Goal: Contribute content: Contribute content

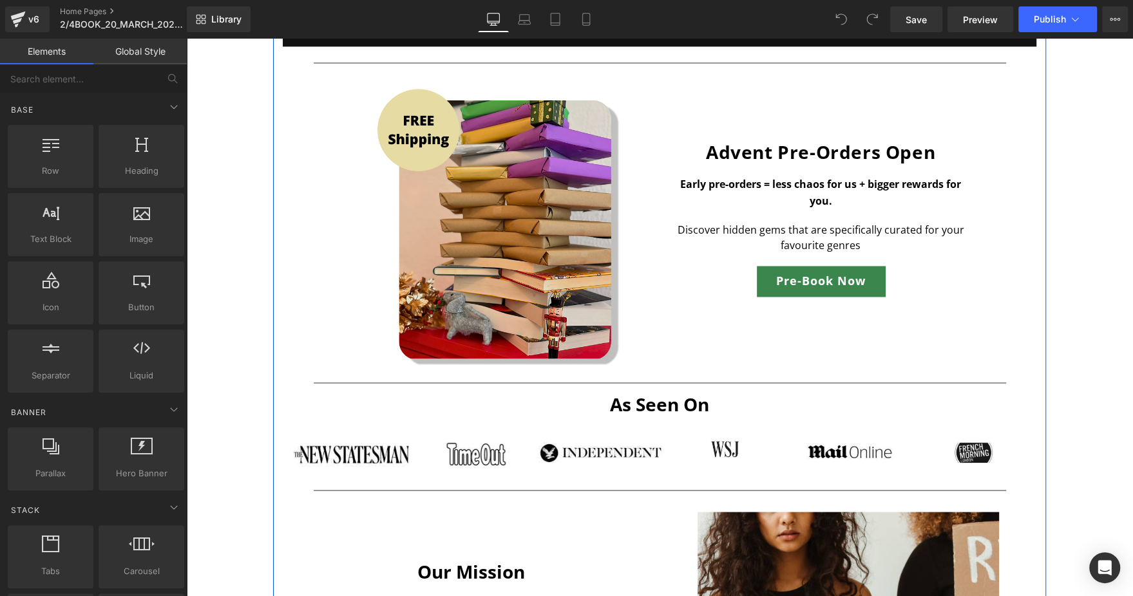
scroll to position [1646, 0]
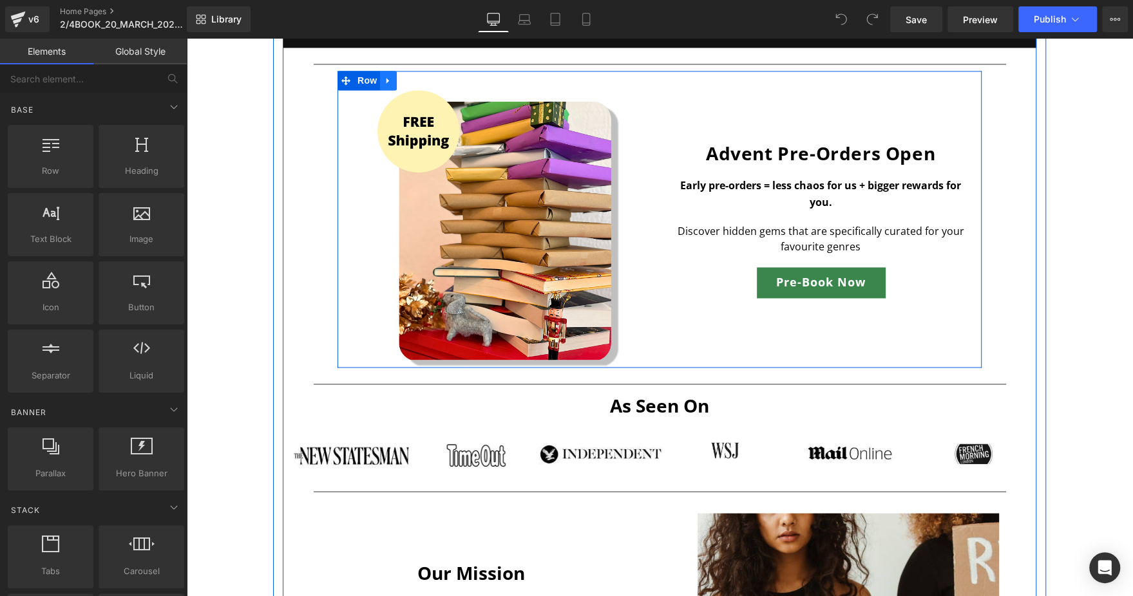
click at [386, 82] on icon at bounding box center [387, 81] width 3 height 6
click at [401, 82] on icon at bounding box center [405, 80] width 9 height 9
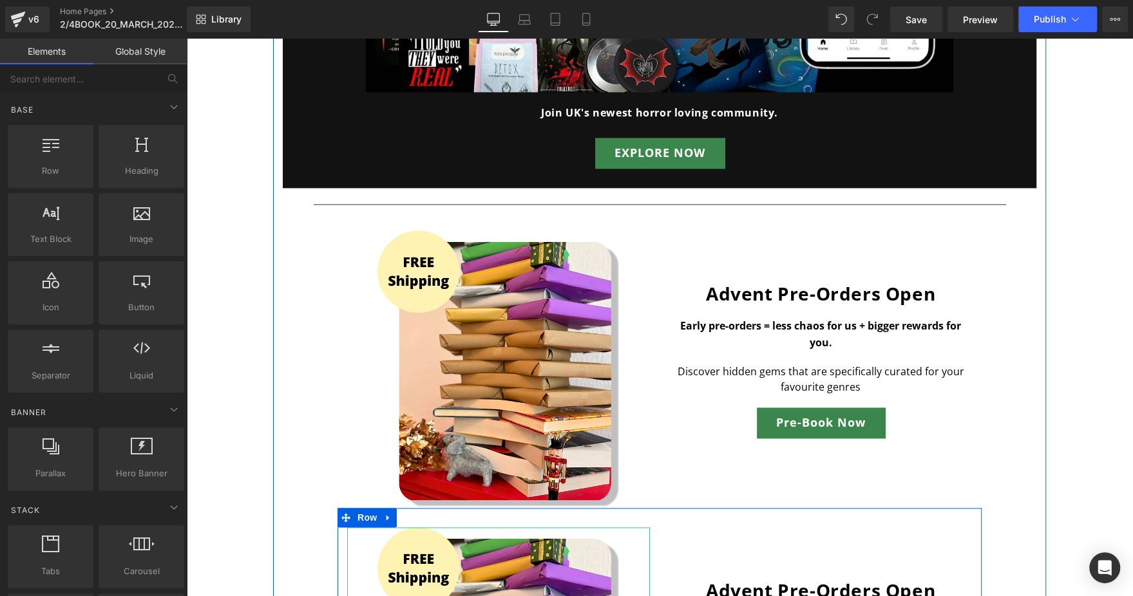
scroll to position [1448, 0]
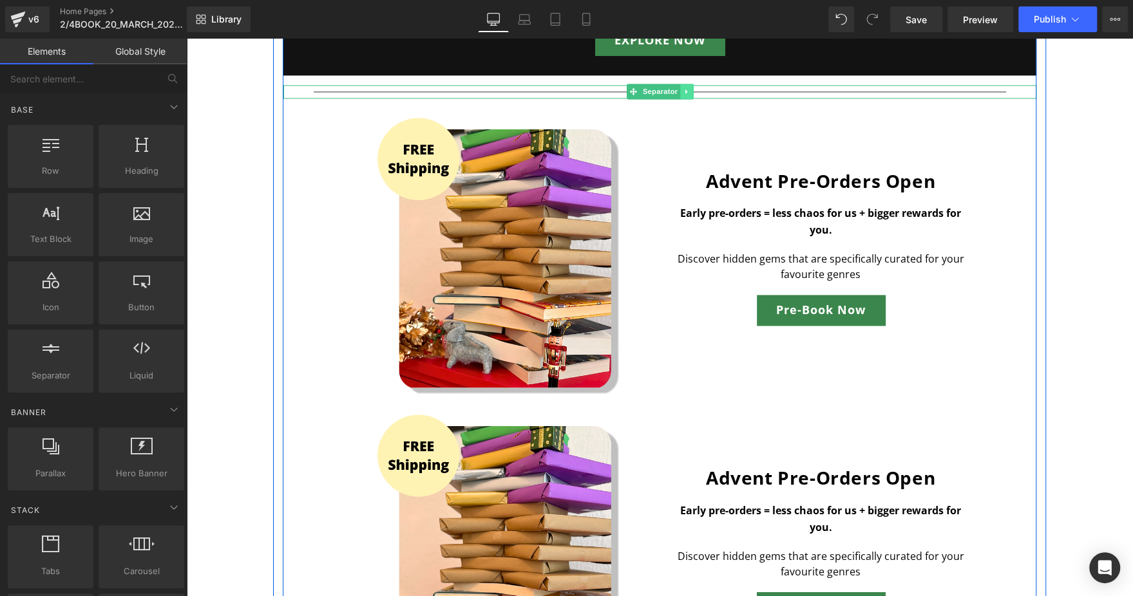
click at [683, 88] on icon at bounding box center [686, 92] width 7 height 8
click at [678, 86] on link at bounding box center [680, 91] width 14 height 15
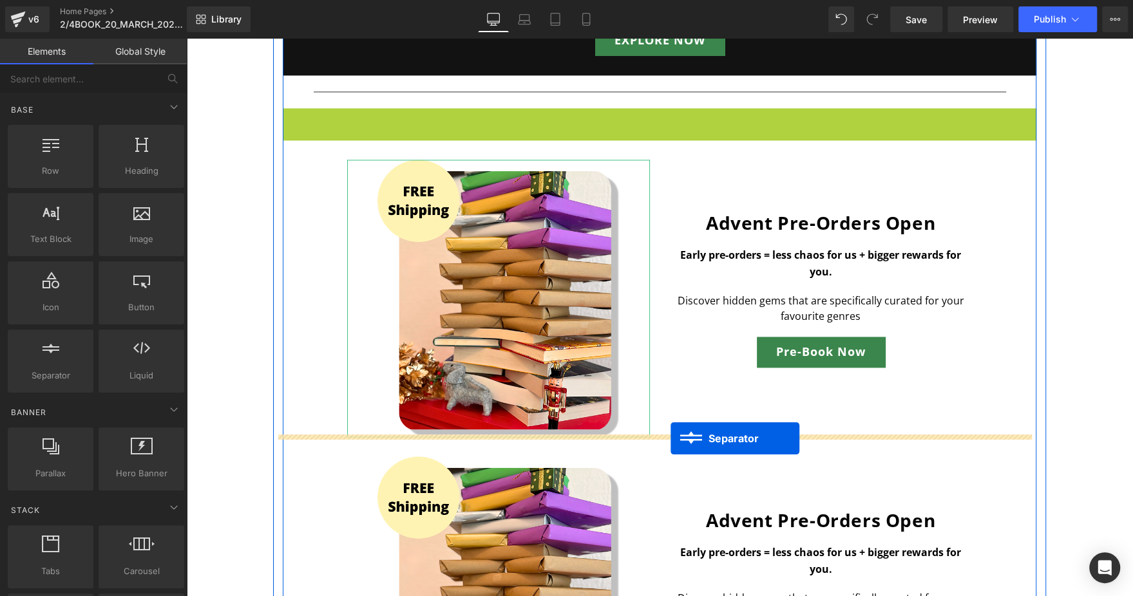
drag, startPoint x: 637, startPoint y: 111, endPoint x: 670, endPoint y: 439, distance: 329.5
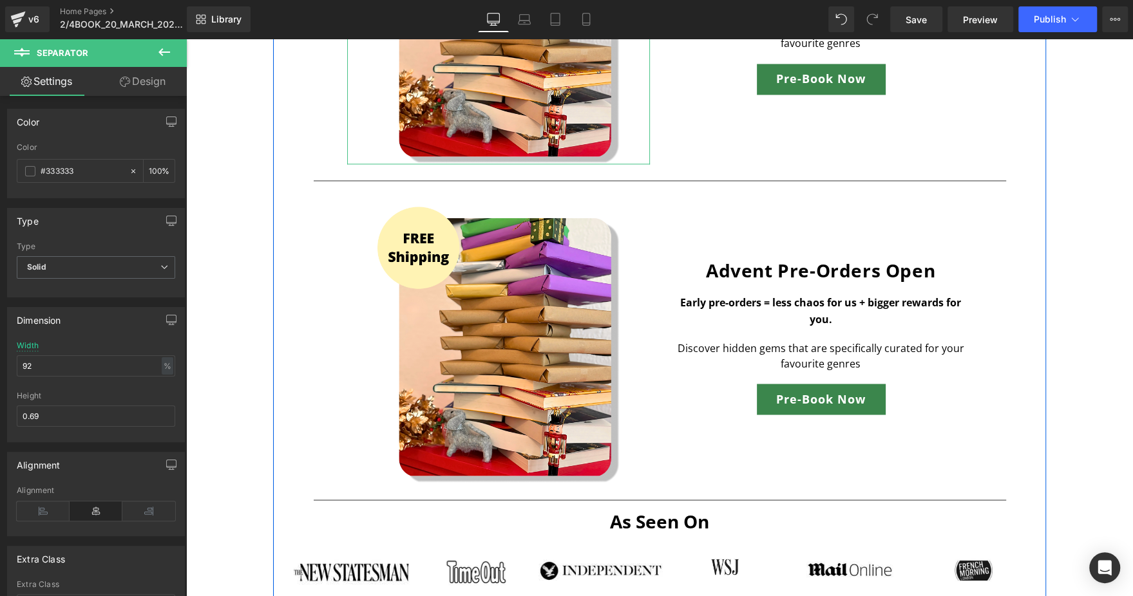
scroll to position [1681, 0]
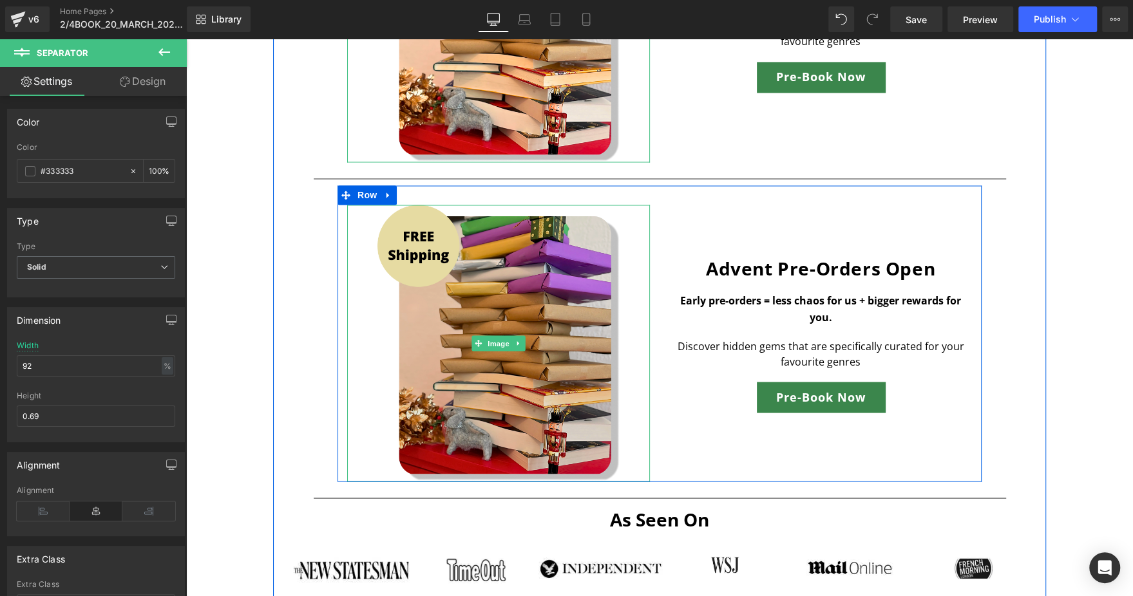
click at [555, 298] on img at bounding box center [498, 344] width 242 height 278
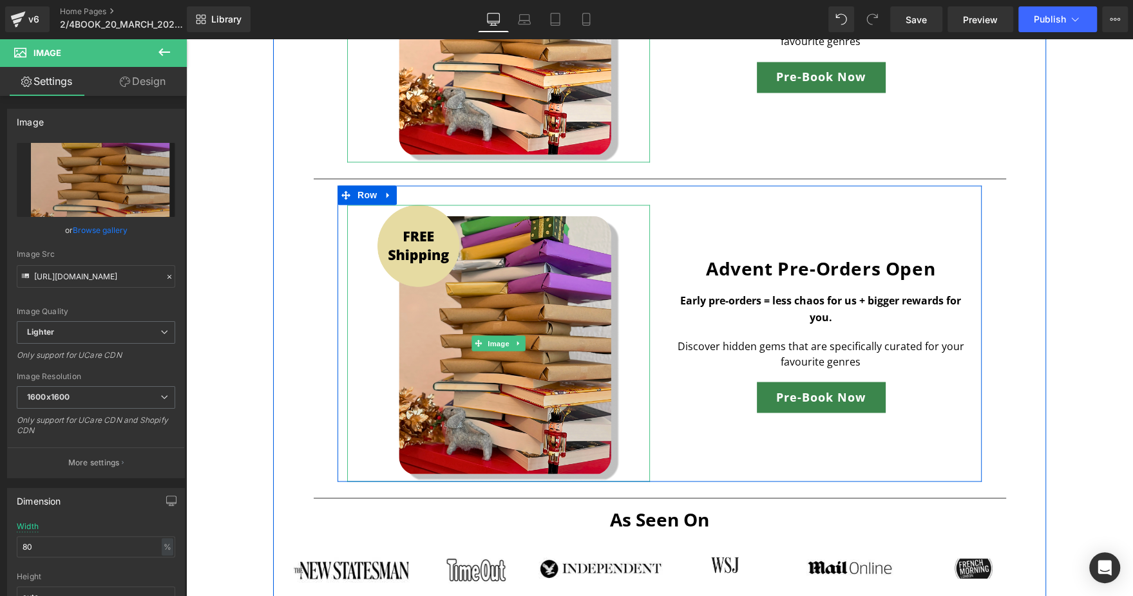
click at [524, 301] on img at bounding box center [498, 344] width 242 height 278
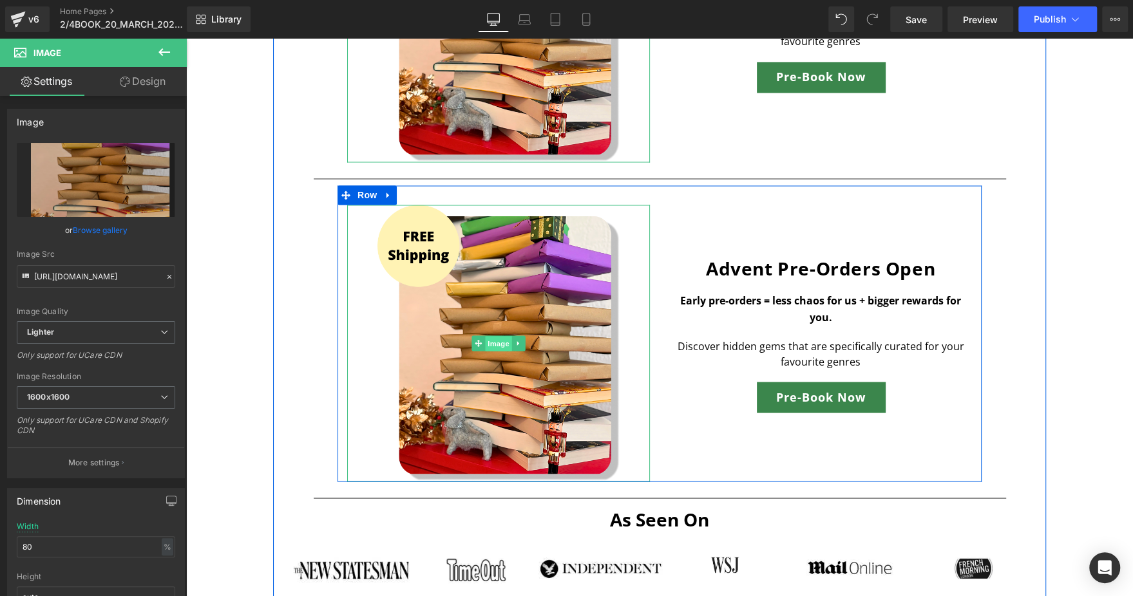
click at [489, 341] on span "Image" at bounding box center [498, 343] width 27 height 15
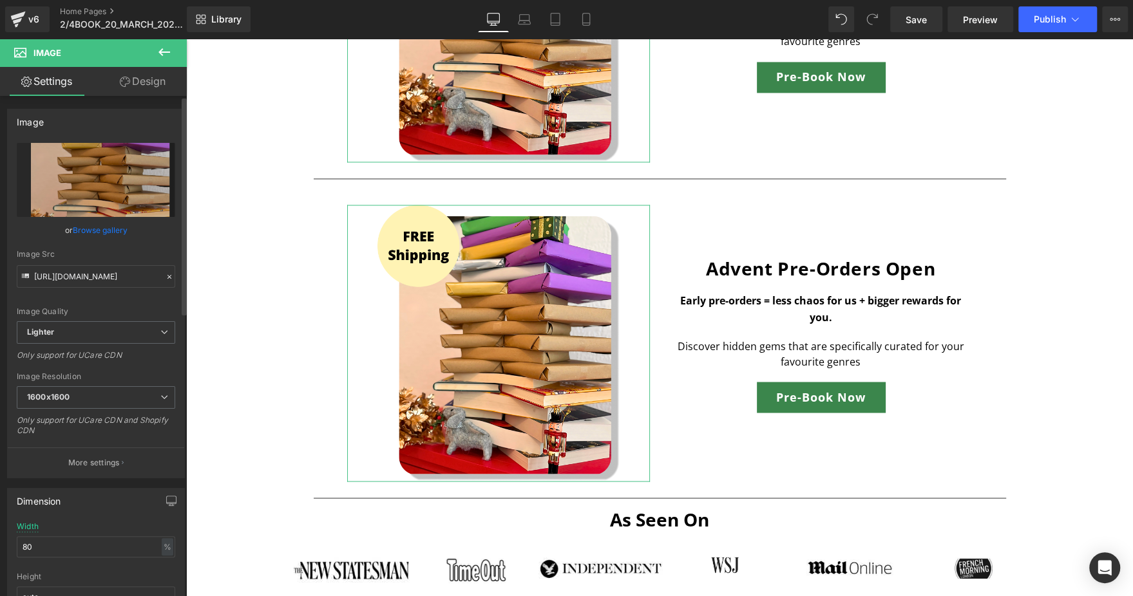
click at [96, 229] on link "Browse gallery" at bounding box center [100, 230] width 55 height 23
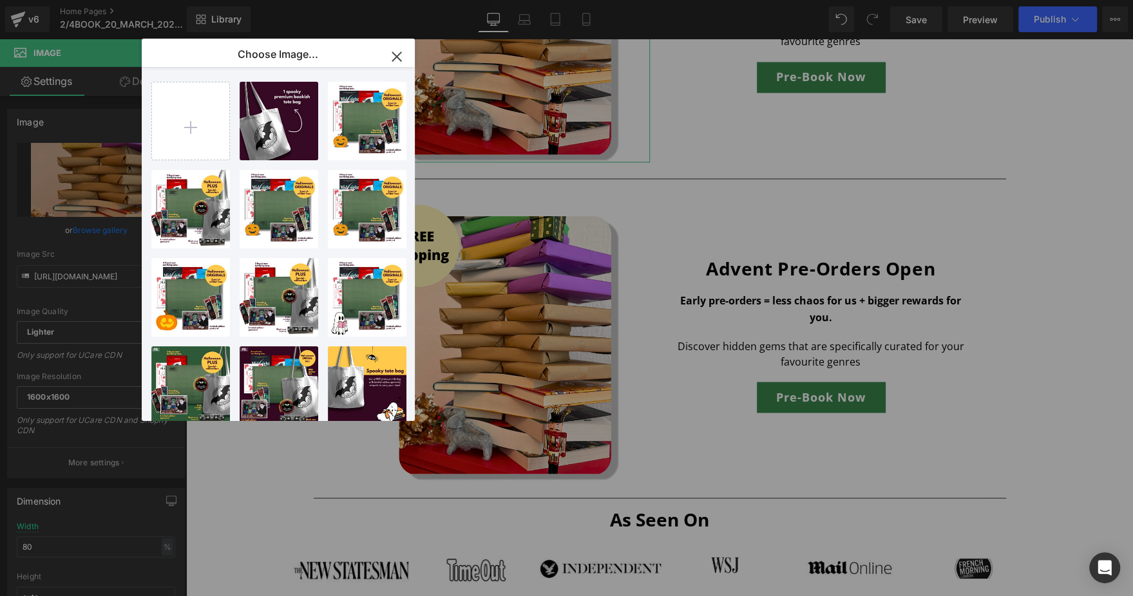
type input "C:\fakepath\[DATE] Homepage.jpg"
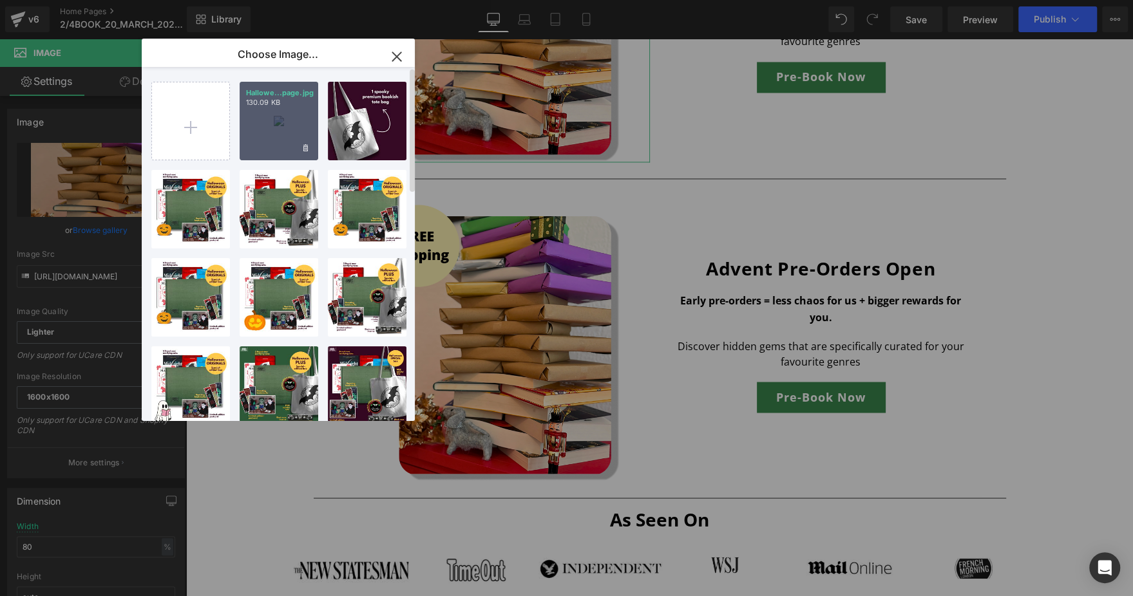
click at [294, 115] on div "Hallowe...page.jpg 130.09 KB" at bounding box center [279, 121] width 79 height 79
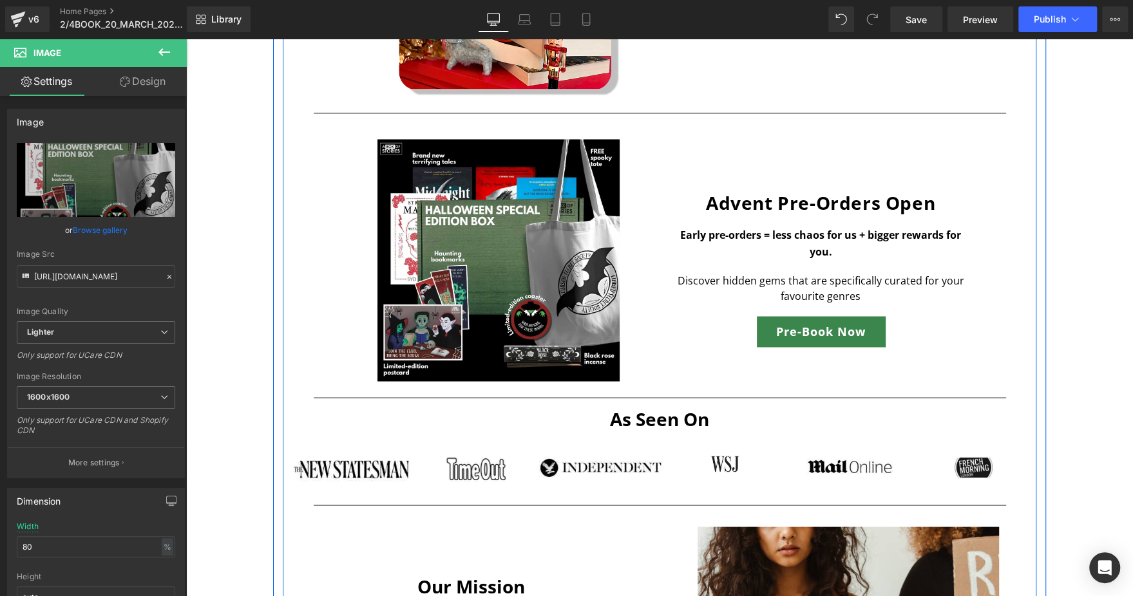
scroll to position [1748, 0]
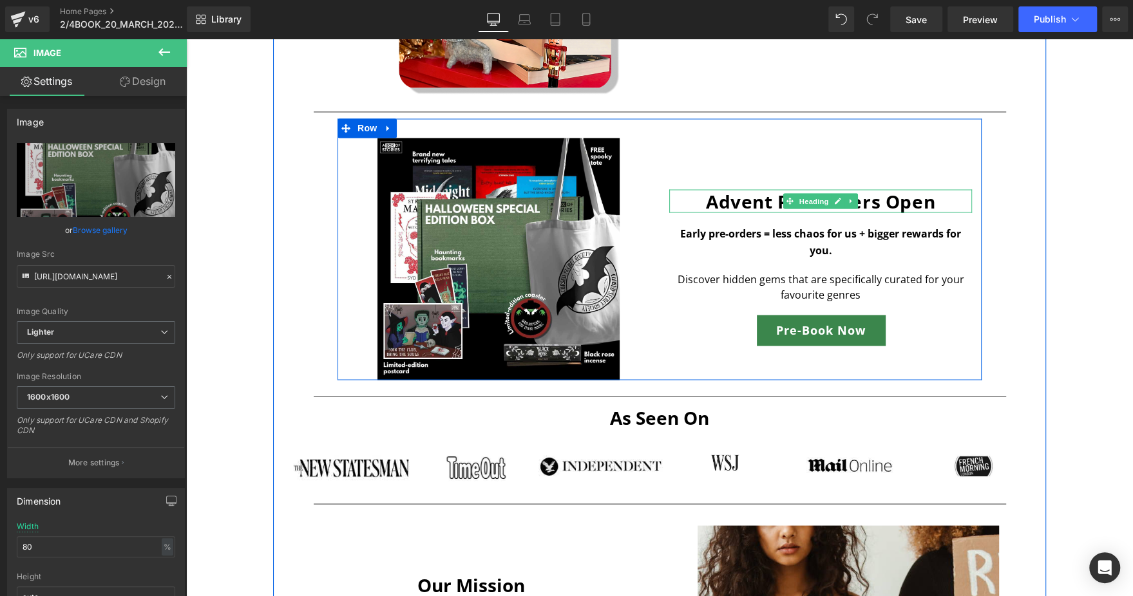
click at [712, 200] on h2 "Advent pre-orders open" at bounding box center [820, 200] width 303 height 23
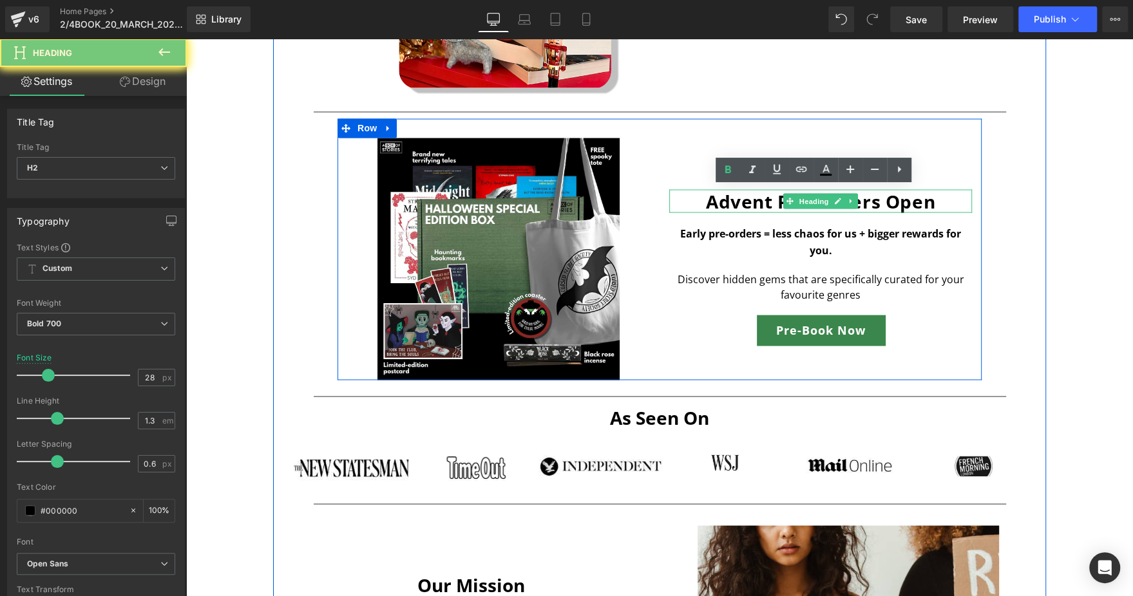
click at [712, 200] on h2 "Advent pre-orders open" at bounding box center [820, 200] width 303 height 23
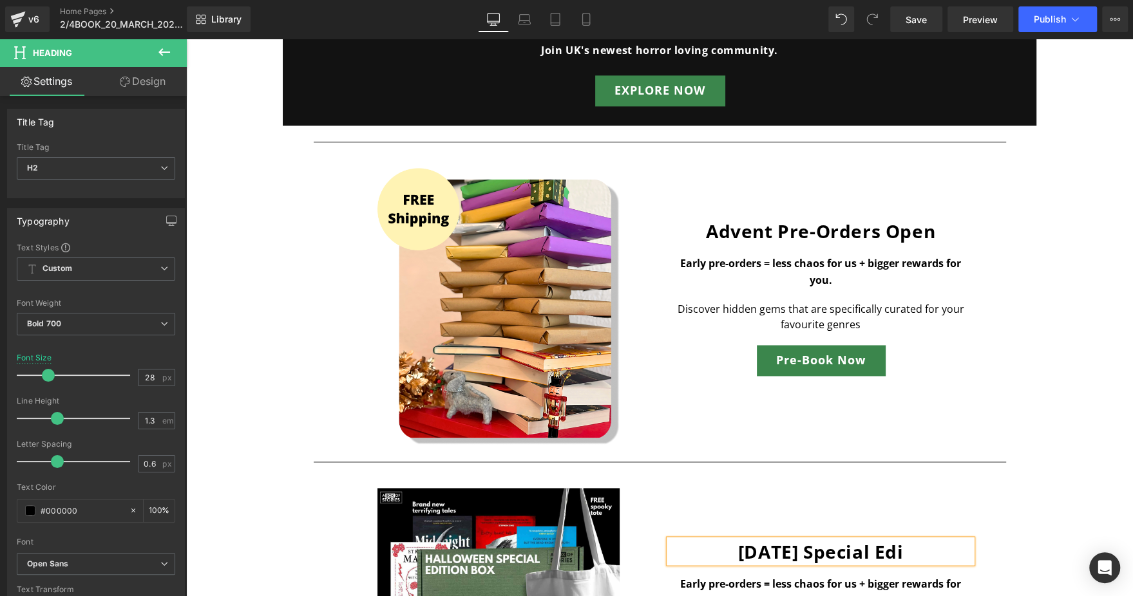
scroll to position [1394, 0]
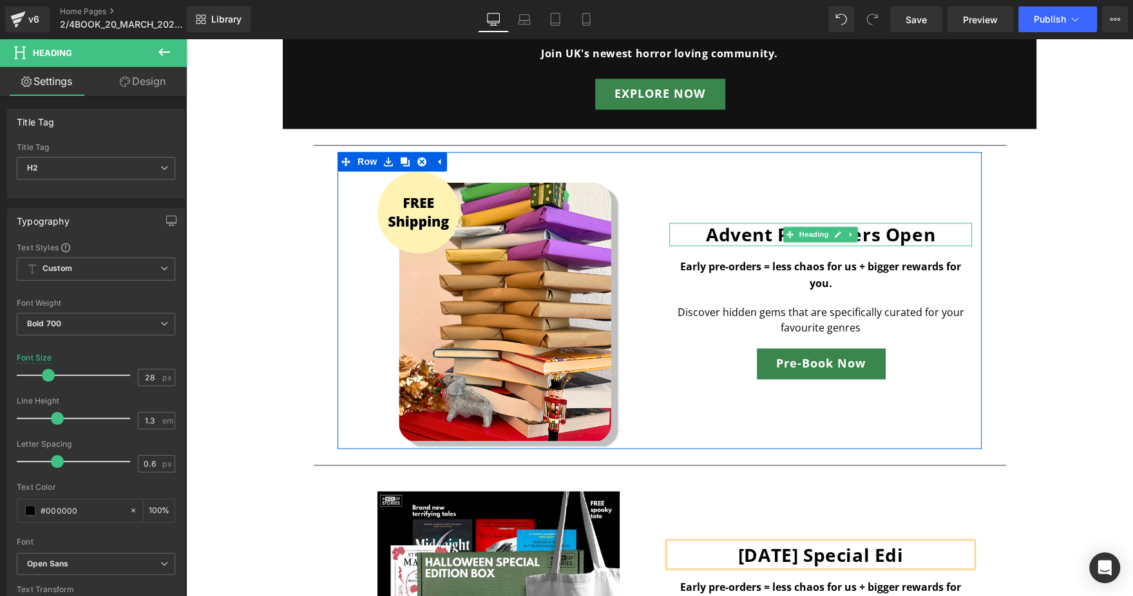
click at [743, 236] on h2 "Advent pre-orders open" at bounding box center [820, 234] width 303 height 23
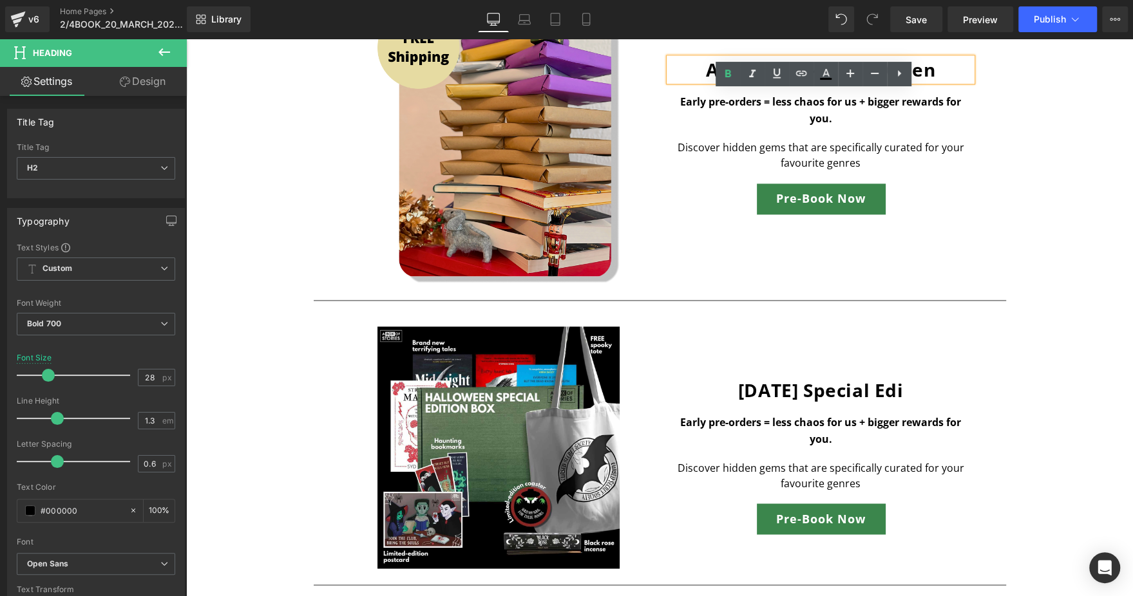
scroll to position [1565, 0]
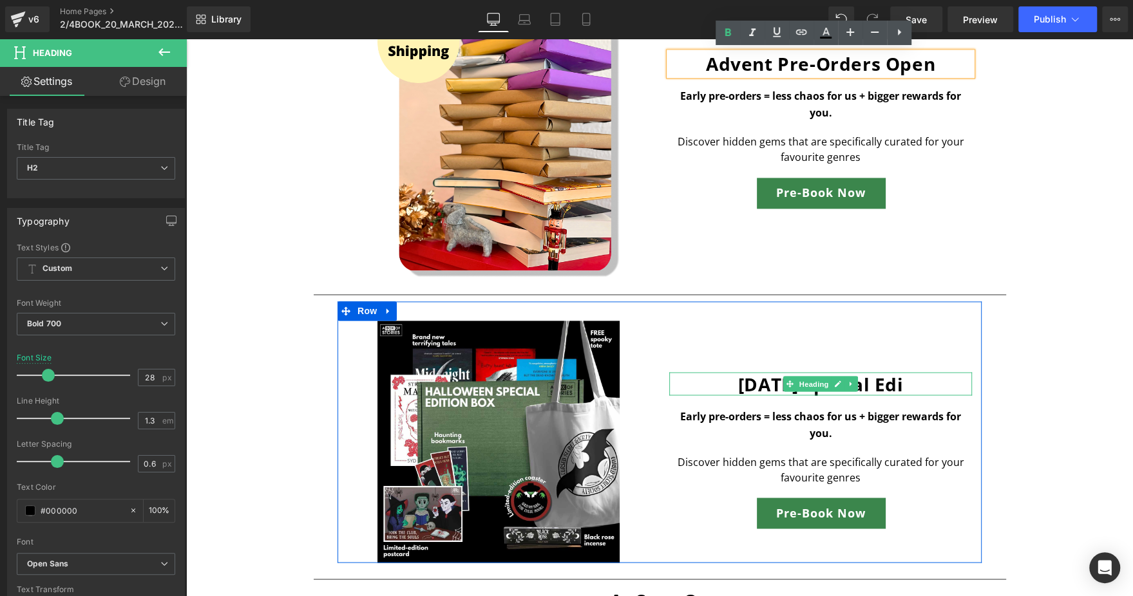
click at [737, 382] on h2 "Halloween Special Edi" at bounding box center [820, 383] width 303 height 23
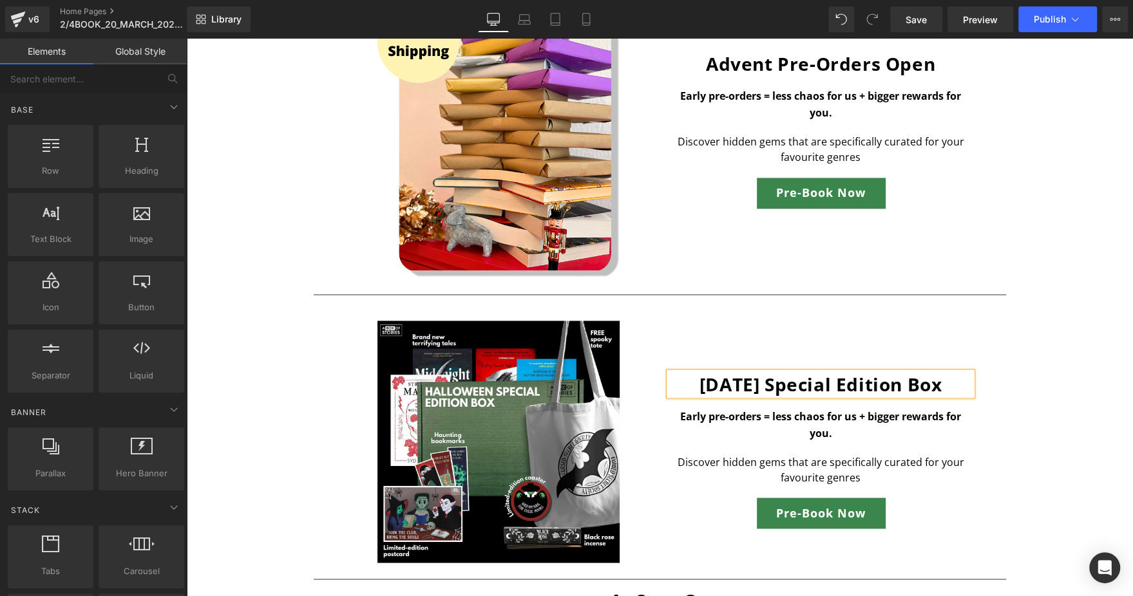
click at [1100, 423] on div "Offer: Subscribe & Save 20%. Guaranteed rewards in every 3rd box. From a Free E…" at bounding box center [659, 203] width 947 height 3298
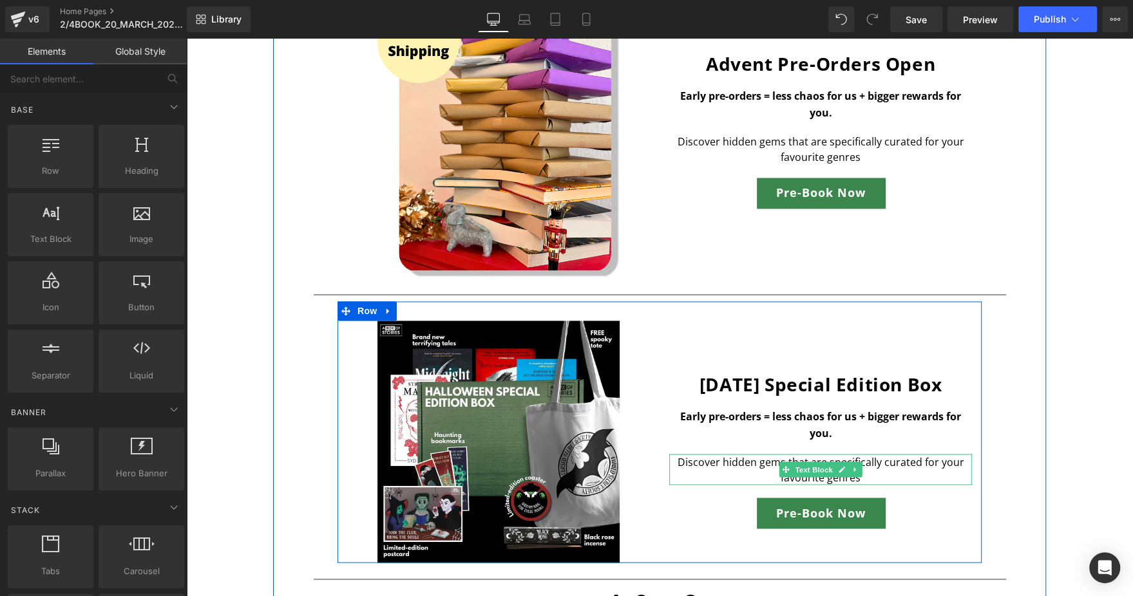
click at [722, 458] on p "Discover hidden gems that are specifically curated for your favourite genres" at bounding box center [820, 469] width 303 height 31
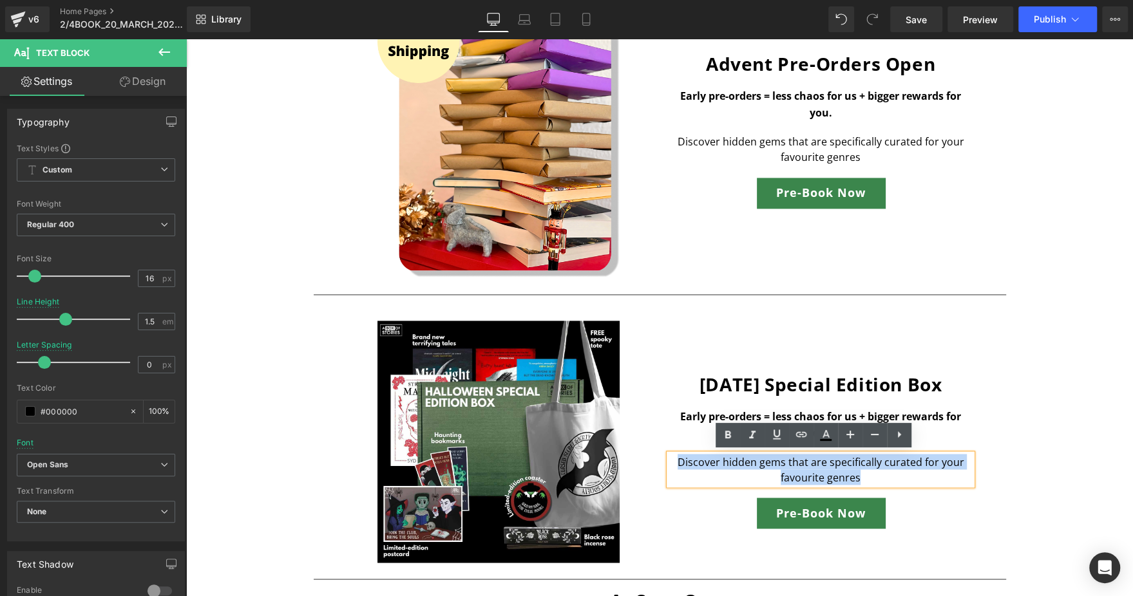
paste div
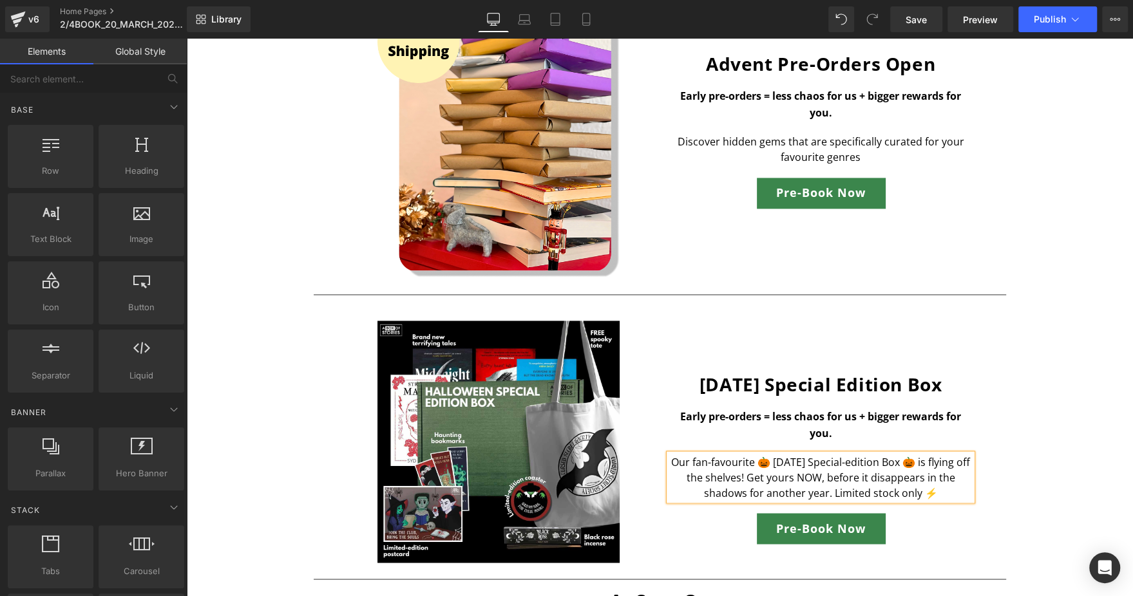
click at [1076, 455] on div "Offer: Subscribe & Save 20%. Guaranteed rewards in every 3rd box. From a Free E…" at bounding box center [659, 203] width 947 height 3298
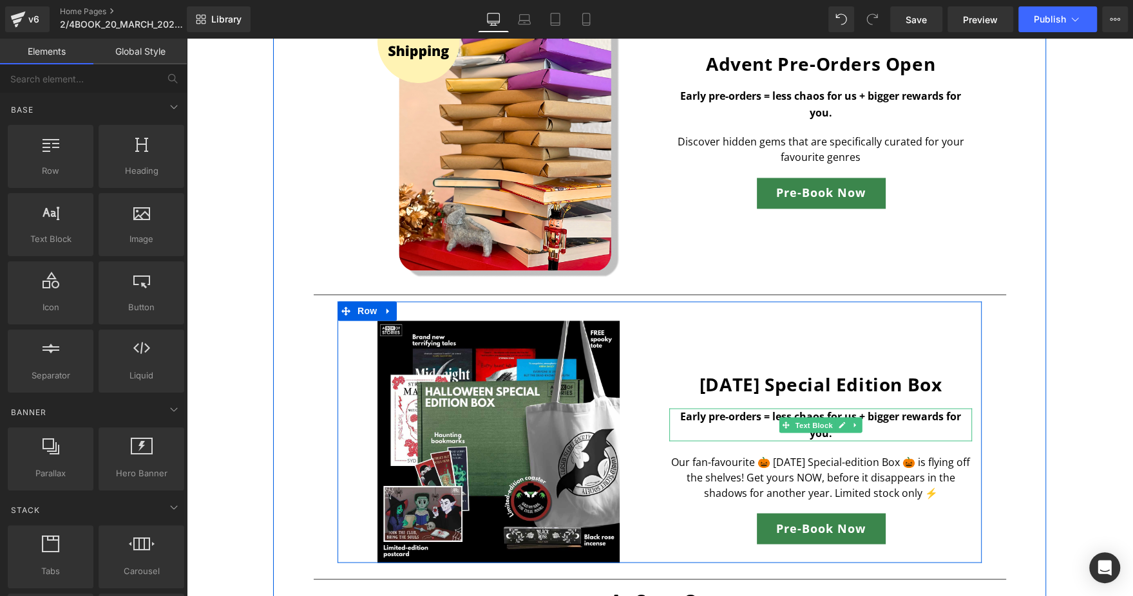
click at [736, 414] on b "Early pre-orders = less chaos for us + bigger rewards for you." at bounding box center [820, 424] width 281 height 31
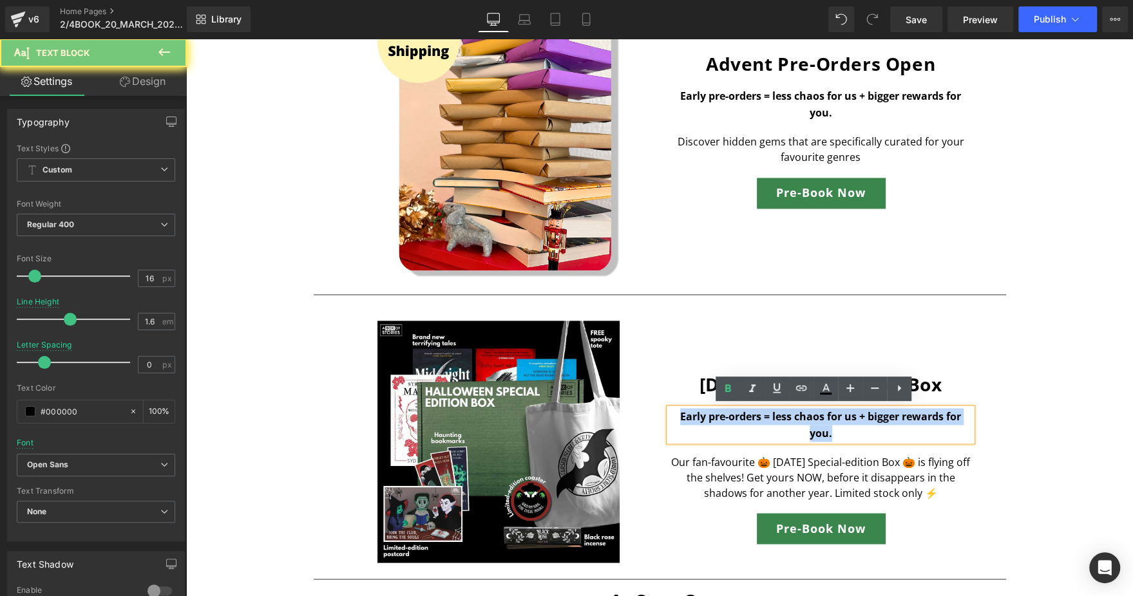
click at [736, 414] on b "Early pre-orders = less chaos for us + bigger rewards for you." at bounding box center [820, 424] width 281 height 31
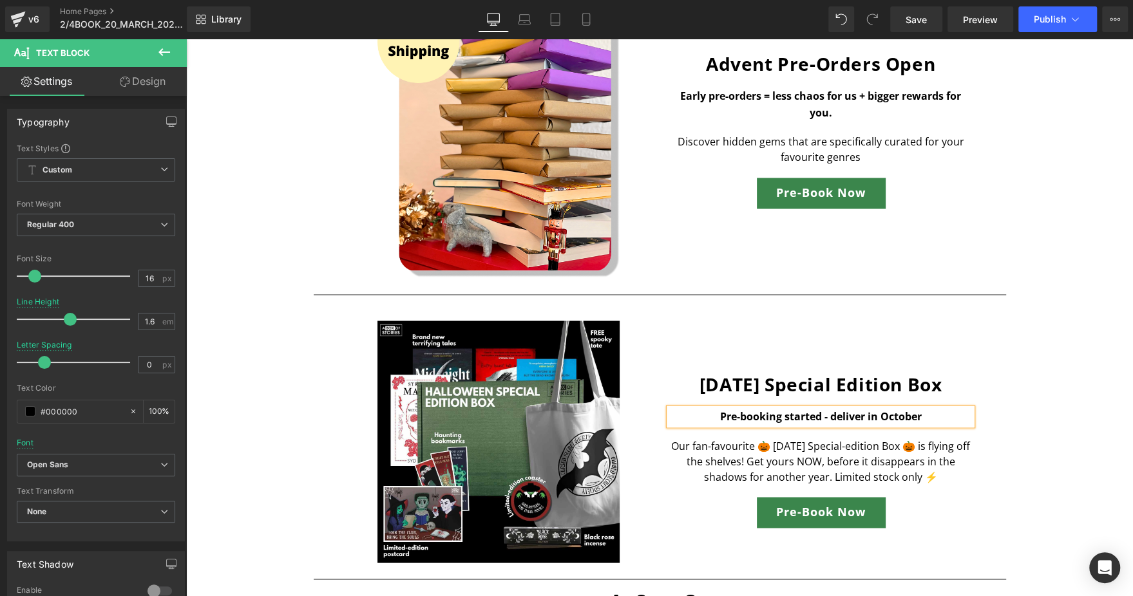
click at [1050, 433] on div "Offer: Subscribe & Save 20%. Guaranteed rewards in every 3rd box. From a Free E…" at bounding box center [659, 203] width 947 height 3298
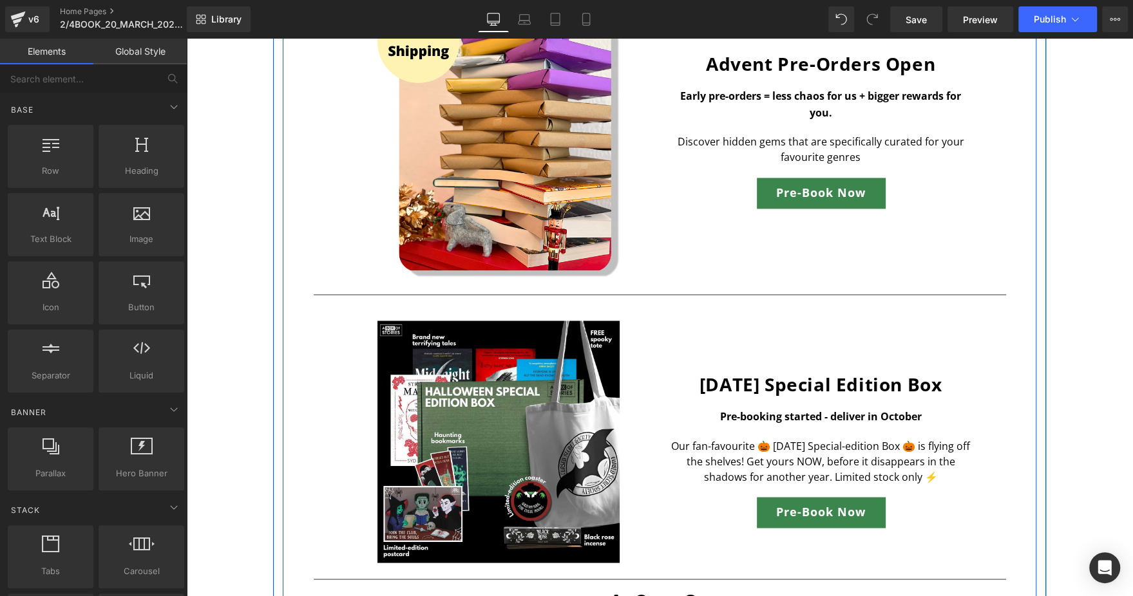
scroll to position [1654, 0]
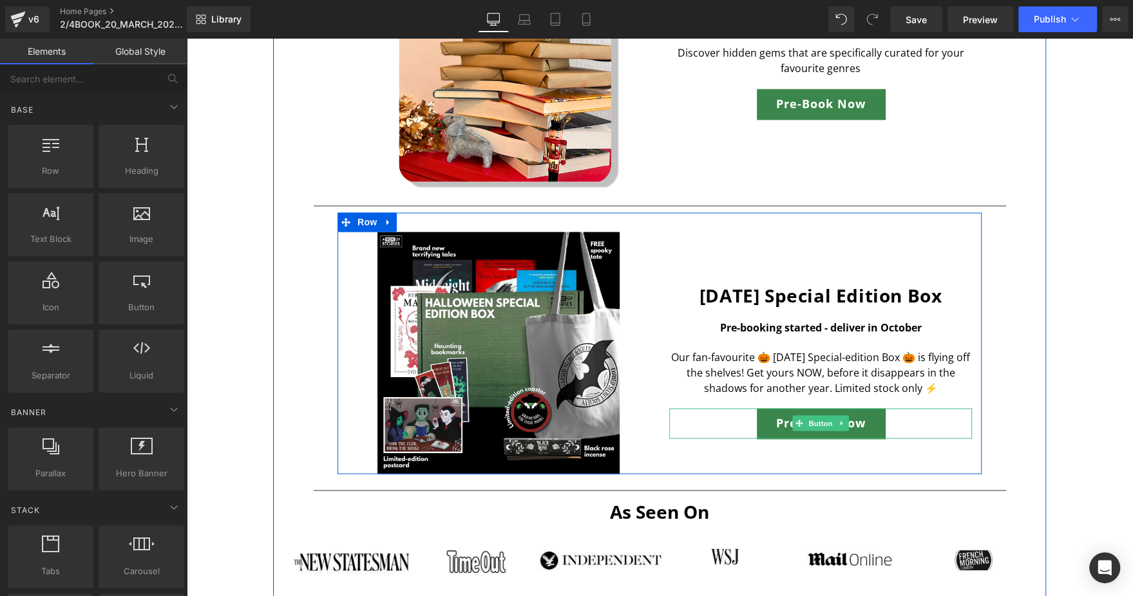
click at [806, 415] on span "Button" at bounding box center [821, 422] width 30 height 15
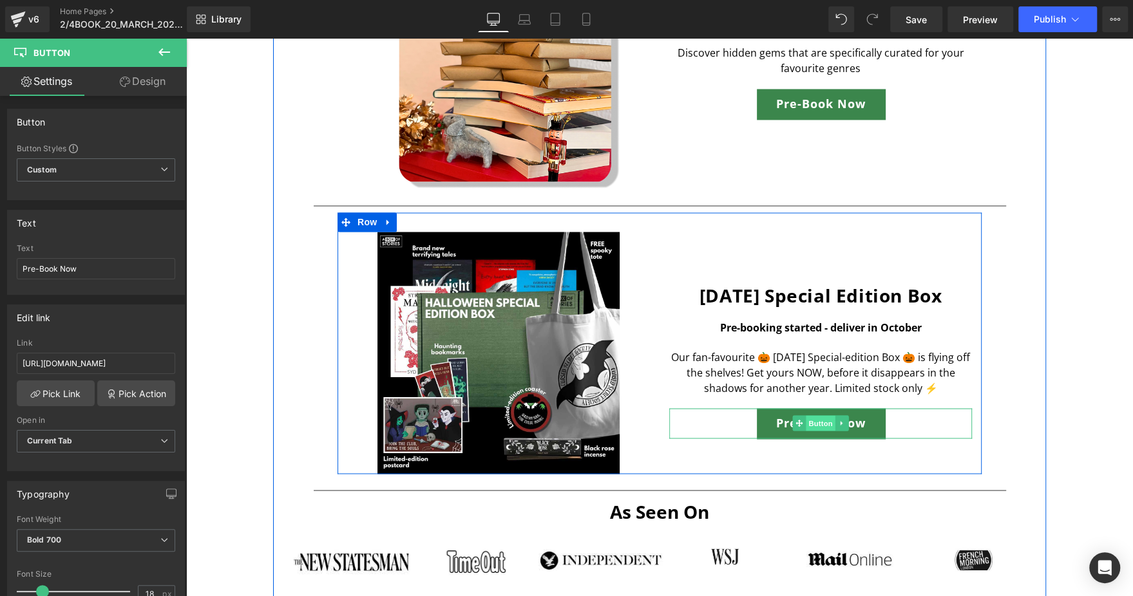
click at [806, 415] on span "Button" at bounding box center [821, 422] width 30 height 15
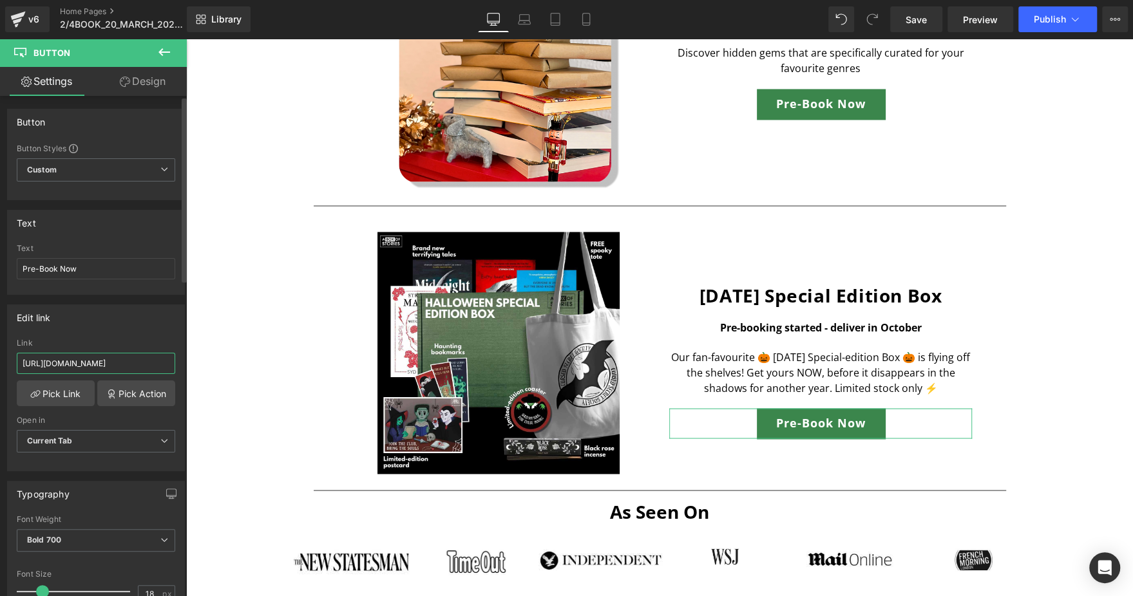
click at [145, 358] on input "[URL][DOMAIN_NAME]" at bounding box center [96, 363] width 158 height 21
type input "[URL][DOMAIN_NAME]"
click at [143, 325] on div "Edit link" at bounding box center [96, 317] width 176 height 24
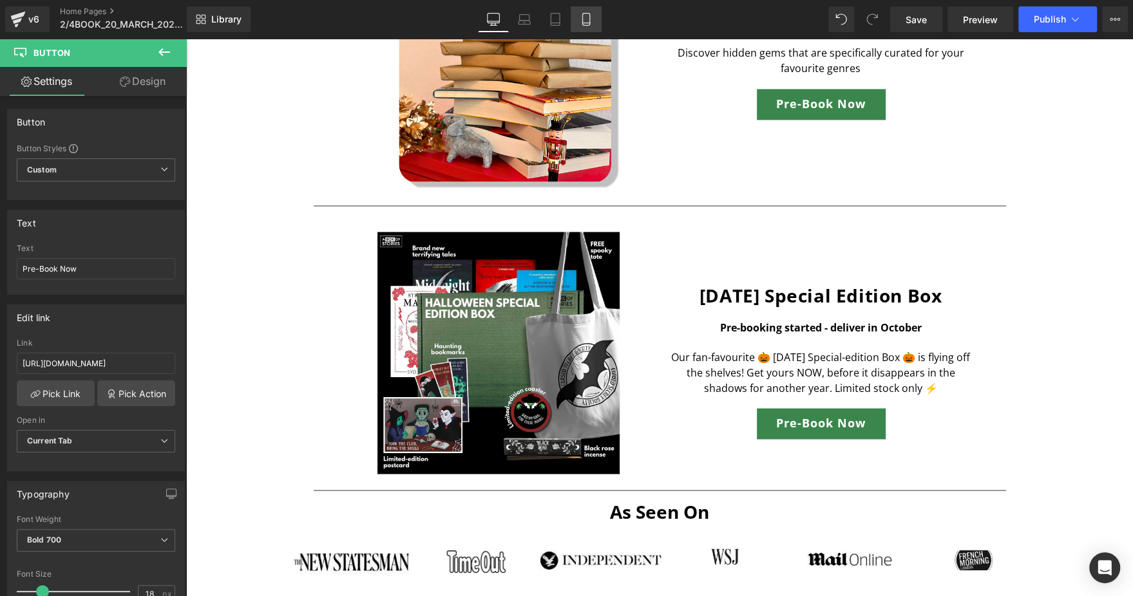
drag, startPoint x: 585, startPoint y: 19, endPoint x: 153, endPoint y: 180, distance: 461.0
click at [585, 19] on icon at bounding box center [586, 19] width 13 height 13
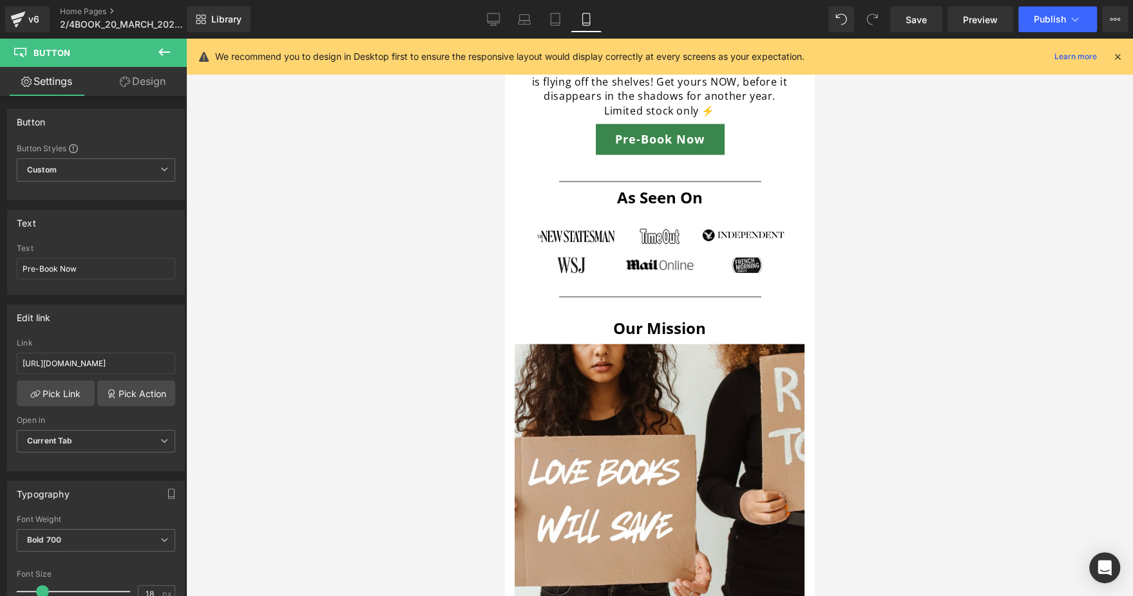
scroll to position [1986, 0]
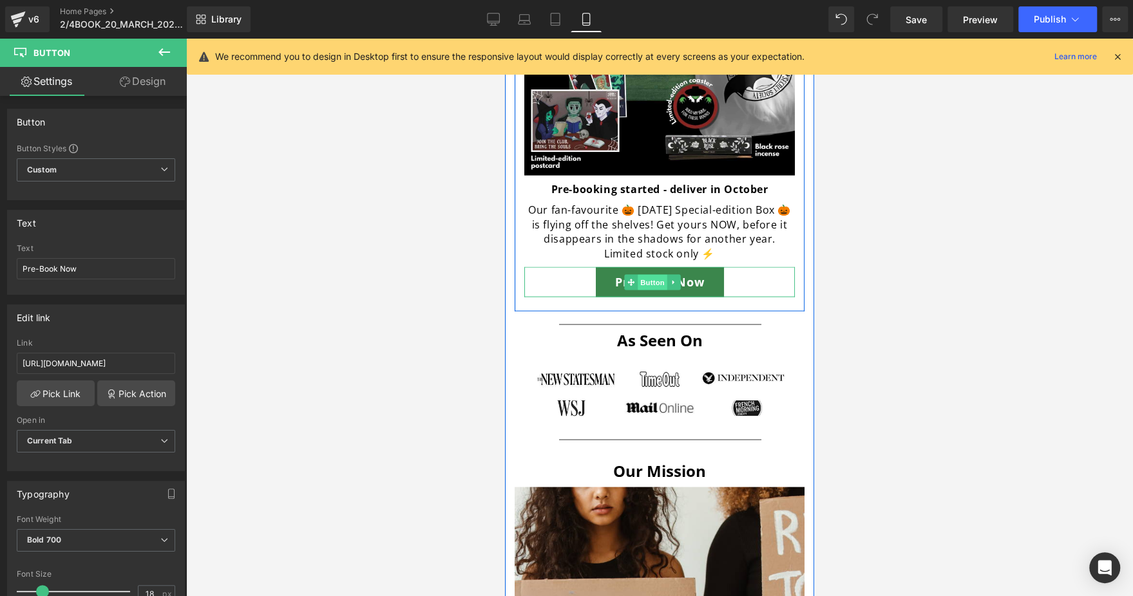
click at [656, 275] on span "Button" at bounding box center [653, 282] width 30 height 15
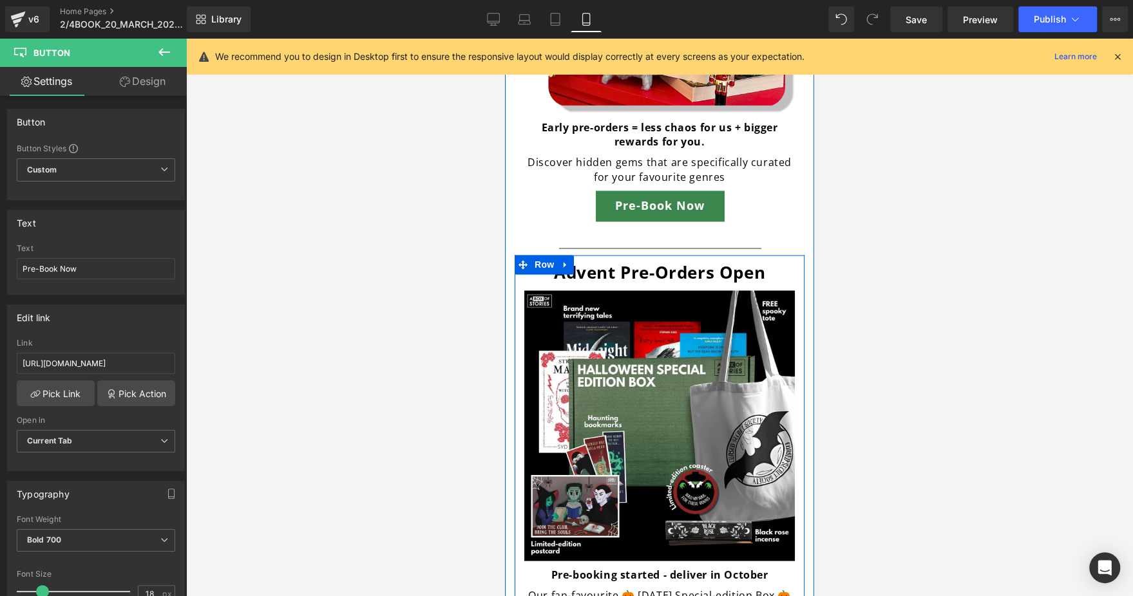
scroll to position [1648, 0]
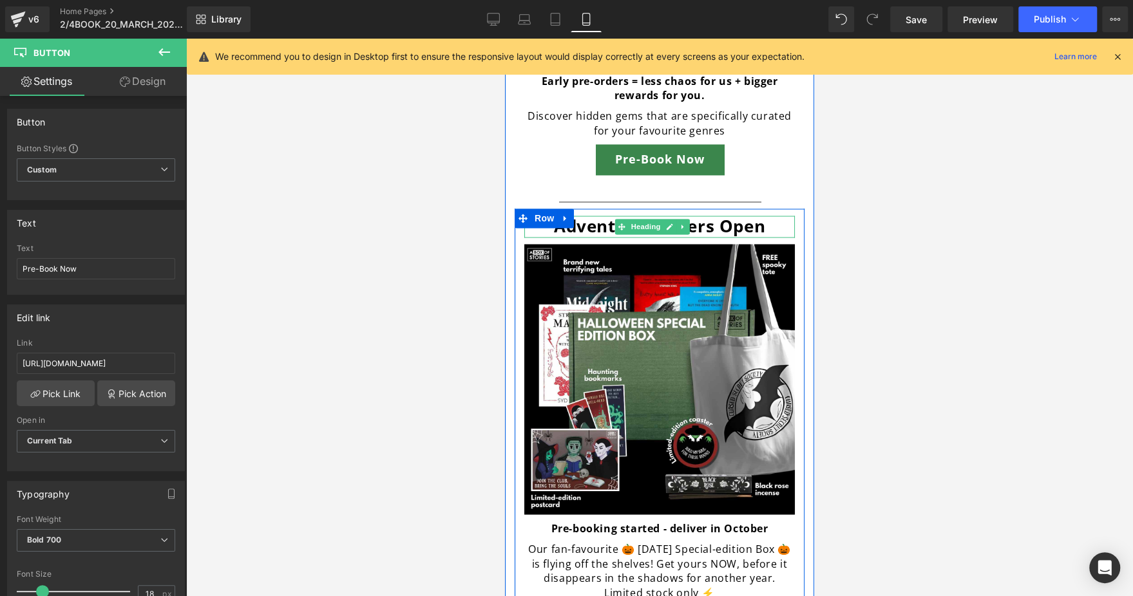
click at [603, 216] on h2 "Advent pre-orders open" at bounding box center [659, 227] width 271 height 22
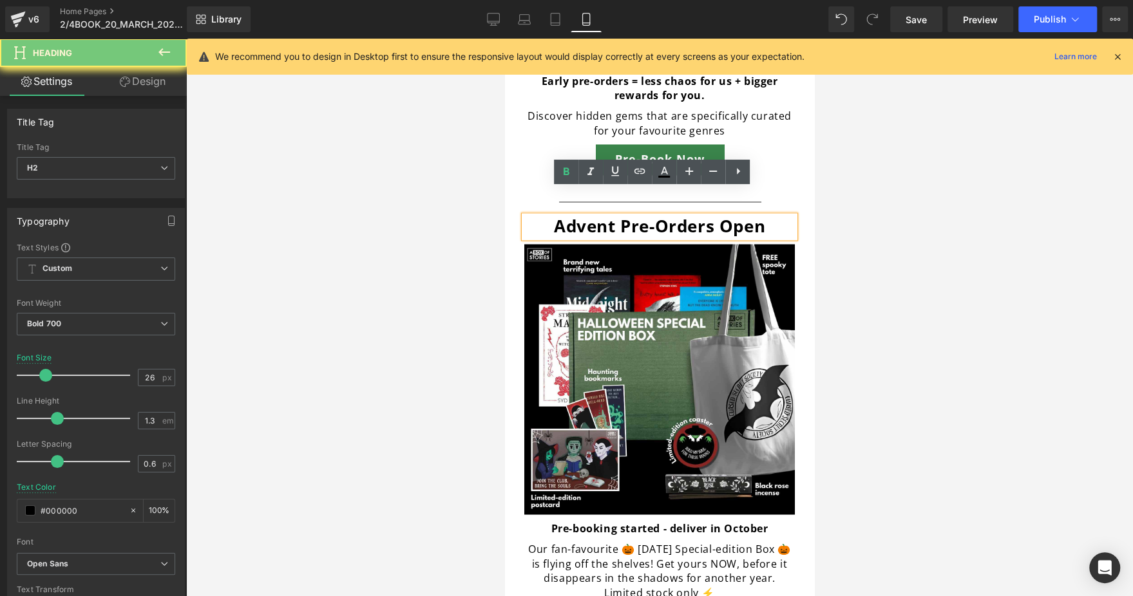
click at [603, 216] on h2 "Advent pre-orders open" at bounding box center [659, 227] width 271 height 22
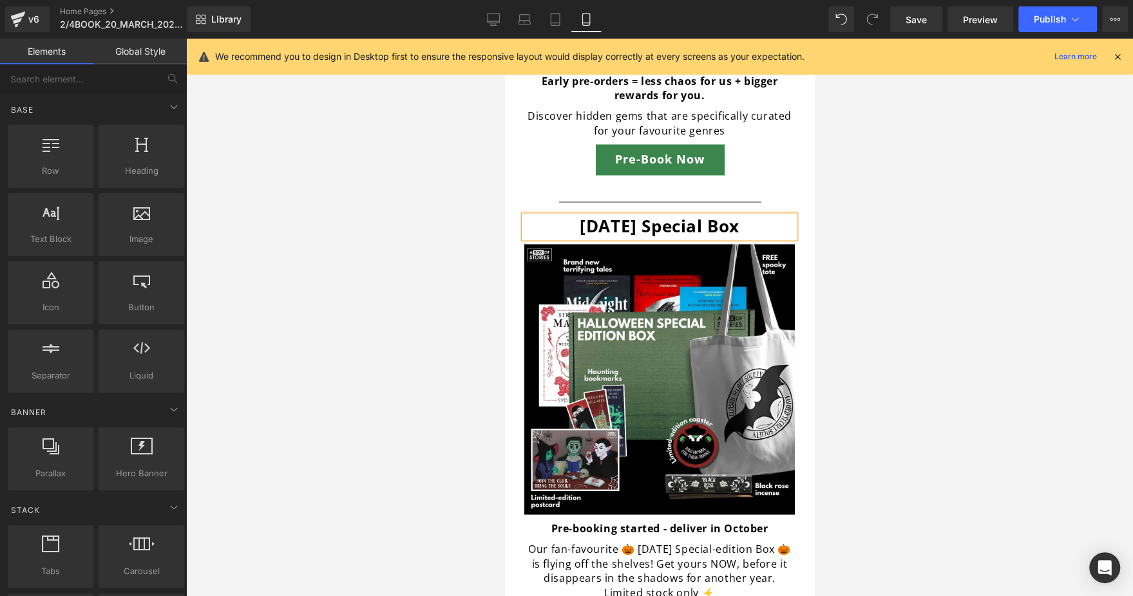
click at [979, 220] on div at bounding box center [659, 318] width 947 height 558
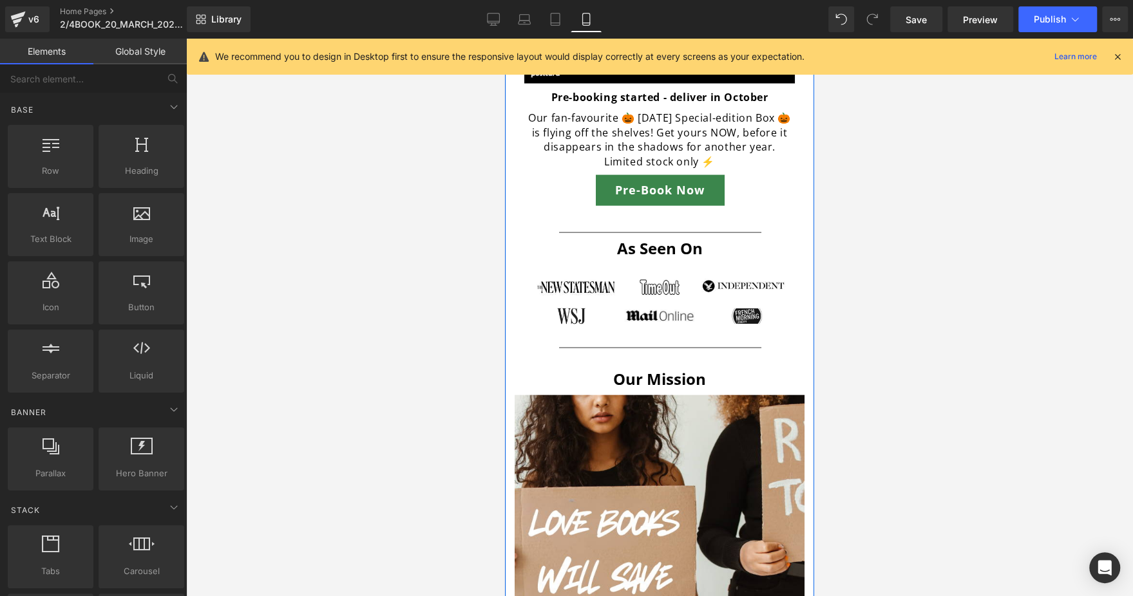
scroll to position [2142, 0]
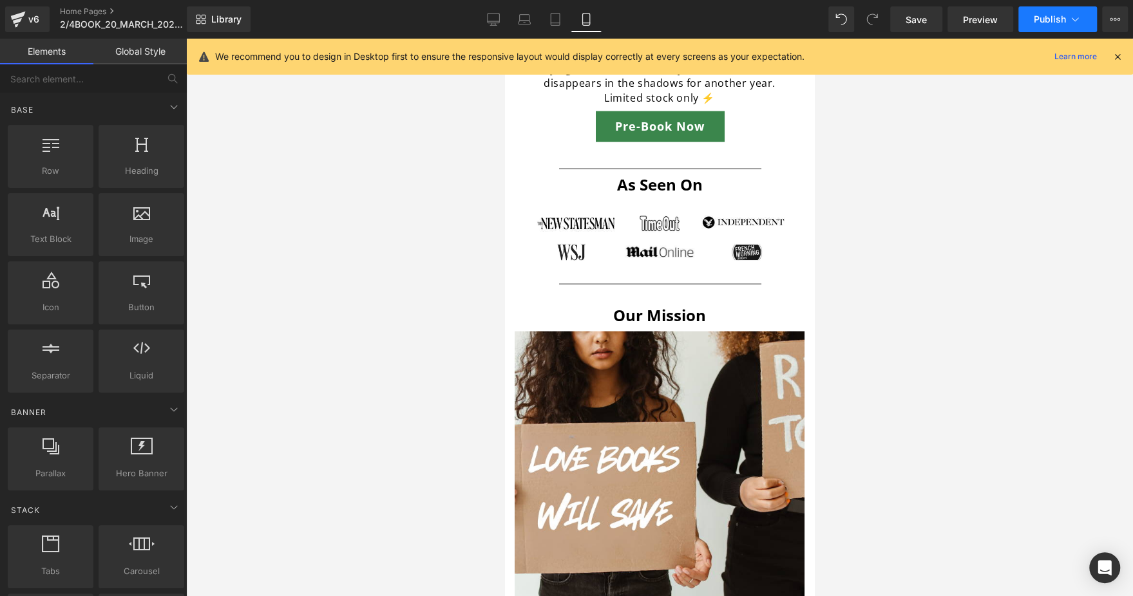
click at [1038, 27] on button "Publish" at bounding box center [1057, 19] width 79 height 26
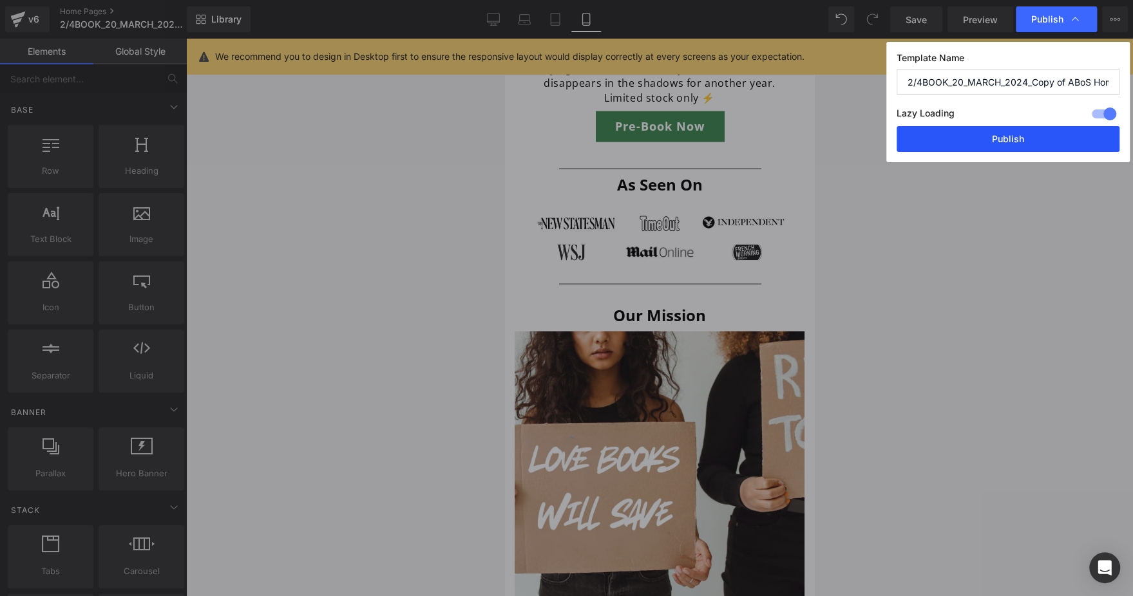
click at [981, 140] on button "Publish" at bounding box center [1008, 139] width 223 height 26
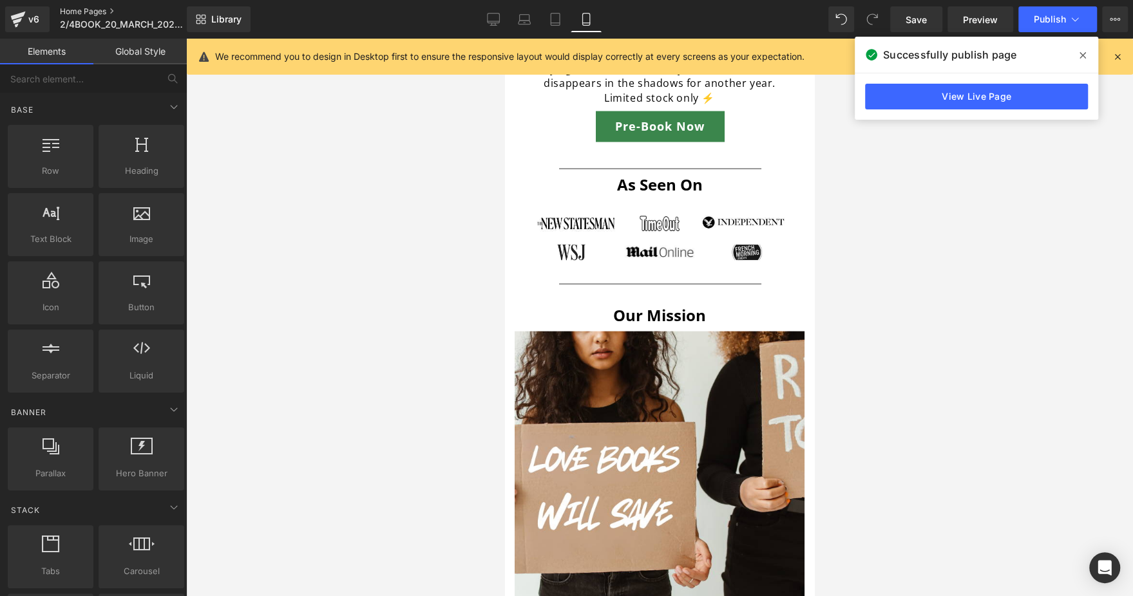
click at [95, 11] on link "Home Pages" at bounding box center [134, 11] width 148 height 10
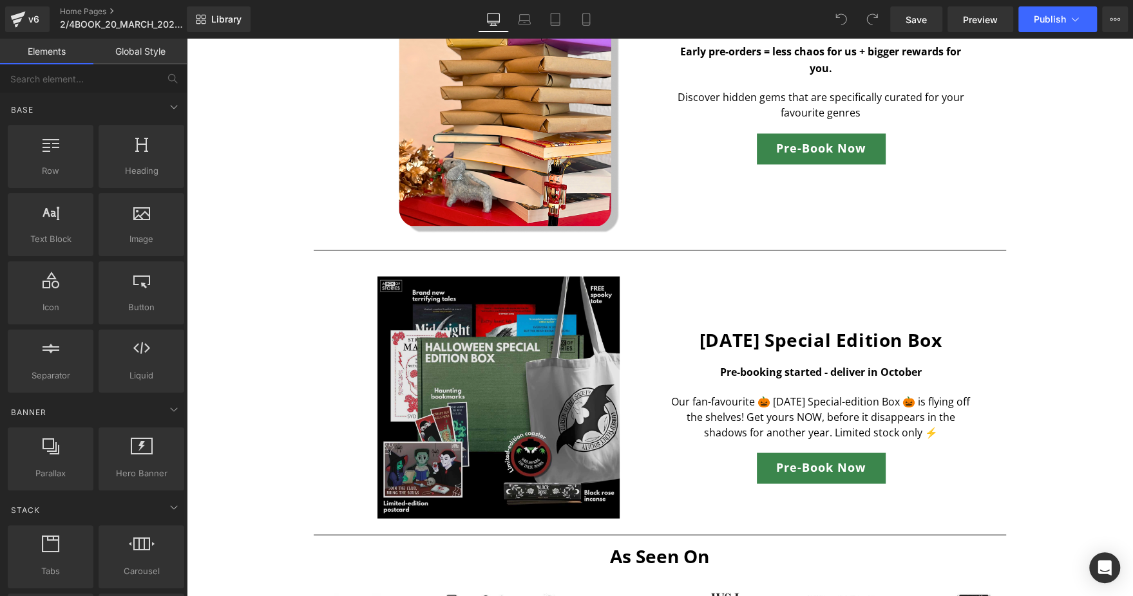
scroll to position [1787, 0]
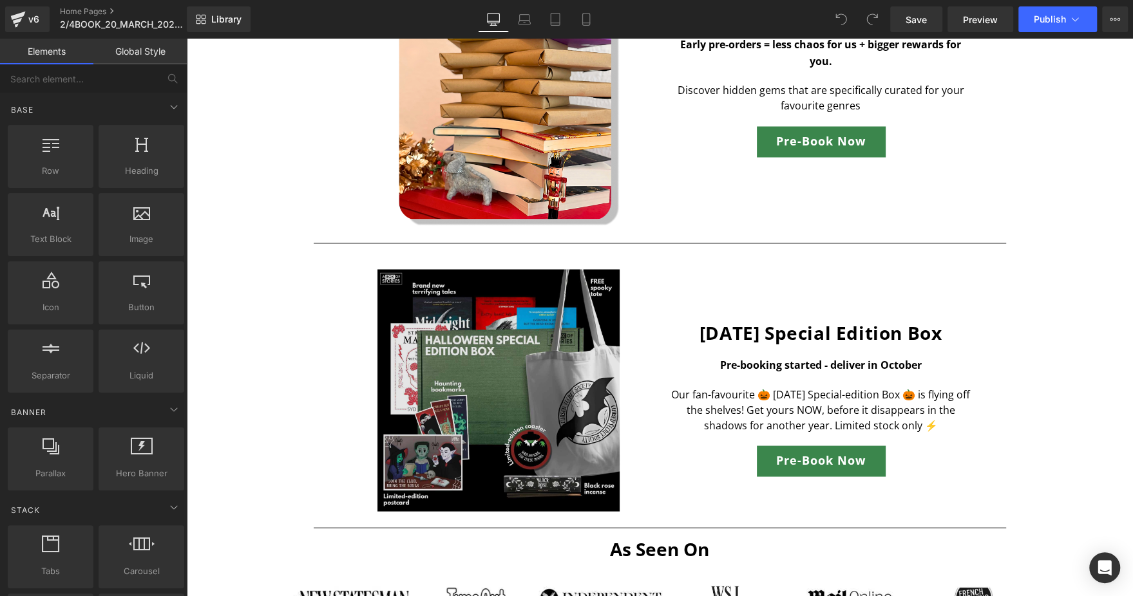
click at [492, 368] on img at bounding box center [498, 390] width 242 height 242
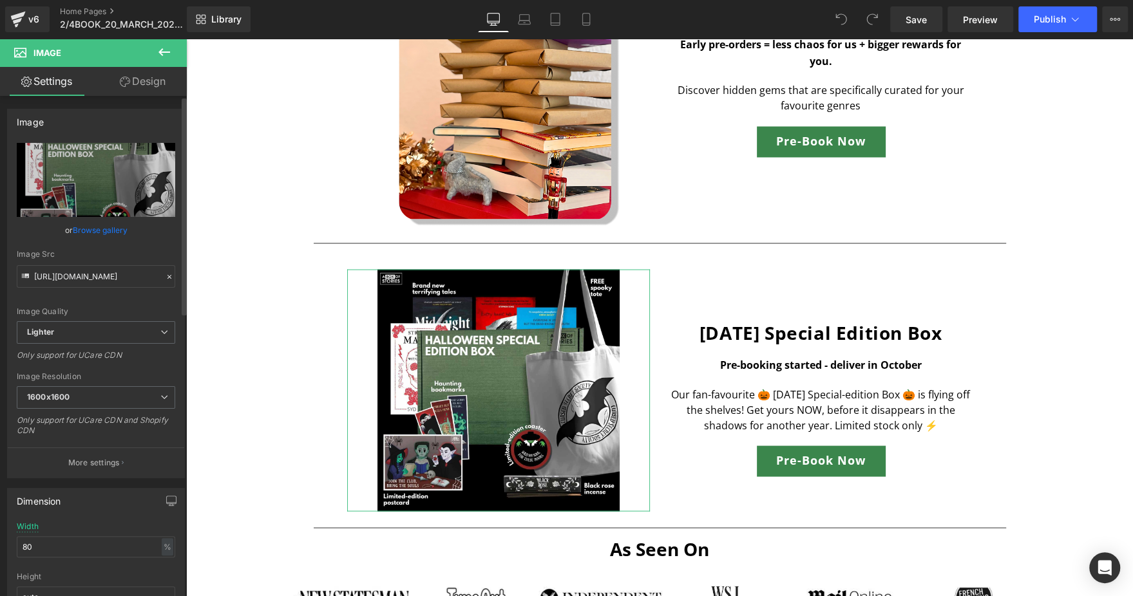
click at [124, 384] on div "Image Resolution 1600x1600 100x100 240x240 480x480 576x576 640x640 768x768 800x…" at bounding box center [96, 408] width 158 height 72
click at [534, 15] on link "Laptop" at bounding box center [524, 19] width 31 height 26
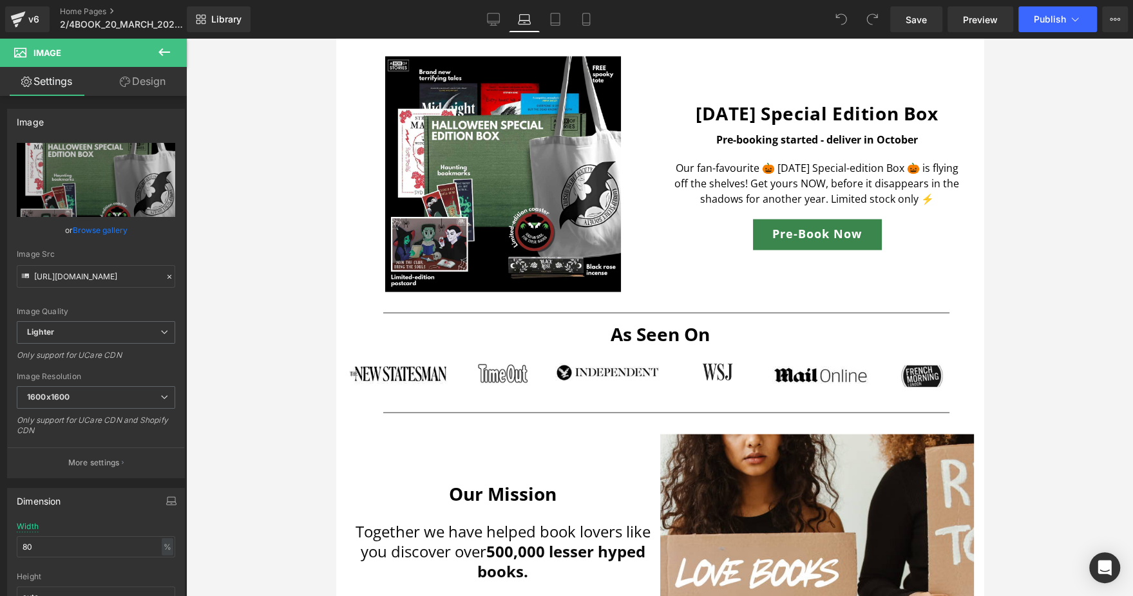
scroll to position [1675, 0]
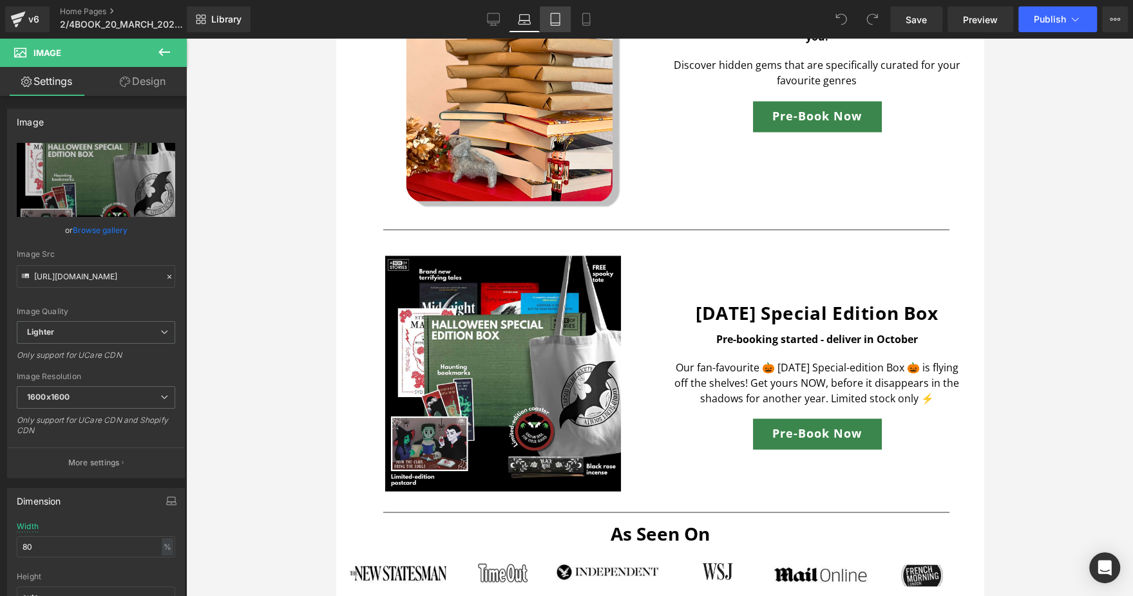
click at [555, 15] on icon at bounding box center [555, 19] width 13 height 13
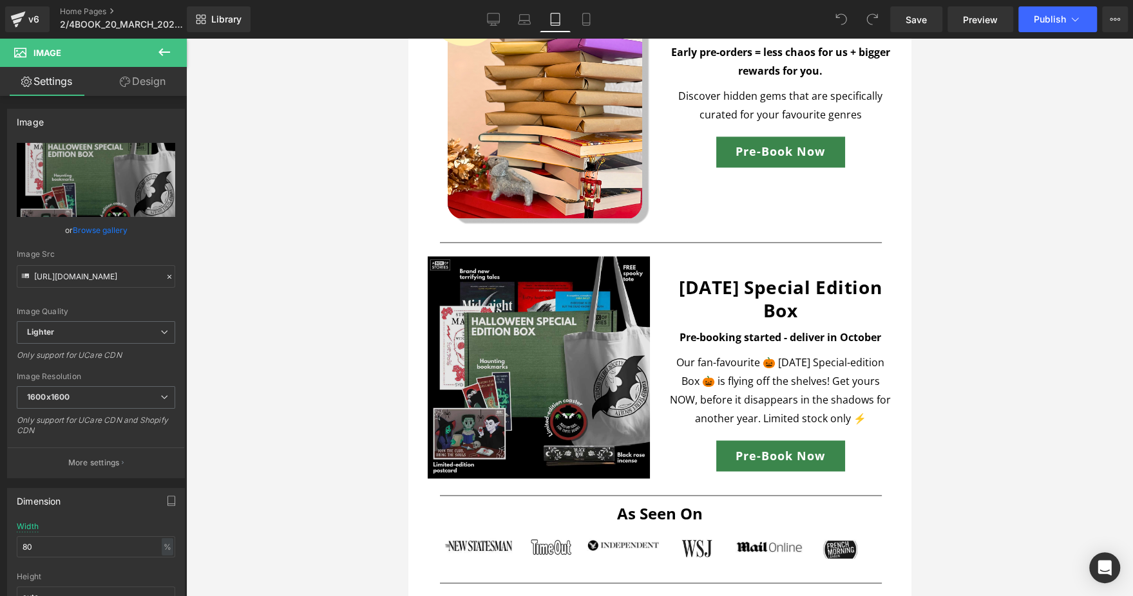
scroll to position [1447, 0]
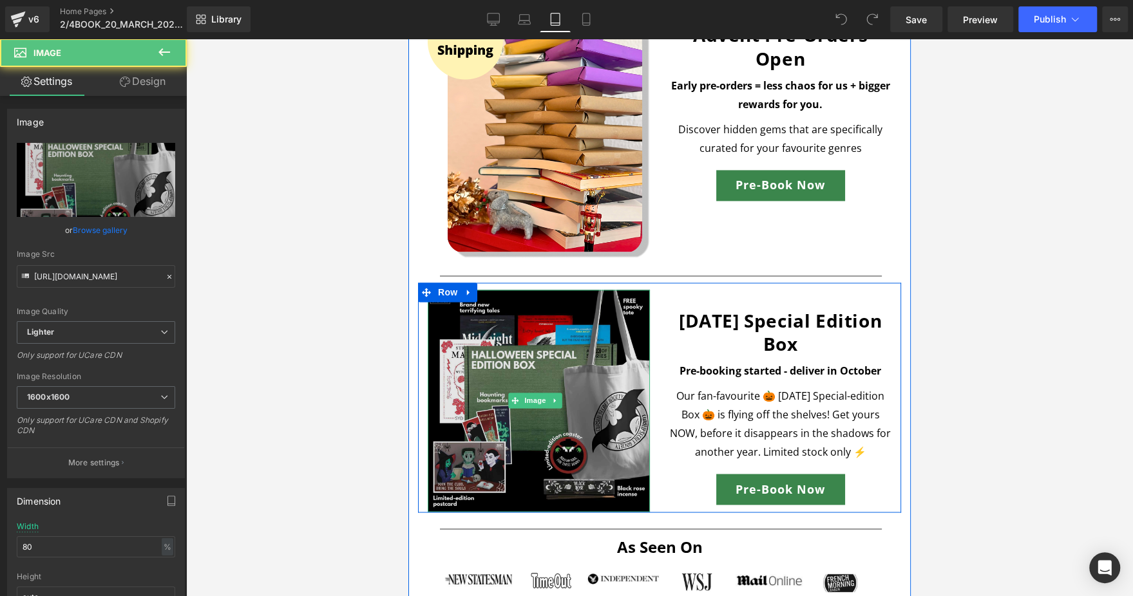
click at [503, 375] on img at bounding box center [539, 401] width 222 height 222
click at [478, 365] on img at bounding box center [539, 401] width 222 height 222
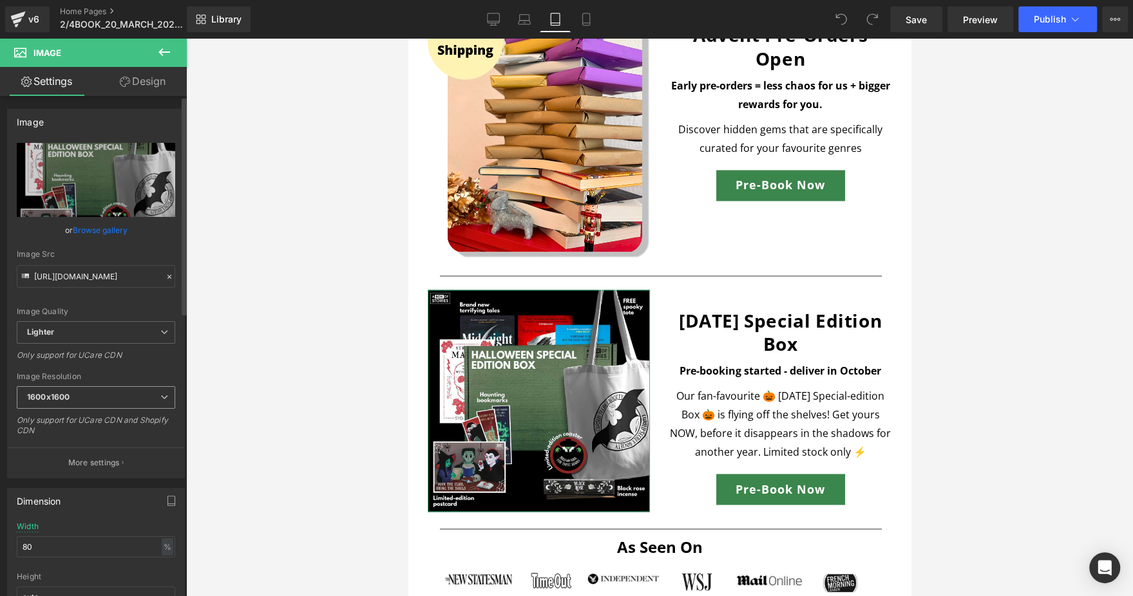
click at [114, 399] on span "1600x1600" at bounding box center [96, 397] width 158 height 23
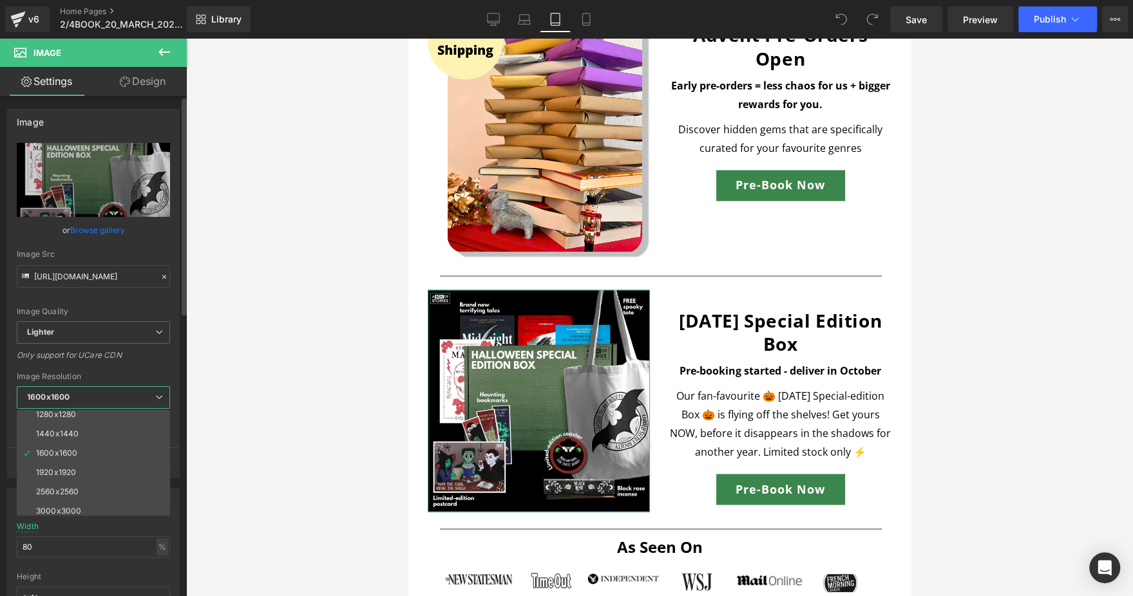
scroll to position [184, 0]
click at [86, 497] on li "3000x3000" at bounding box center [96, 506] width 159 height 19
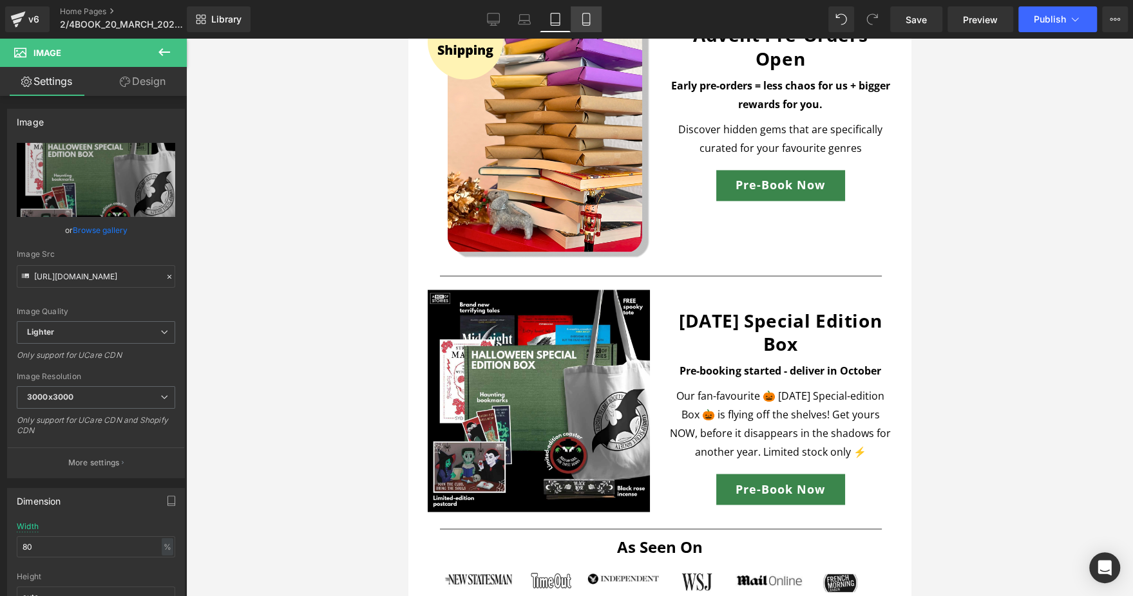
click at [580, 18] on icon at bounding box center [586, 19] width 13 height 13
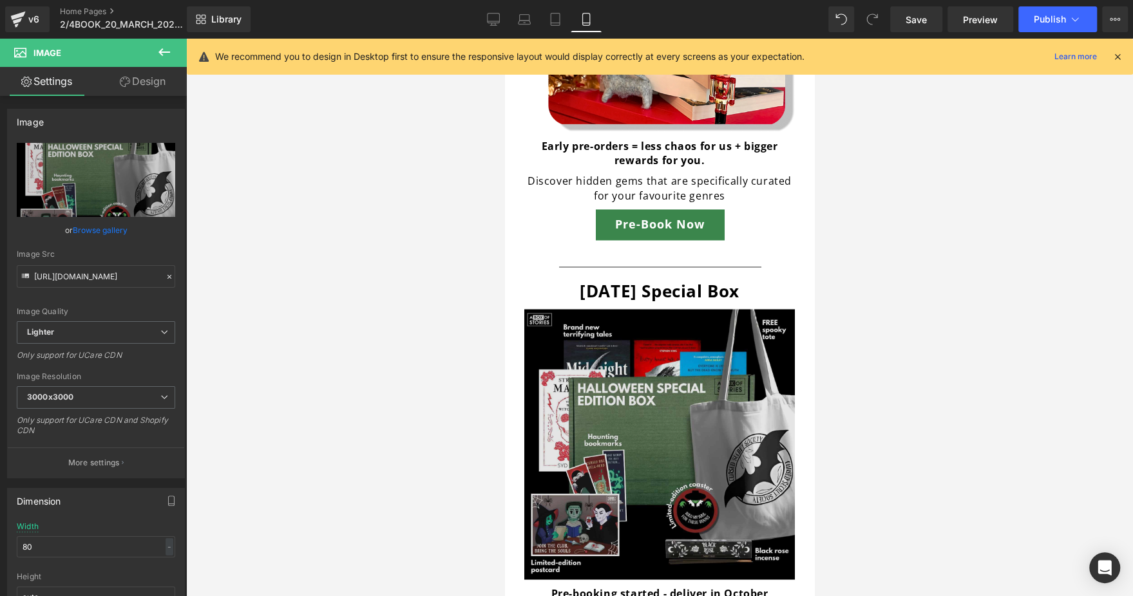
scroll to position [1593, 0]
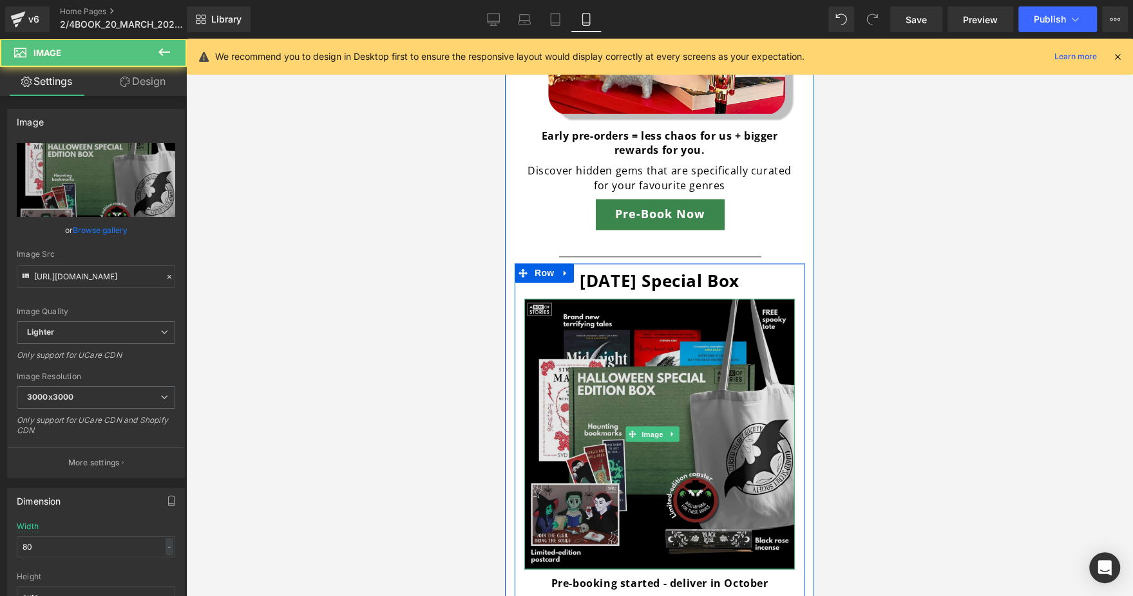
click at [681, 380] on img at bounding box center [659, 434] width 271 height 271
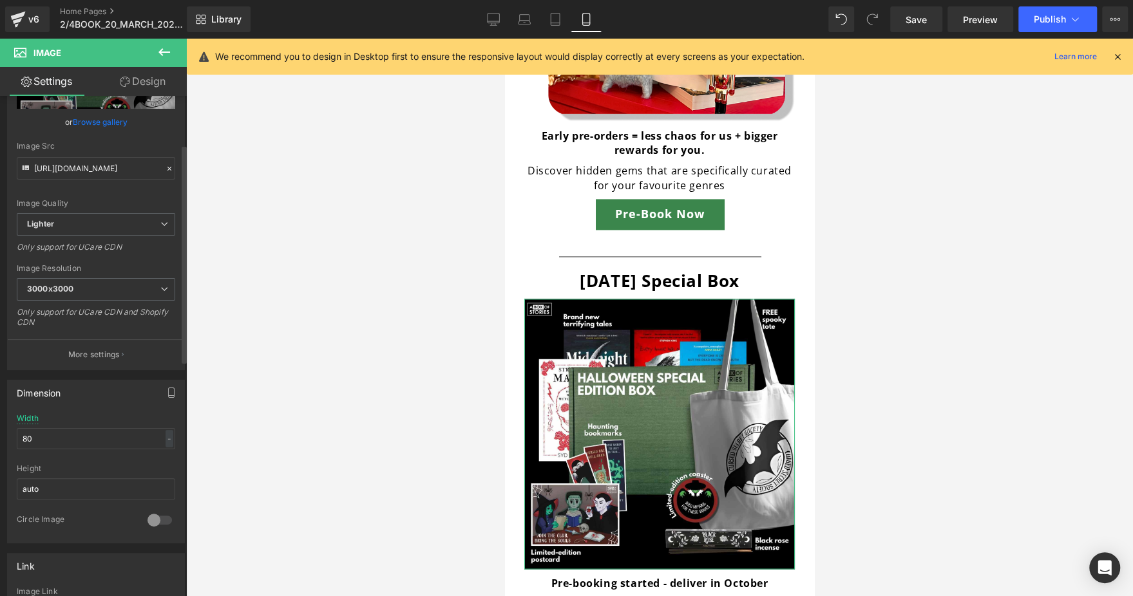
scroll to position [109, 0]
click at [113, 224] on span "Lighter" at bounding box center [96, 224] width 158 height 23
click at [113, 224] on span "Lighter" at bounding box center [93, 224] width 153 height 23
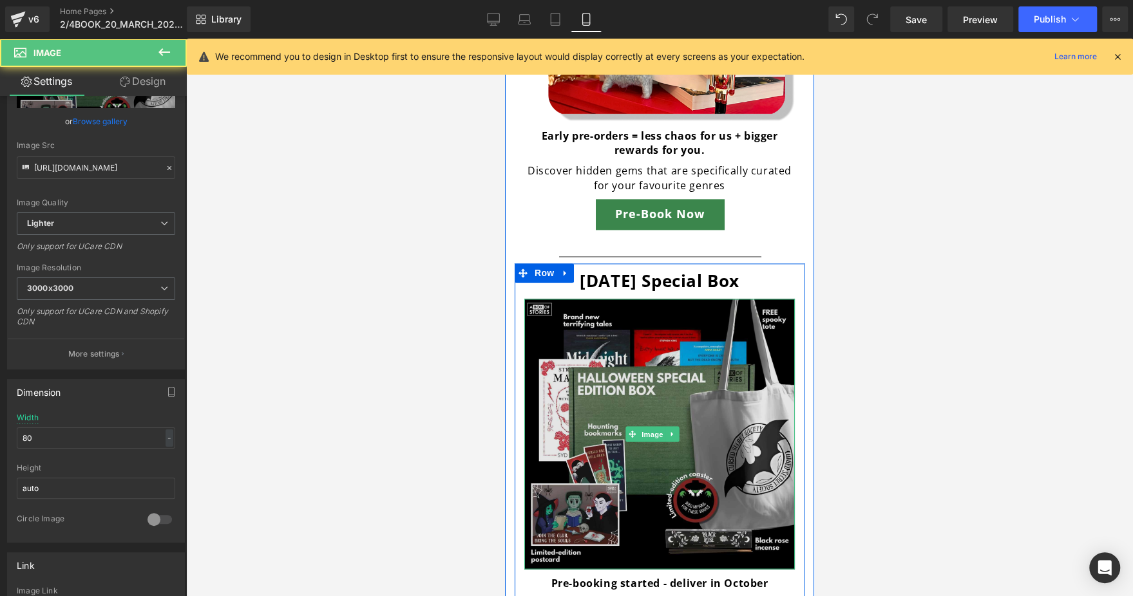
click at [577, 312] on img at bounding box center [659, 434] width 271 height 271
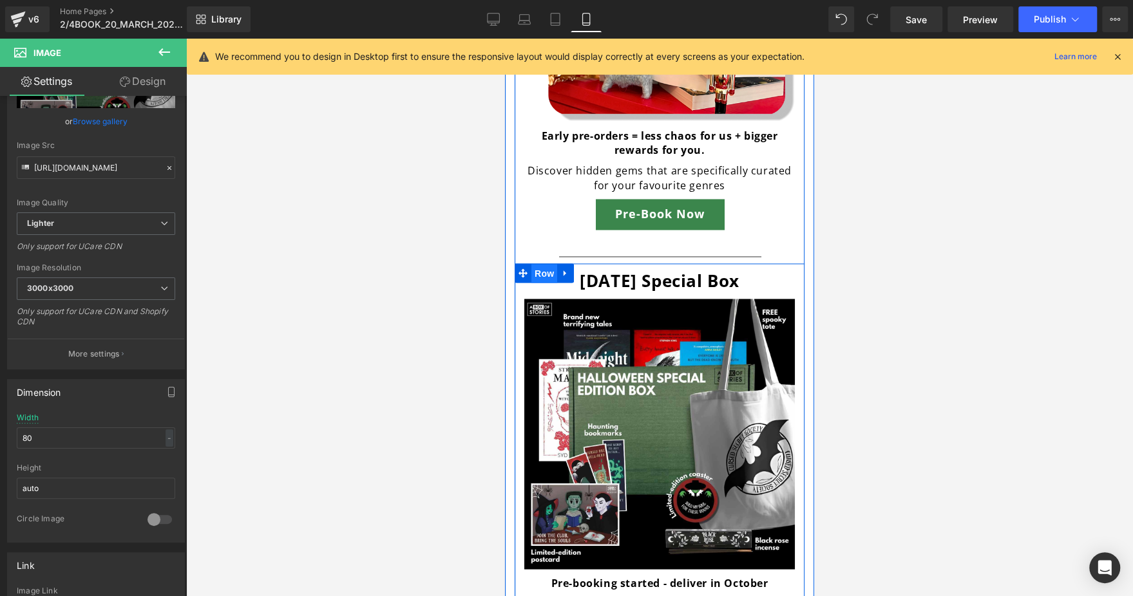
click at [542, 264] on span "Row" at bounding box center [544, 273] width 26 height 19
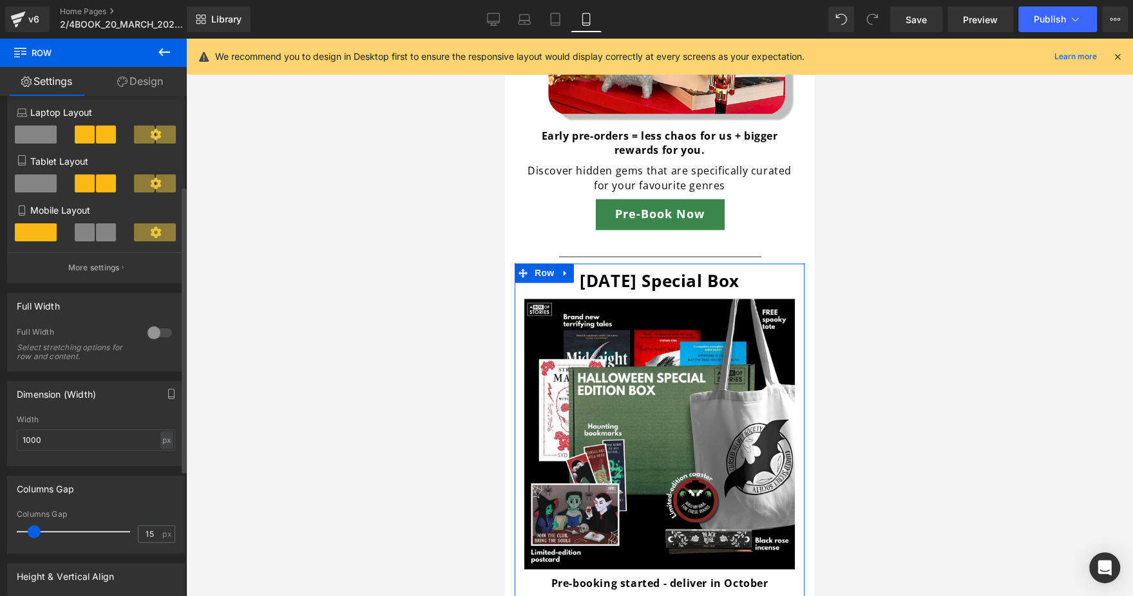
scroll to position [164, 0]
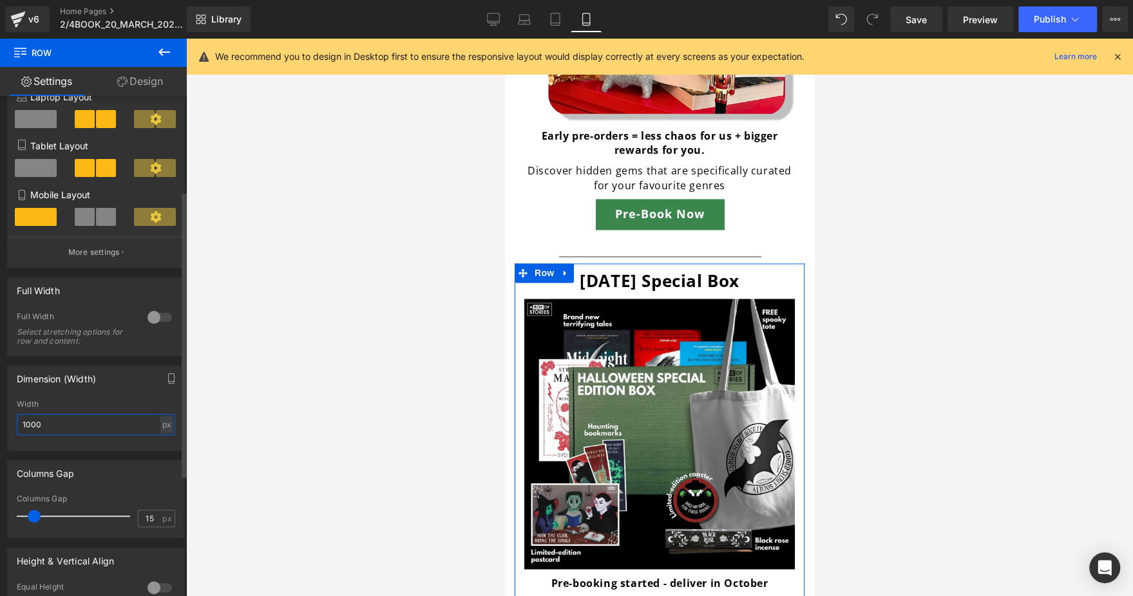
click at [74, 427] on input "1000" at bounding box center [96, 424] width 158 height 21
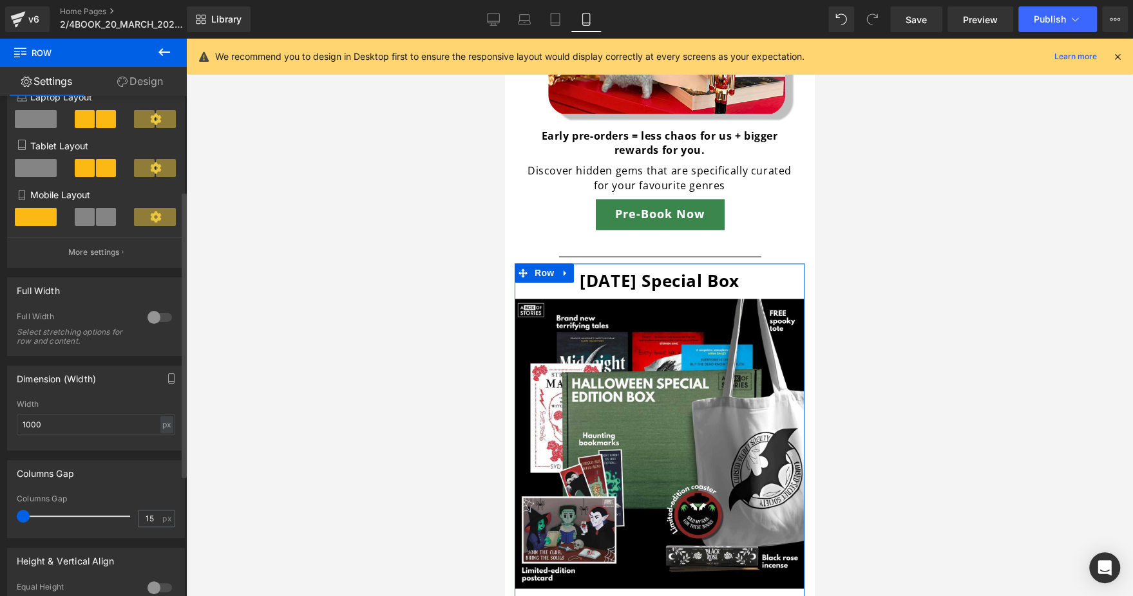
drag, startPoint x: 36, startPoint y: 518, endPoint x: 24, endPoint y: 518, distance: 11.6
click at [24, 518] on span at bounding box center [23, 516] width 13 height 13
click at [153, 518] on input "15" at bounding box center [149, 519] width 23 height 16
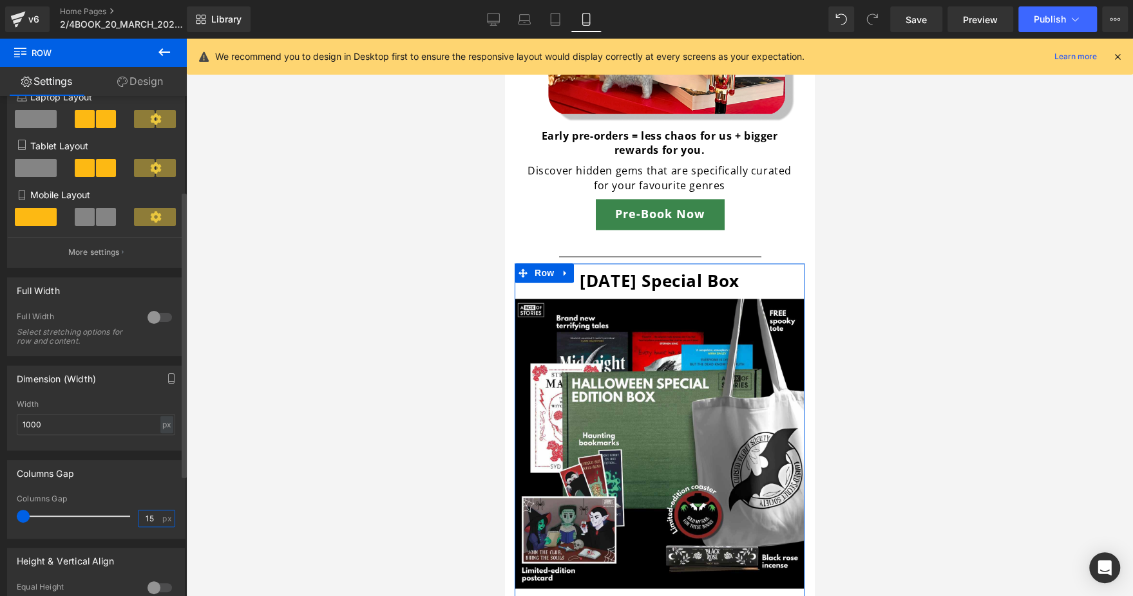
click at [153, 518] on input "15" at bounding box center [149, 519] width 23 height 16
type input "0"
type input "1"
click at [132, 485] on div "Columns Gap" at bounding box center [96, 473] width 176 height 24
click at [91, 432] on input "1000" at bounding box center [96, 424] width 158 height 21
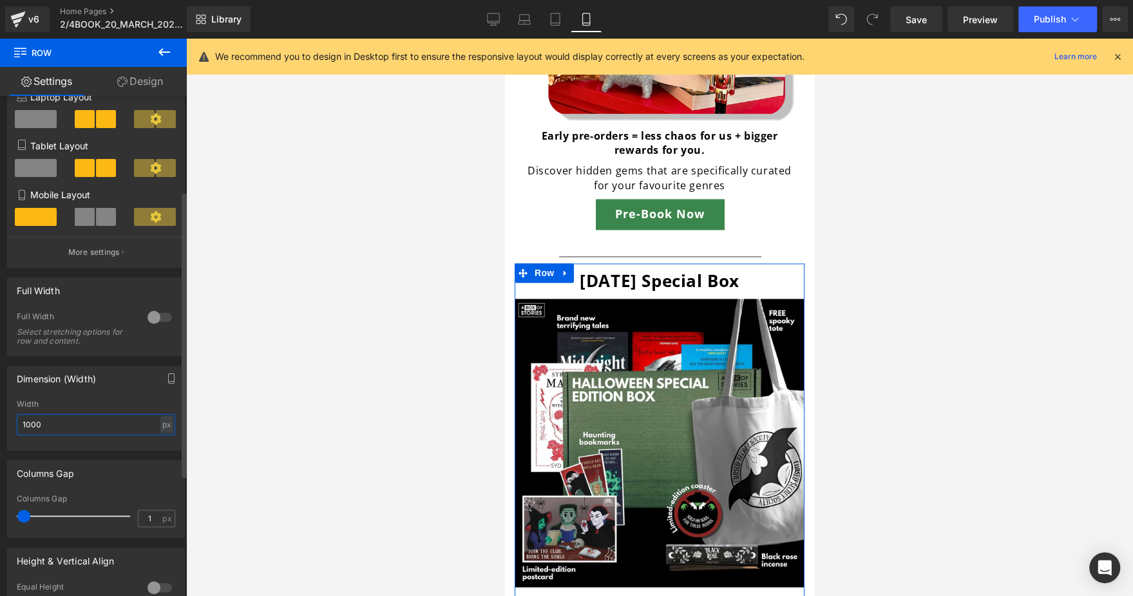
click at [91, 432] on input "1000" at bounding box center [96, 424] width 158 height 21
type input "1100"
click at [130, 475] on div "Columns Gap" at bounding box center [96, 473] width 176 height 24
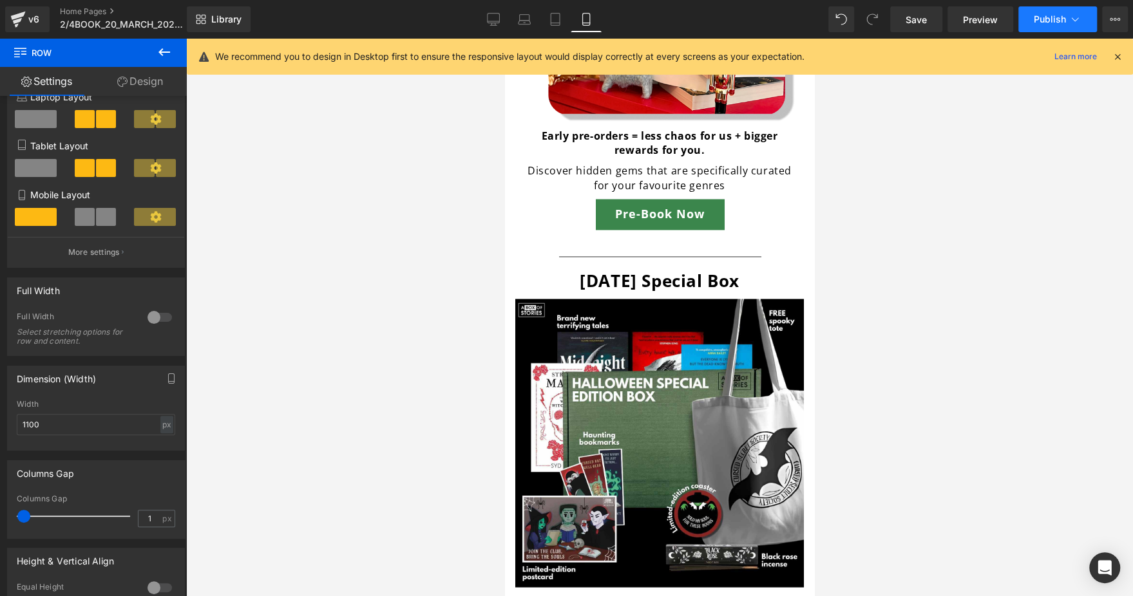
click at [1045, 12] on button "Publish" at bounding box center [1057, 19] width 79 height 26
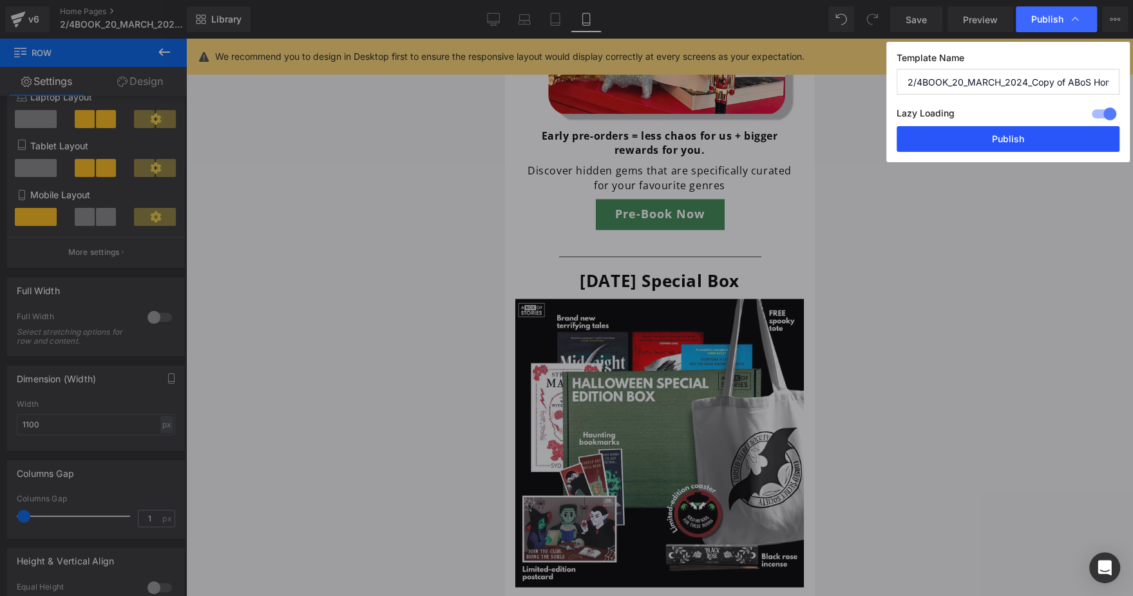
click at [955, 129] on button "Publish" at bounding box center [1008, 139] width 223 height 26
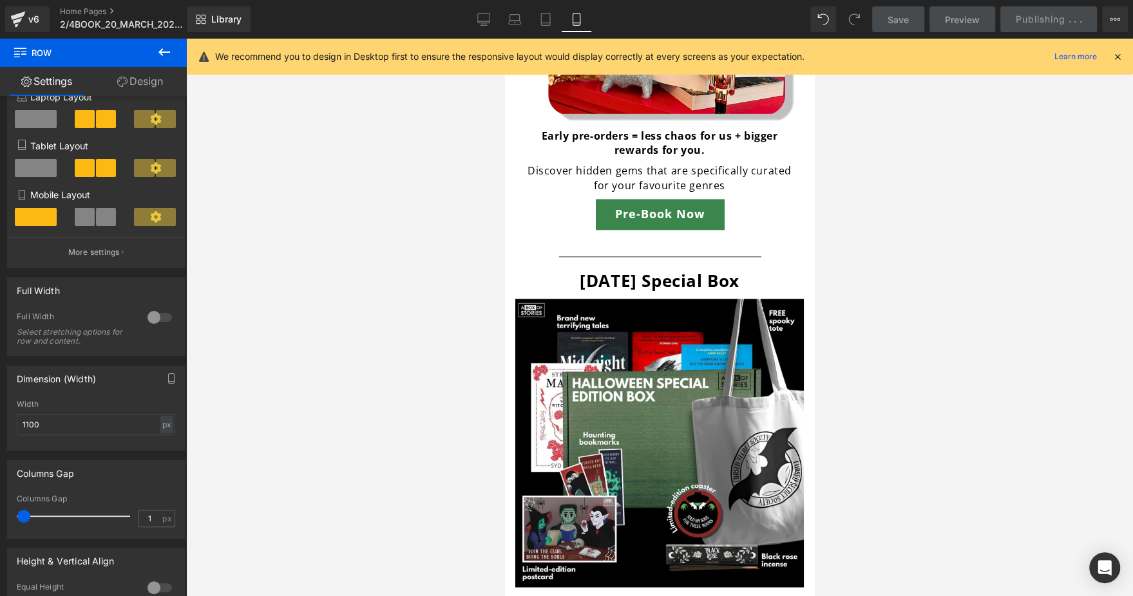
click at [1118, 53] on icon at bounding box center [1118, 57] width 12 height 12
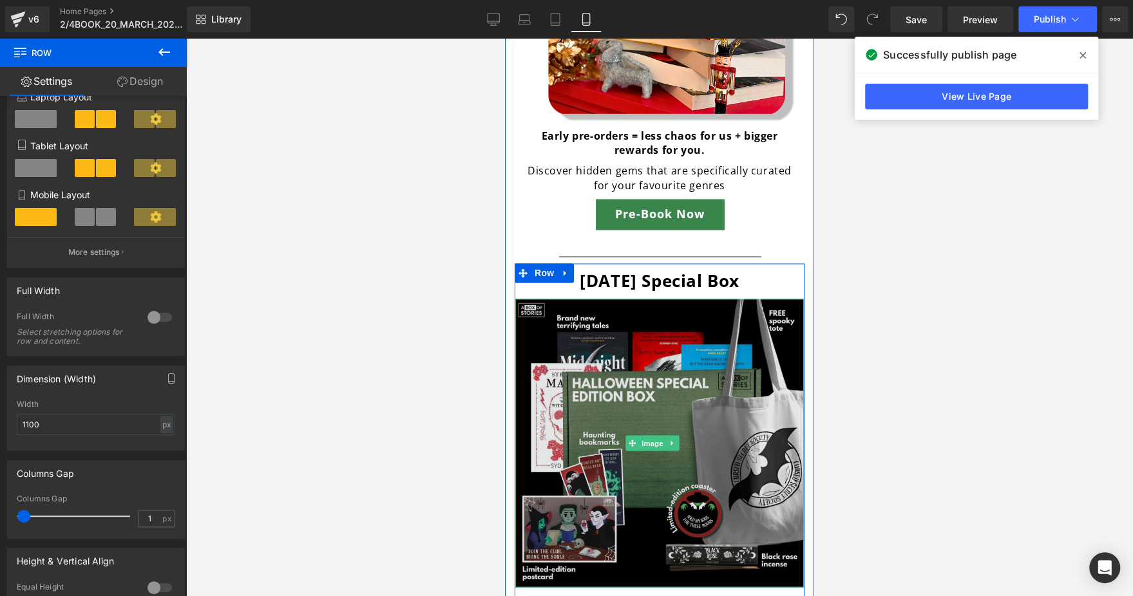
click at [641, 331] on img at bounding box center [659, 443] width 289 height 289
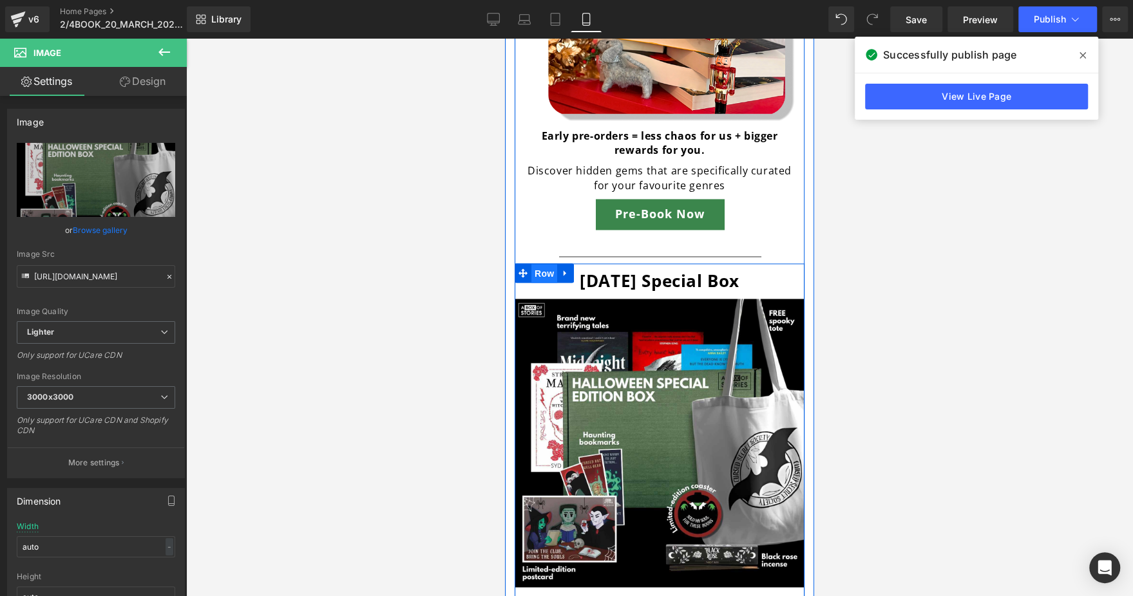
click at [540, 264] on span "Row" at bounding box center [544, 273] width 26 height 19
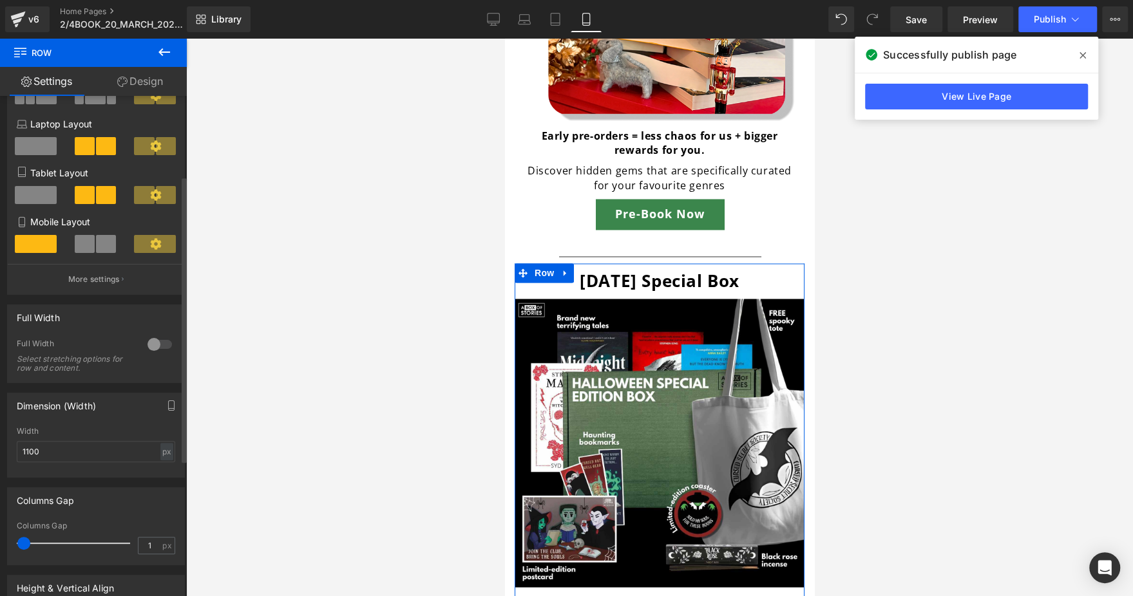
scroll to position [138, 0]
click at [64, 457] on input "1100" at bounding box center [96, 450] width 158 height 21
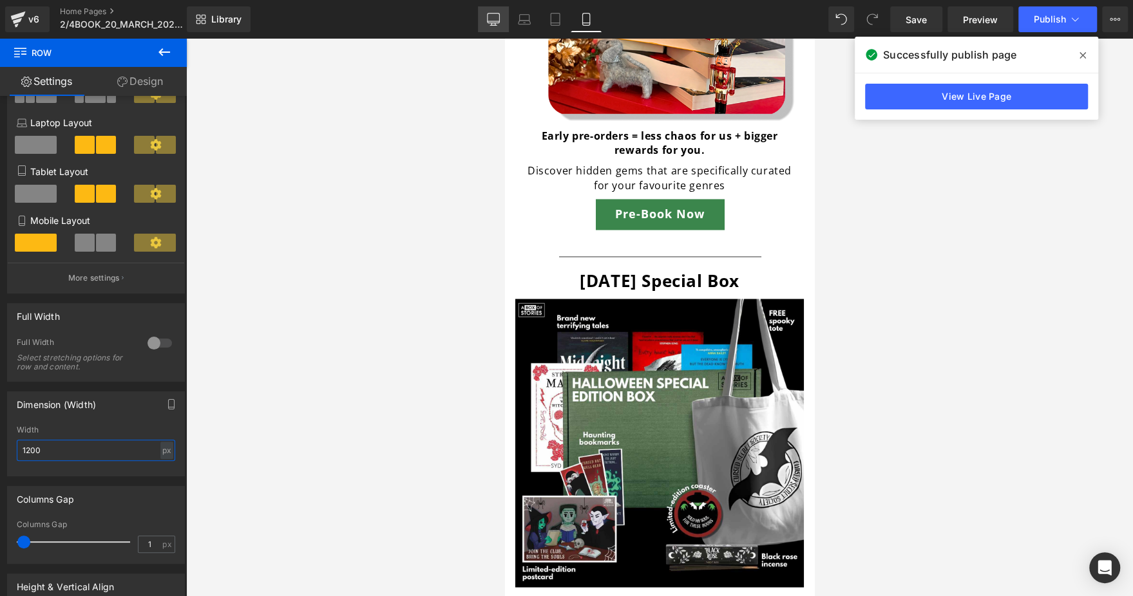
type input "1200"
click at [495, 27] on link "Desktop" at bounding box center [493, 19] width 31 height 26
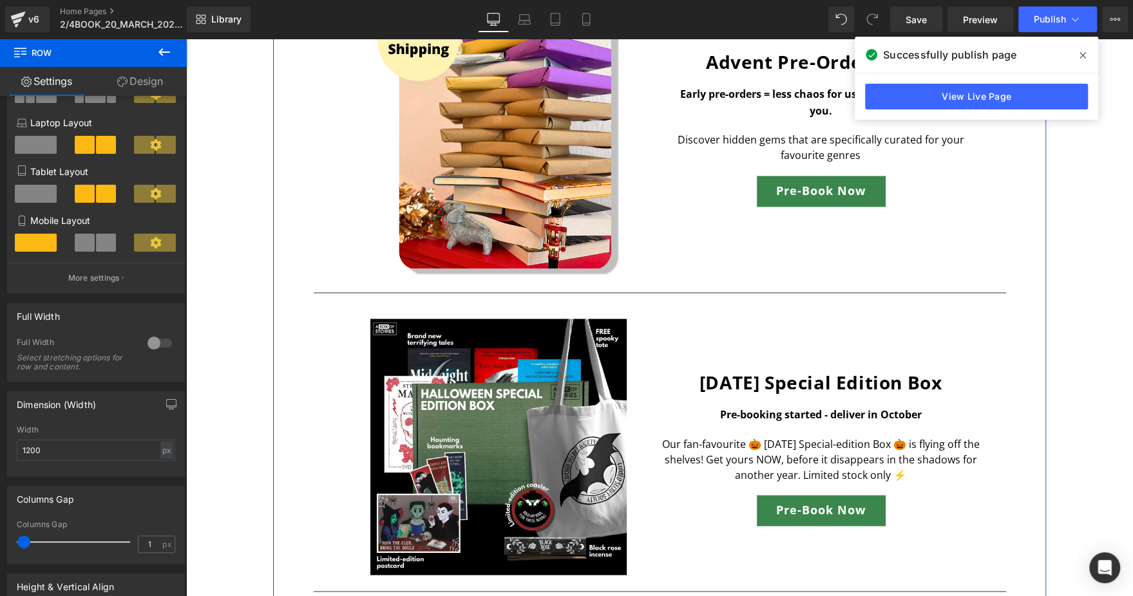
scroll to position [1568, 0]
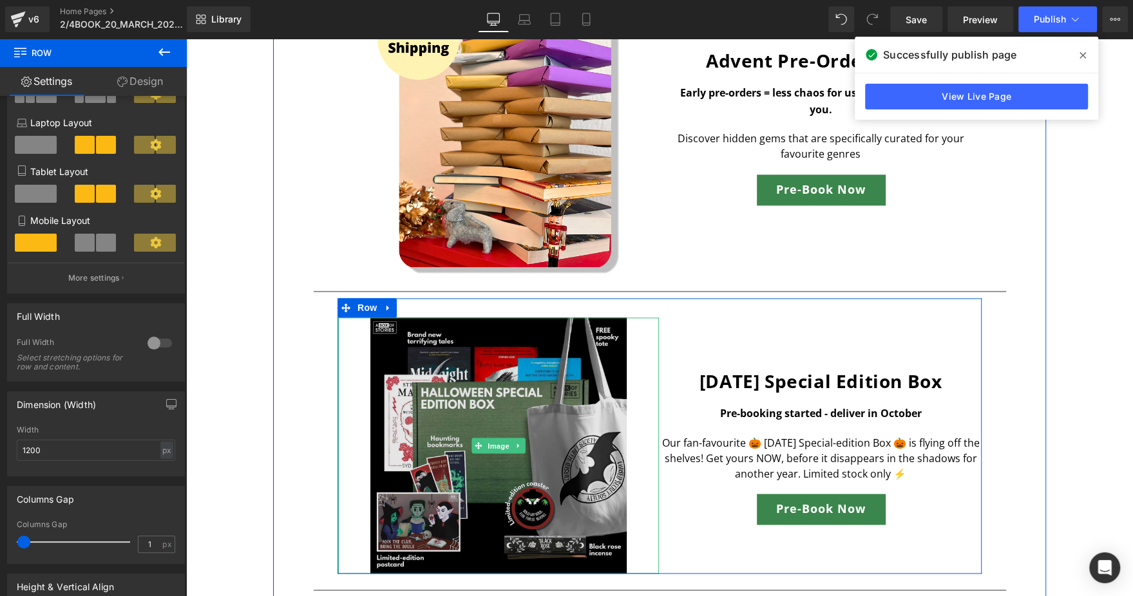
click at [489, 434] on img at bounding box center [498, 446] width 256 height 256
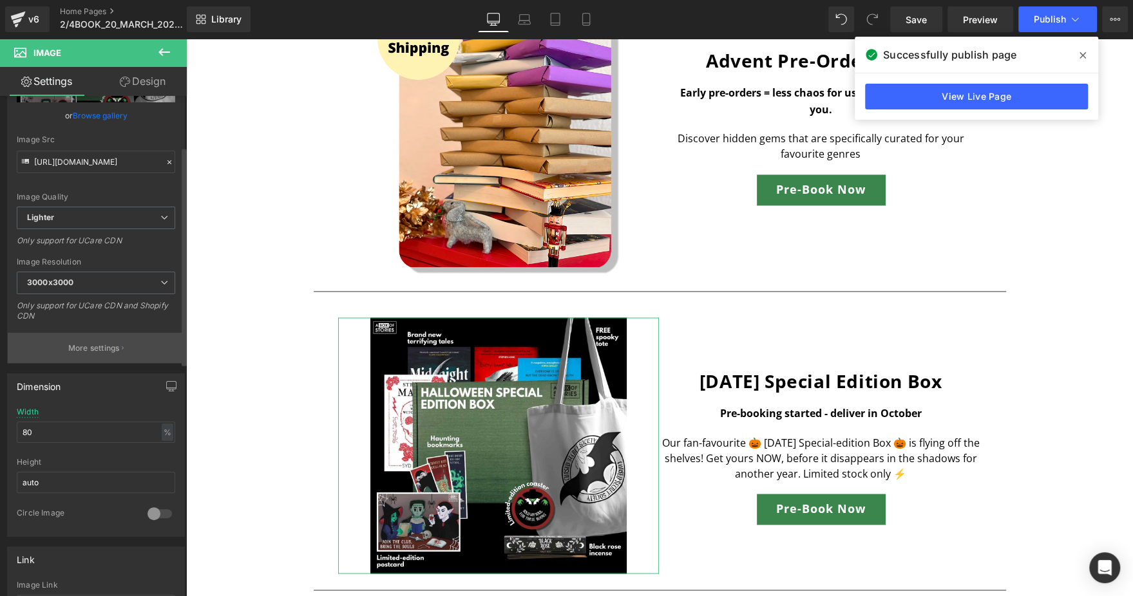
scroll to position [113, 0]
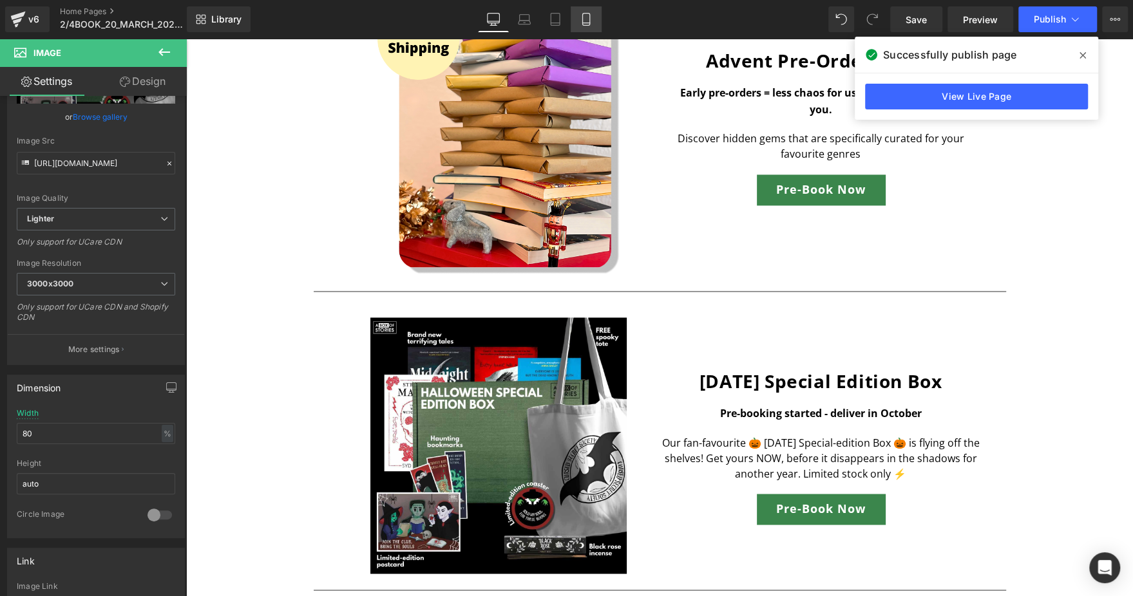
click at [592, 21] on link "Mobile" at bounding box center [586, 19] width 31 height 26
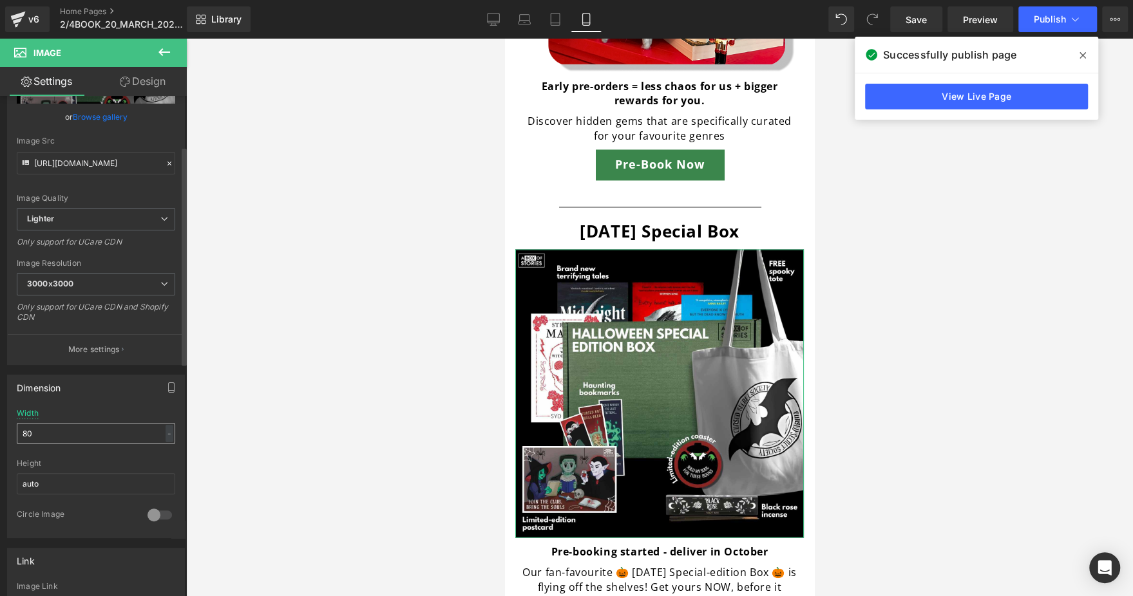
scroll to position [1550, 0]
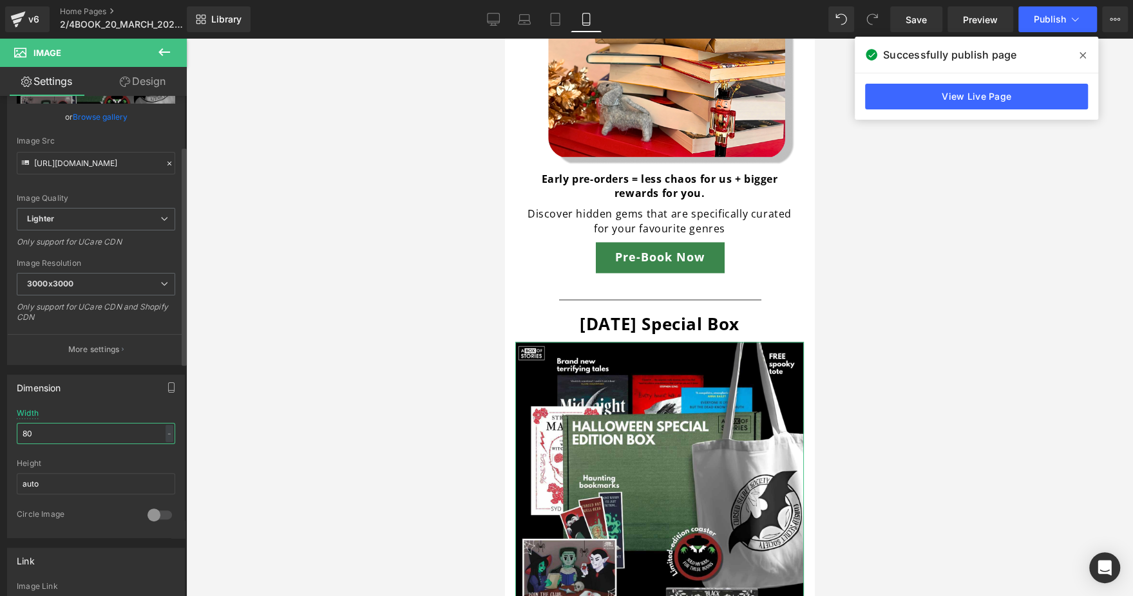
click at [102, 427] on input "80" at bounding box center [96, 433] width 158 height 21
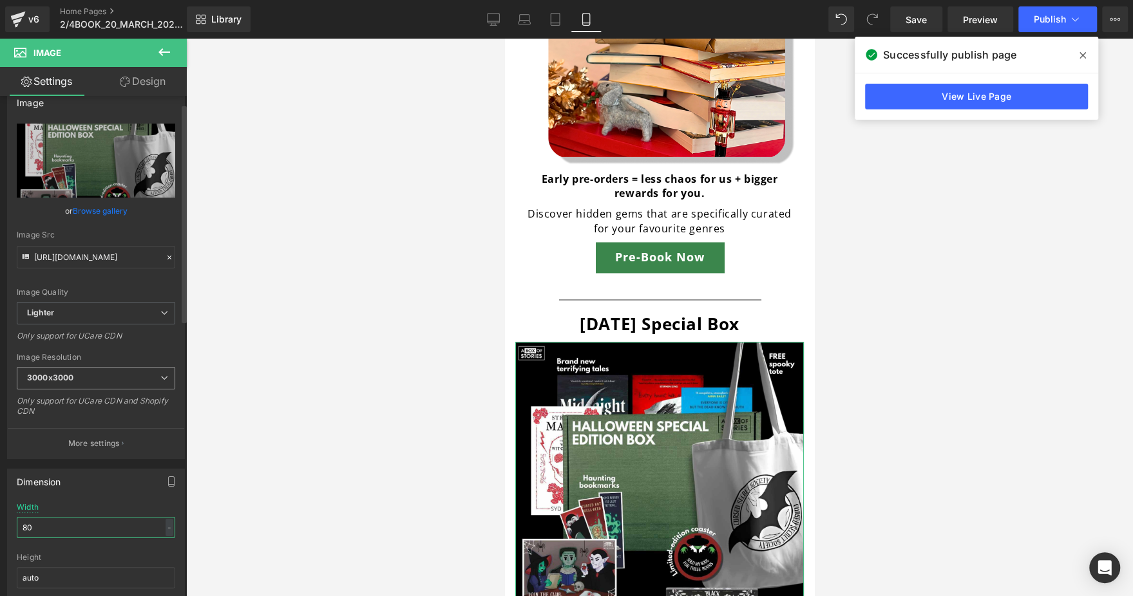
scroll to position [16, 0]
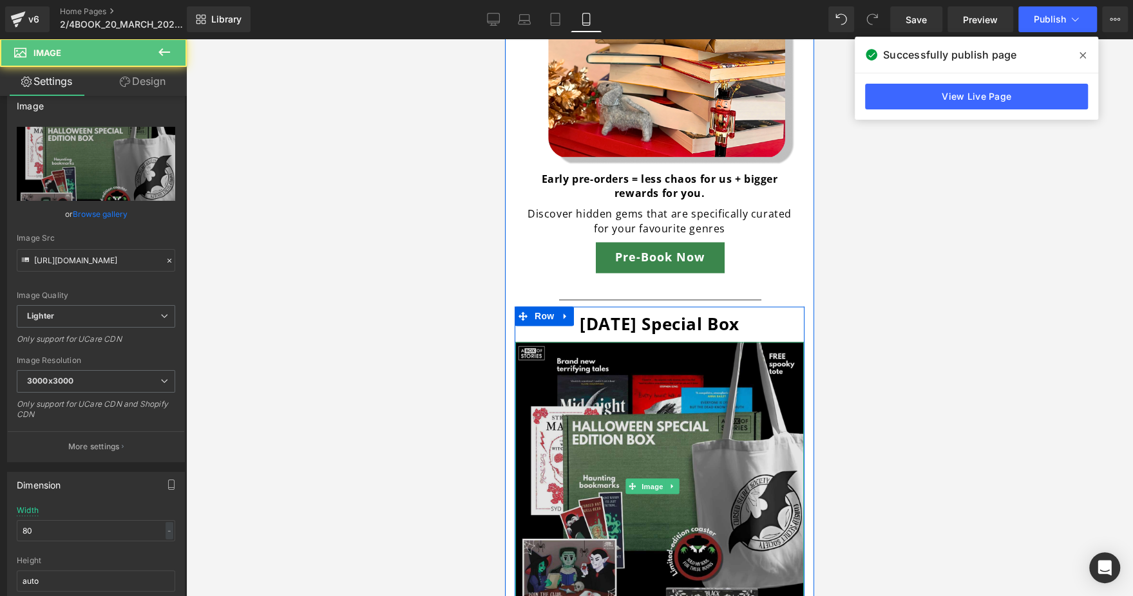
click at [607, 401] on img at bounding box center [659, 486] width 289 height 289
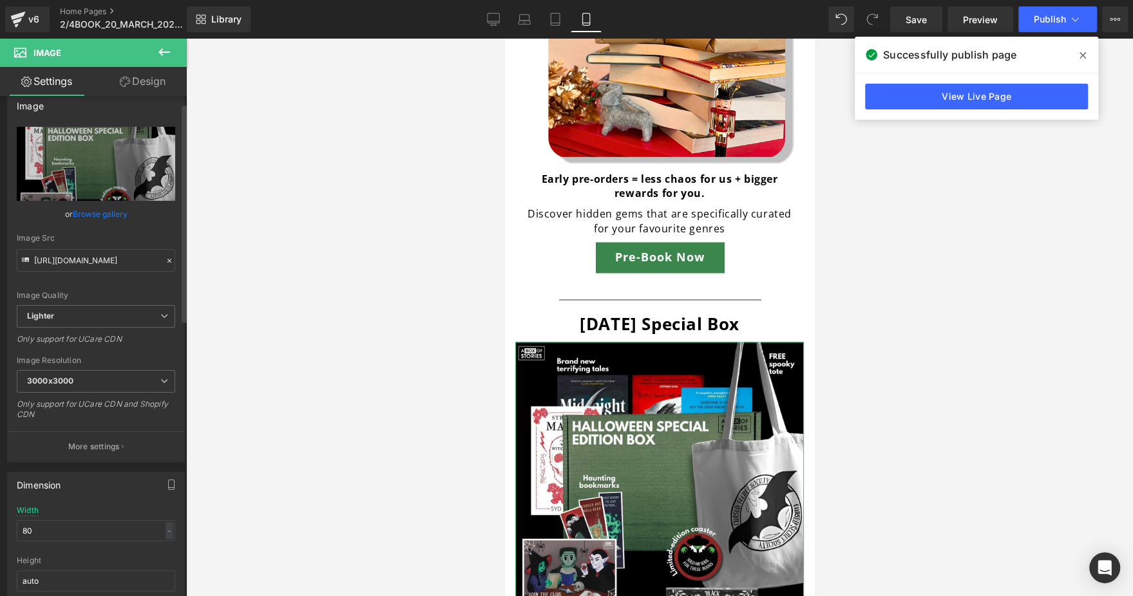
click at [95, 219] on link "Browse gallery" at bounding box center [100, 214] width 55 height 23
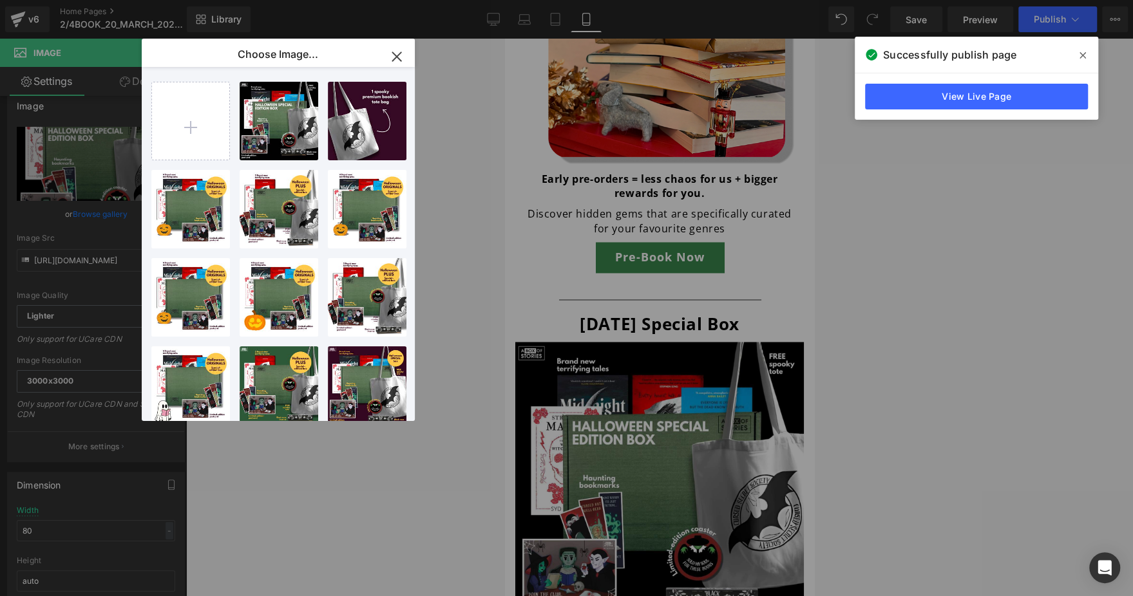
type input "C:\fakepath\[DATE] Homepage.jpg"
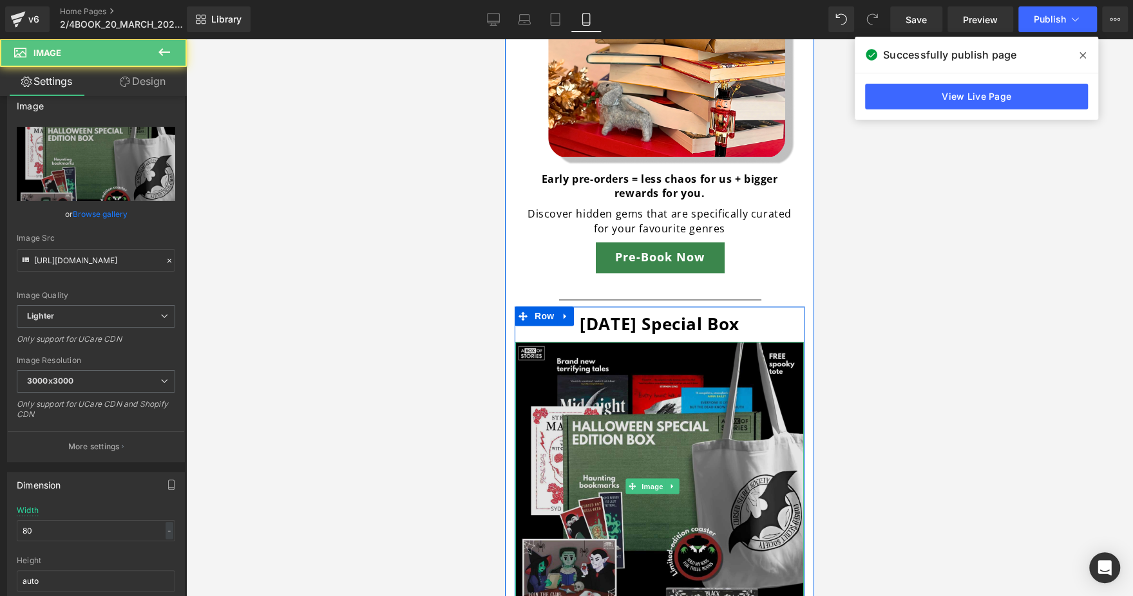
click at [635, 413] on img at bounding box center [659, 486] width 289 height 289
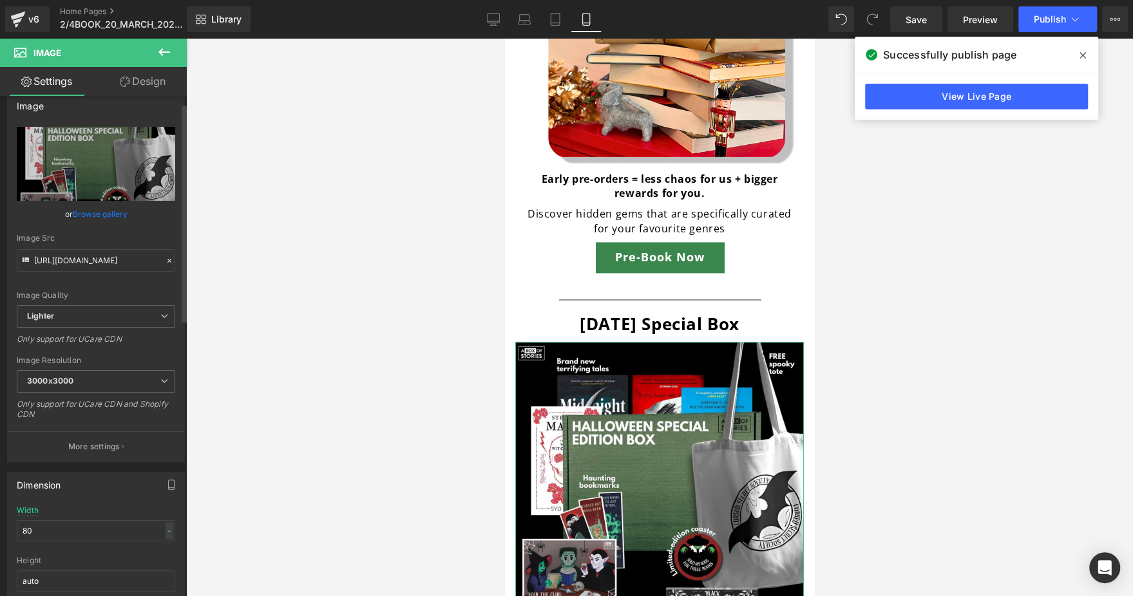
click at [90, 216] on link "Browse gallery" at bounding box center [100, 214] width 55 height 23
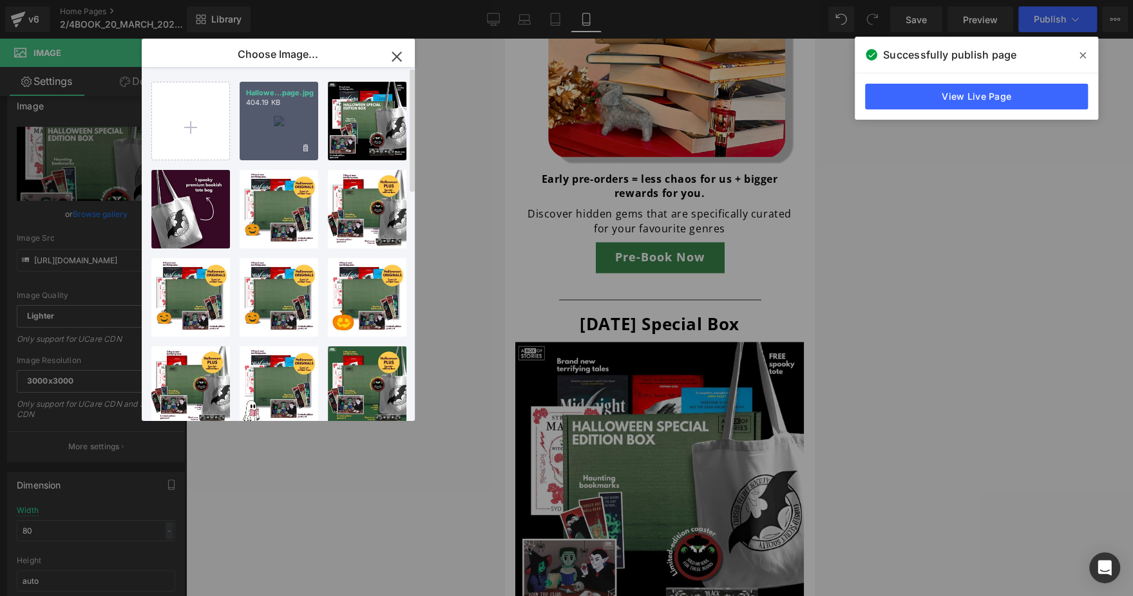
click at [276, 134] on div "Hallowe...page.jpg 404.19 KB" at bounding box center [279, 121] width 79 height 79
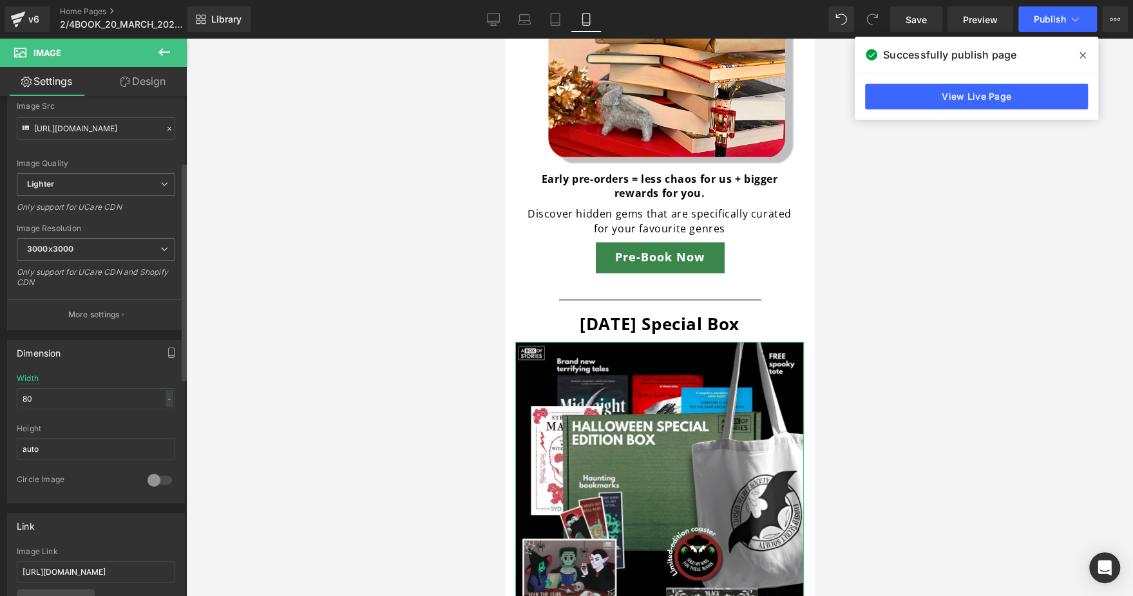
scroll to position [149, 0]
click at [495, 27] on link "Desktop" at bounding box center [493, 19] width 31 height 26
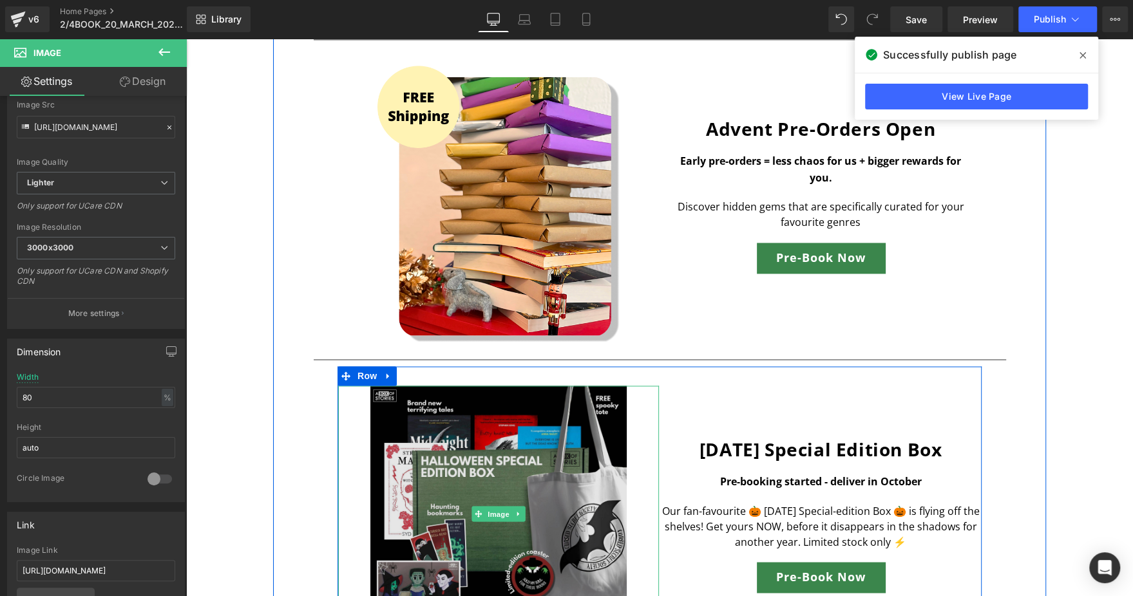
scroll to position [1568, 0]
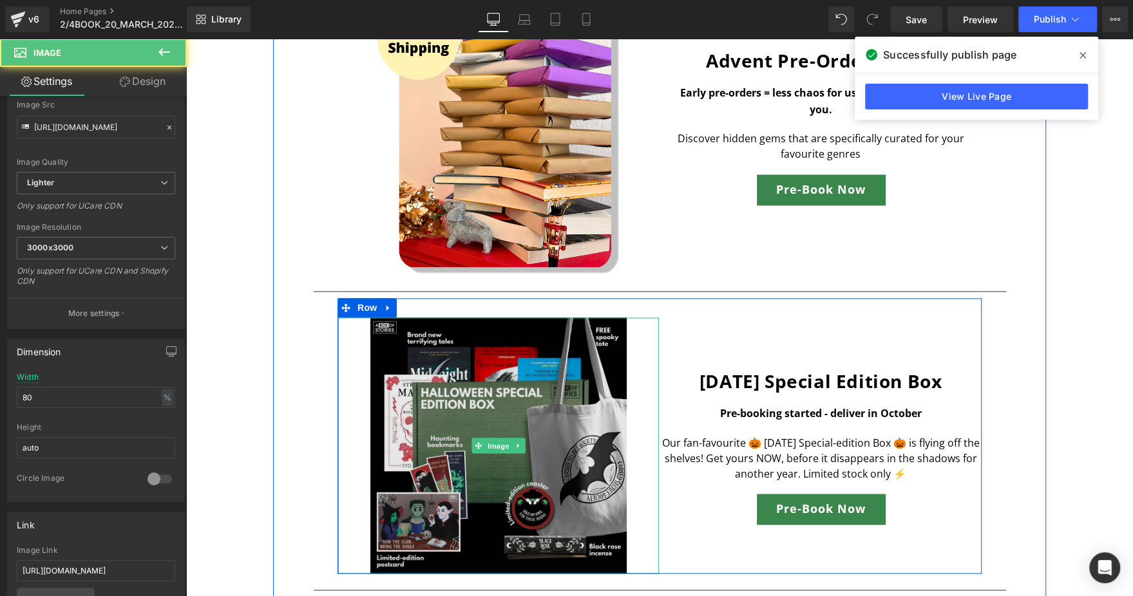
click at [521, 375] on img at bounding box center [498, 446] width 256 height 256
click at [427, 374] on img at bounding box center [498, 446] width 256 height 256
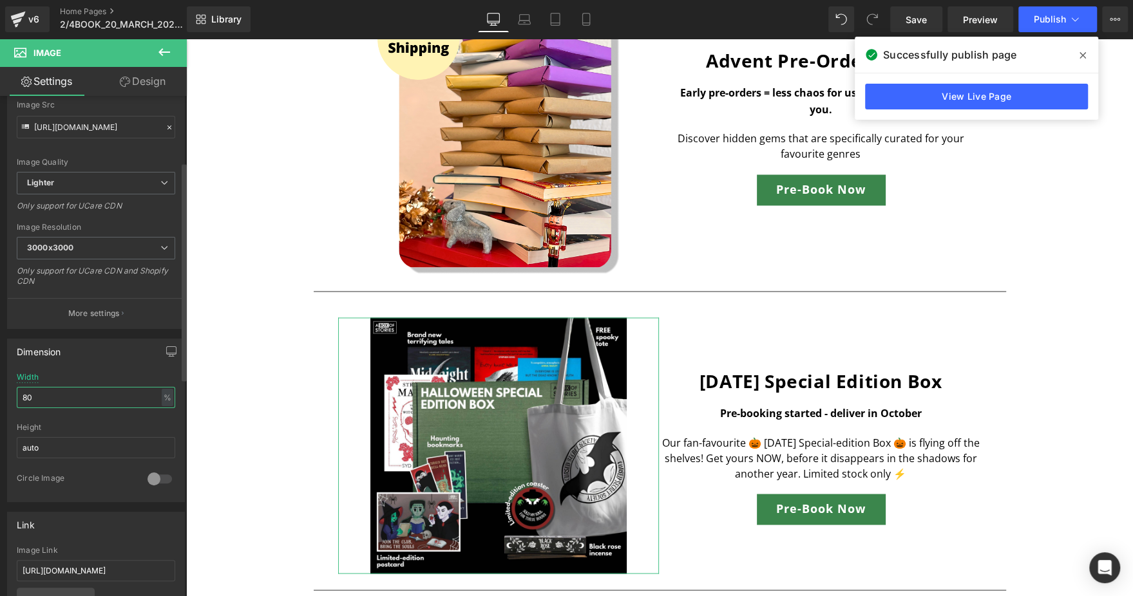
click at [93, 400] on input "80" at bounding box center [96, 397] width 158 height 21
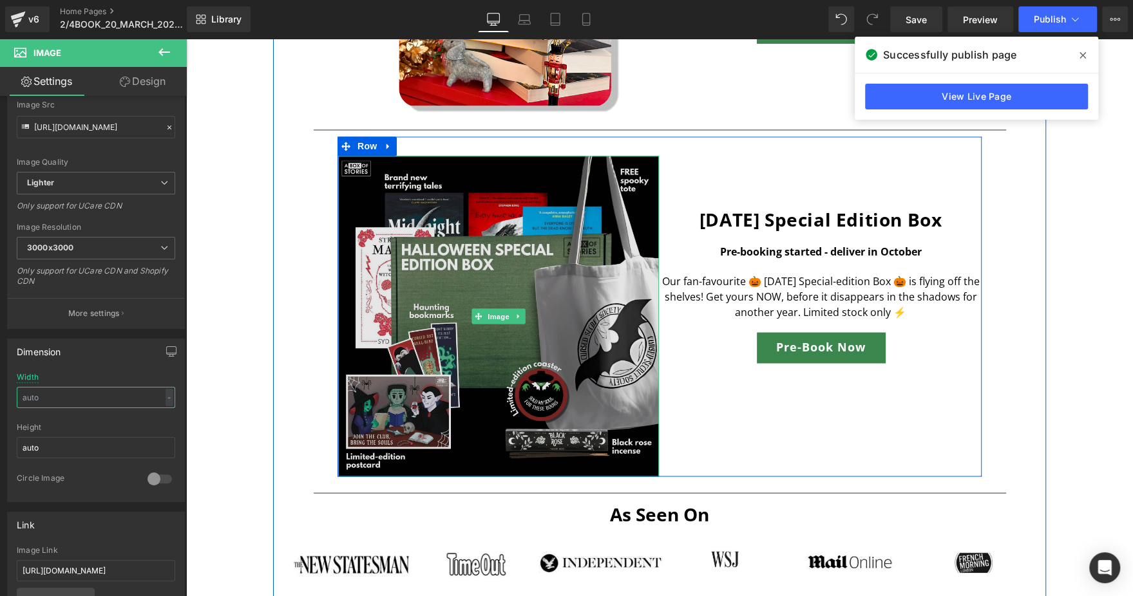
scroll to position [1731, 0]
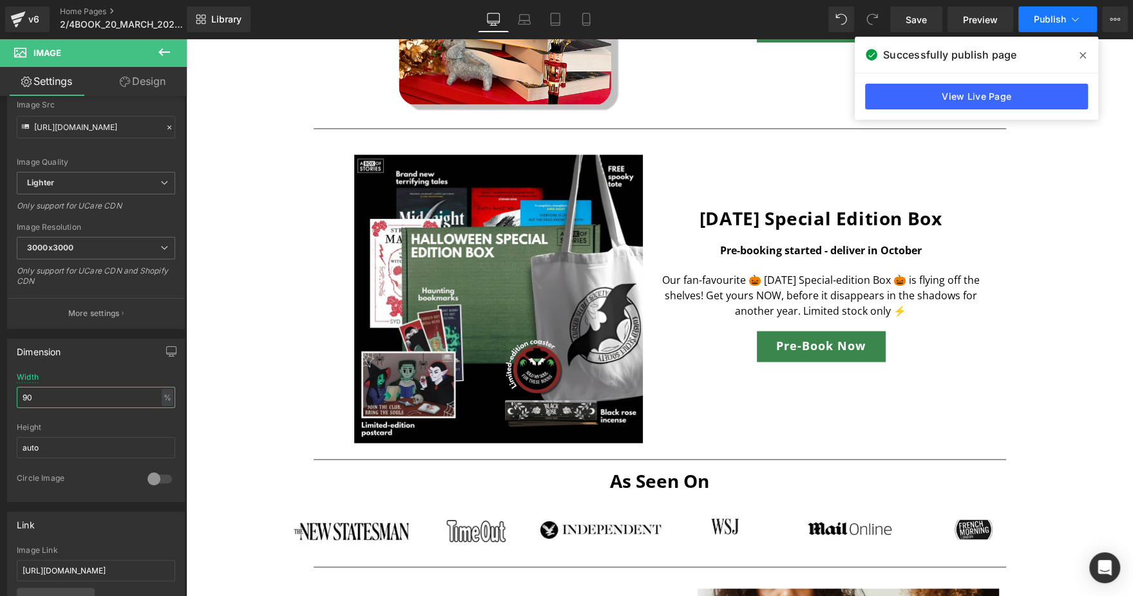
type input "90"
click at [1045, 24] on button "Publish" at bounding box center [1057, 19] width 79 height 26
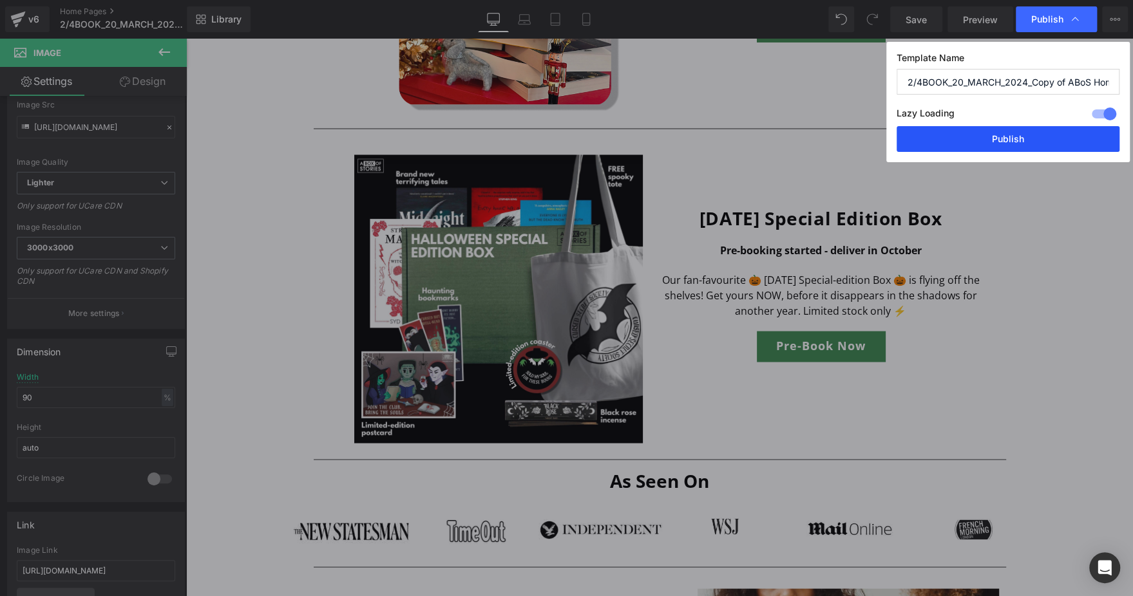
click at [980, 129] on button "Publish" at bounding box center [1008, 139] width 223 height 26
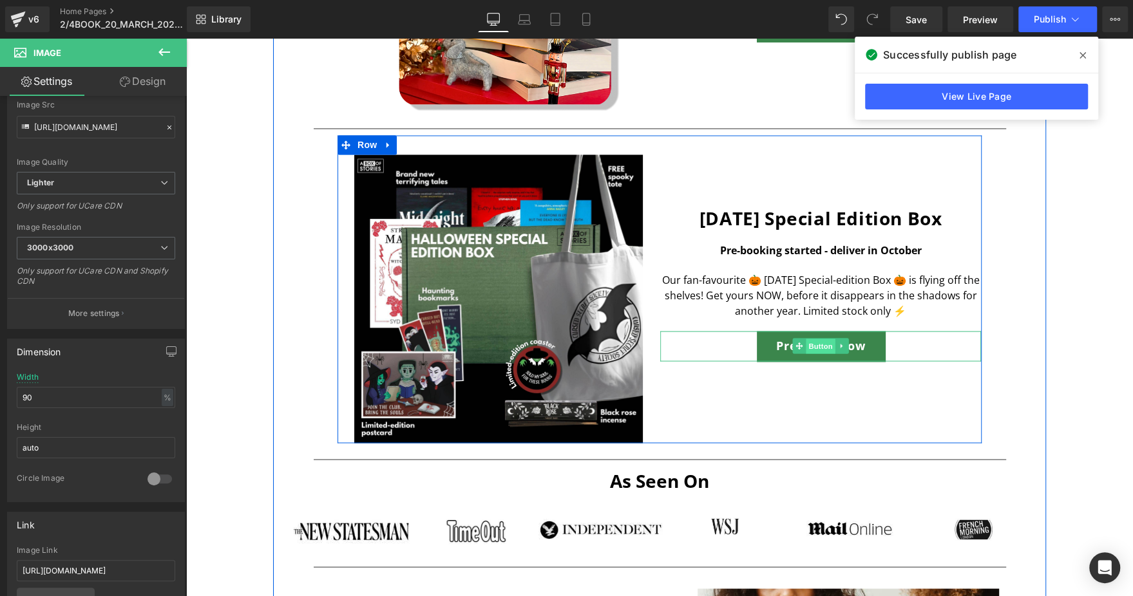
click at [810, 345] on span "Button" at bounding box center [821, 346] width 30 height 15
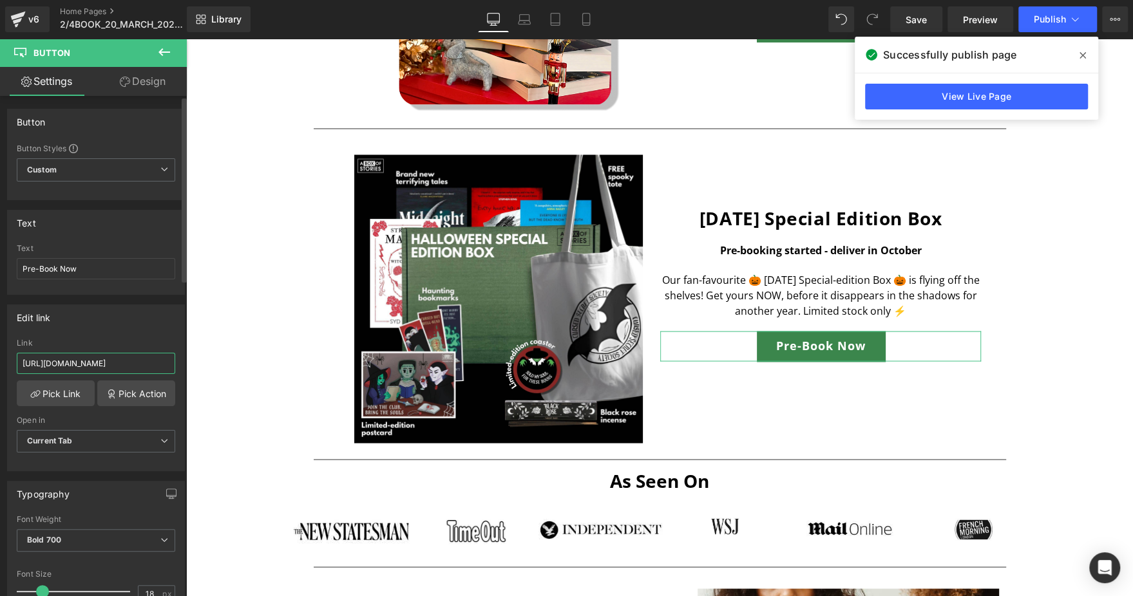
click at [159, 364] on input "[URL][DOMAIN_NAME]" at bounding box center [96, 363] width 158 height 21
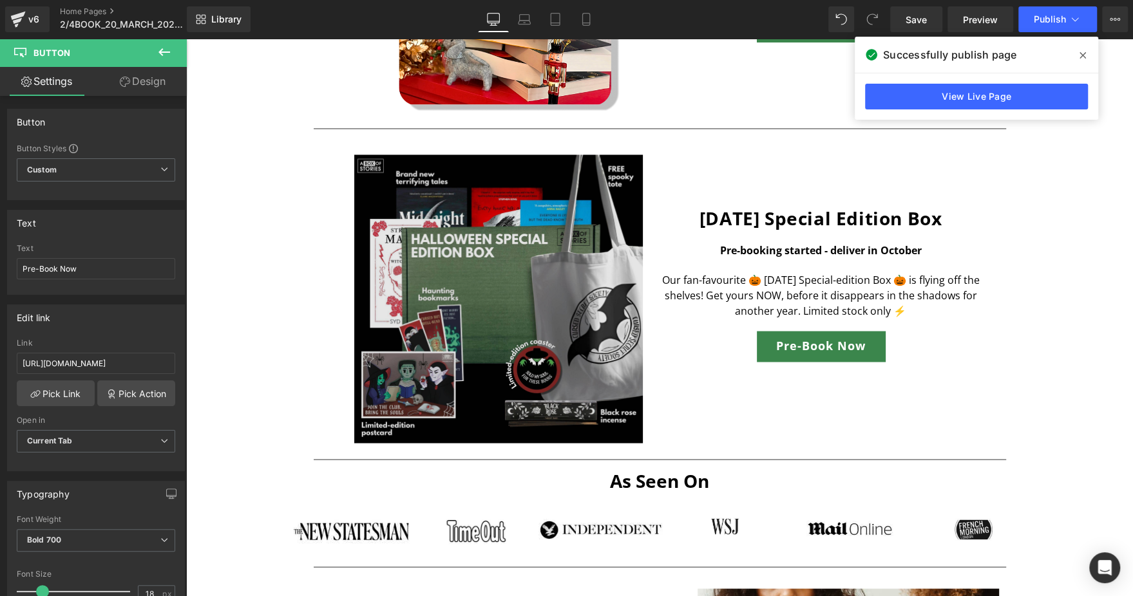
click at [509, 214] on img at bounding box center [498, 299] width 289 height 289
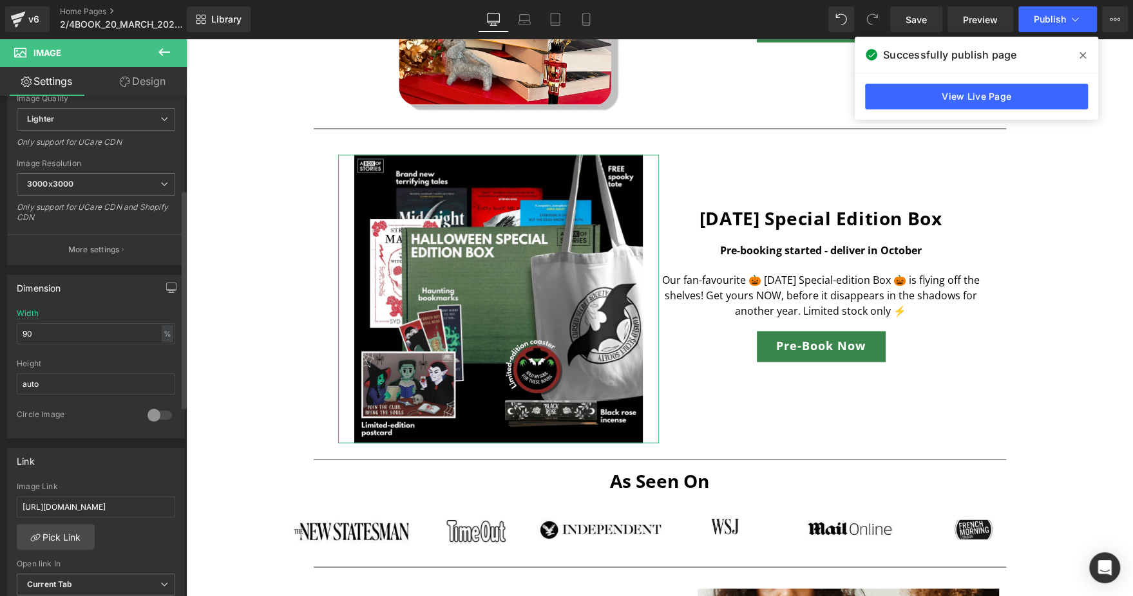
scroll to position [213, 0]
click at [120, 500] on input "[URL][DOMAIN_NAME]" at bounding box center [96, 507] width 158 height 21
type input "[URL][DOMAIN_NAME]"
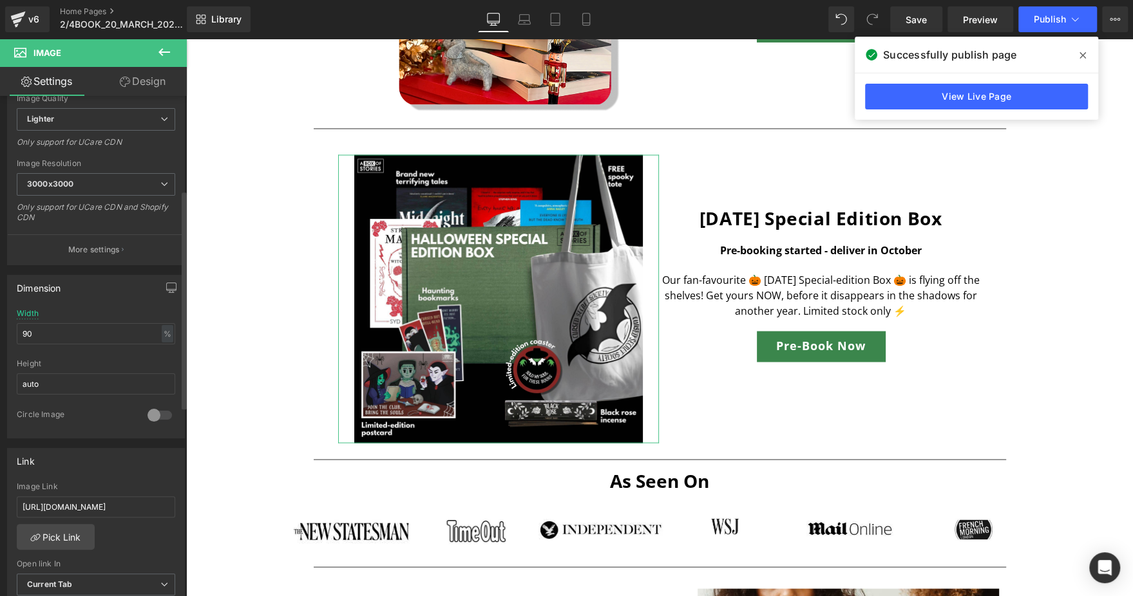
click at [133, 529] on div "[URL][DOMAIN_NAME] Image Link [URL][DOMAIN_NAME] Pick Link Current Tab New Tab …" at bounding box center [96, 548] width 176 height 132
click at [1049, 17] on span "Publish" at bounding box center [1050, 19] width 32 height 10
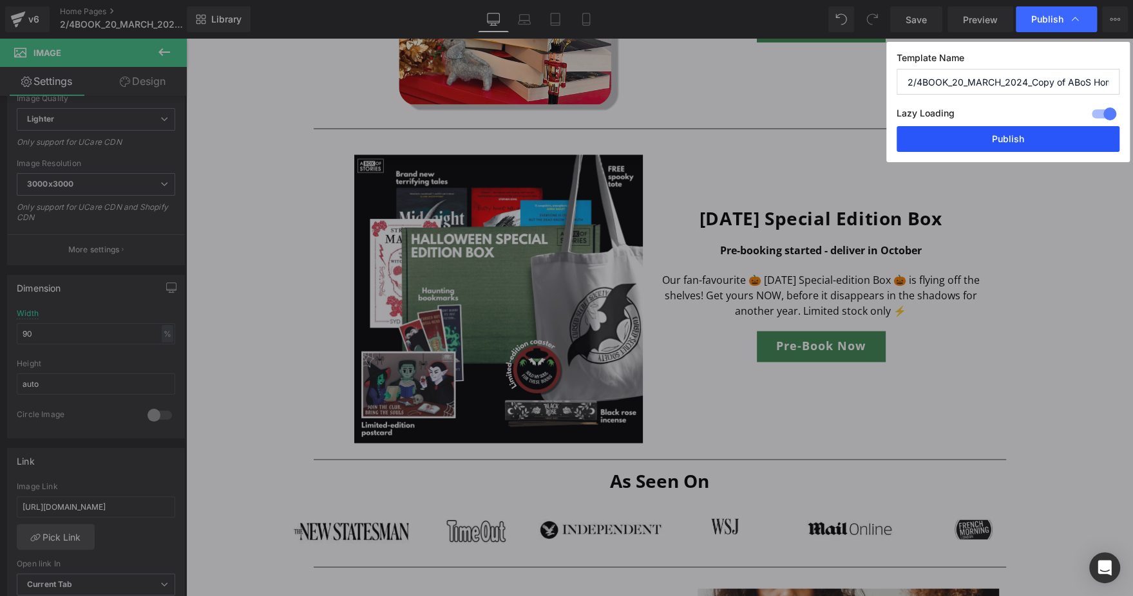
drag, startPoint x: 992, startPoint y: 130, endPoint x: 323, endPoint y: 199, distance: 672.1
click at [992, 130] on button "Publish" at bounding box center [1008, 139] width 223 height 26
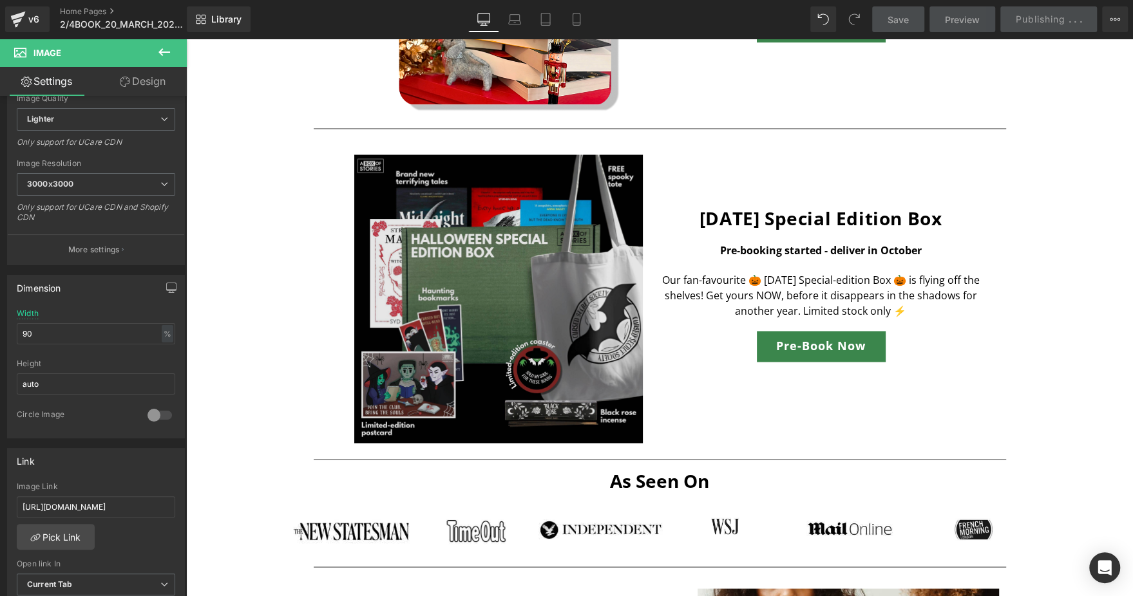
scroll to position [920, 0]
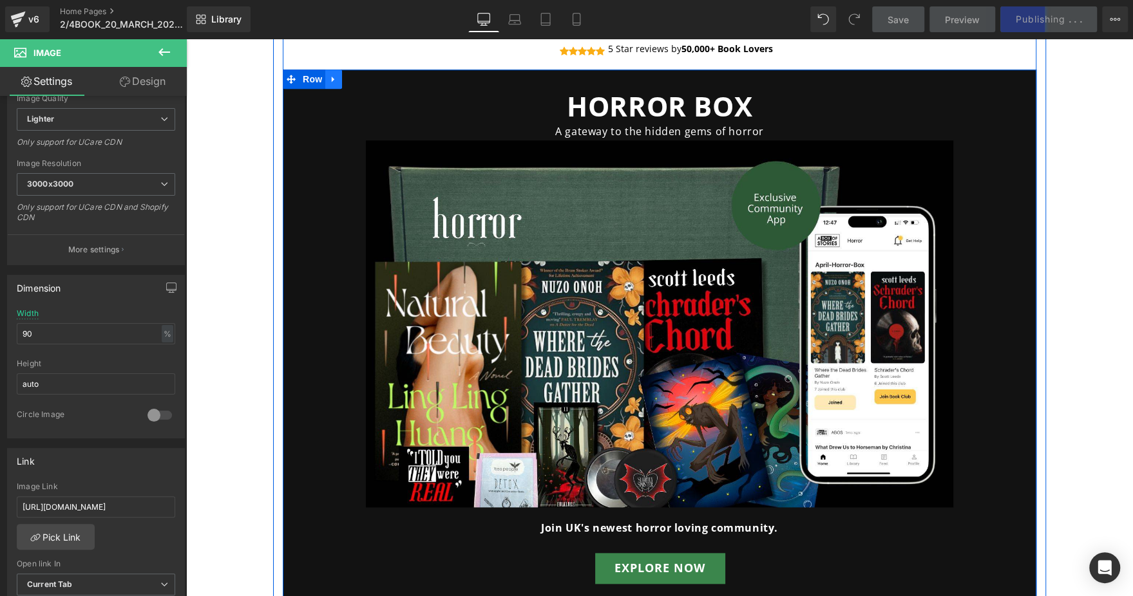
click at [329, 77] on icon at bounding box center [333, 79] width 9 height 10
click at [346, 75] on icon at bounding box center [350, 79] width 9 height 9
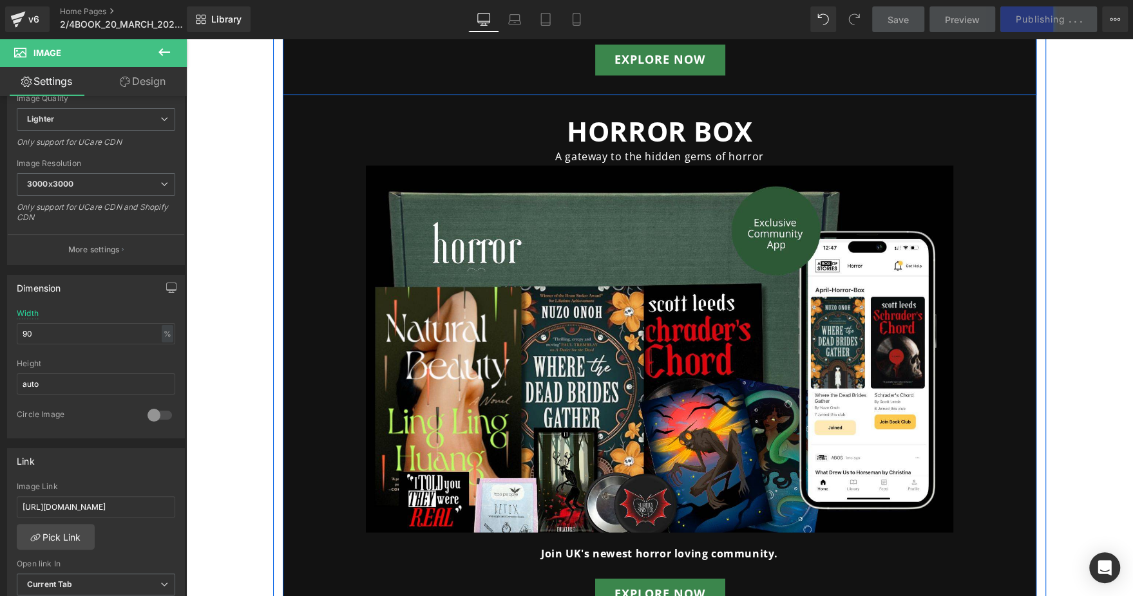
scroll to position [1432, 0]
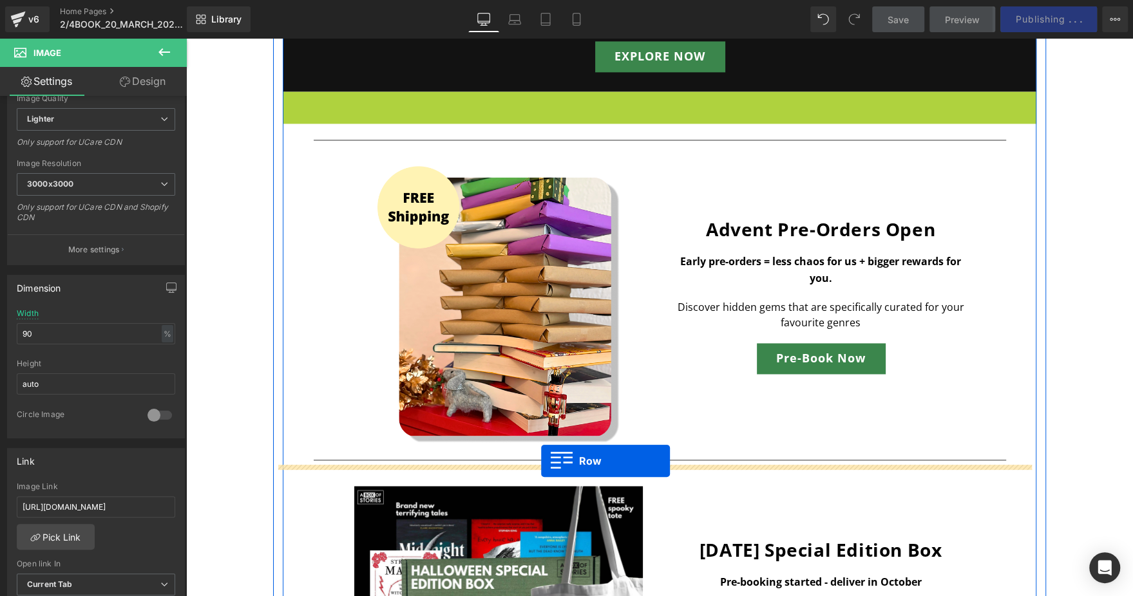
drag, startPoint x: 303, startPoint y: 106, endPoint x: 541, endPoint y: 461, distance: 428.0
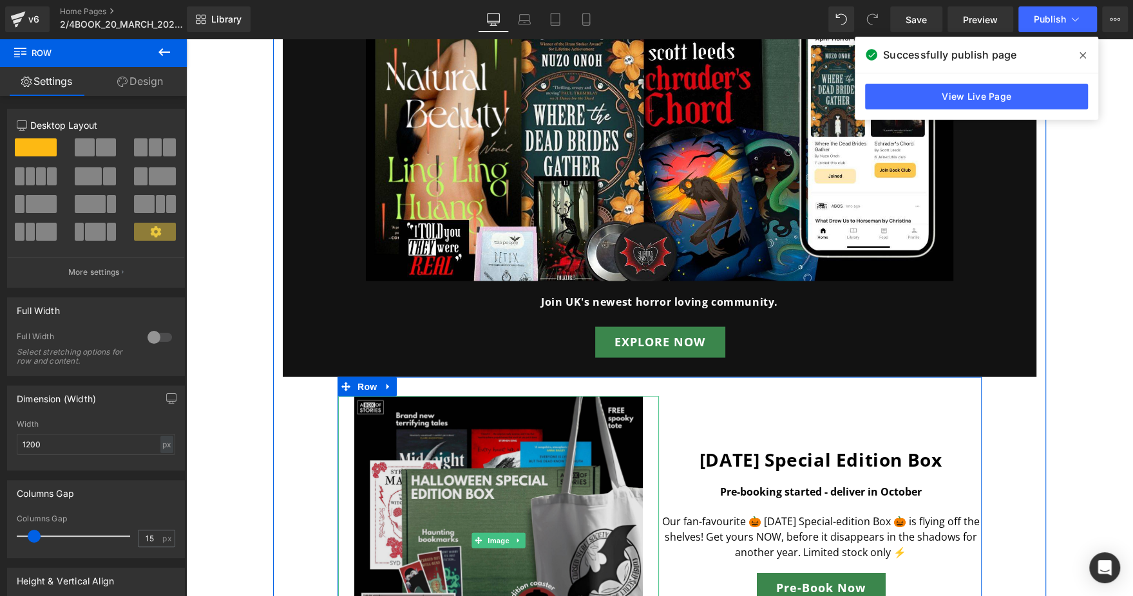
scroll to position [2020, 0]
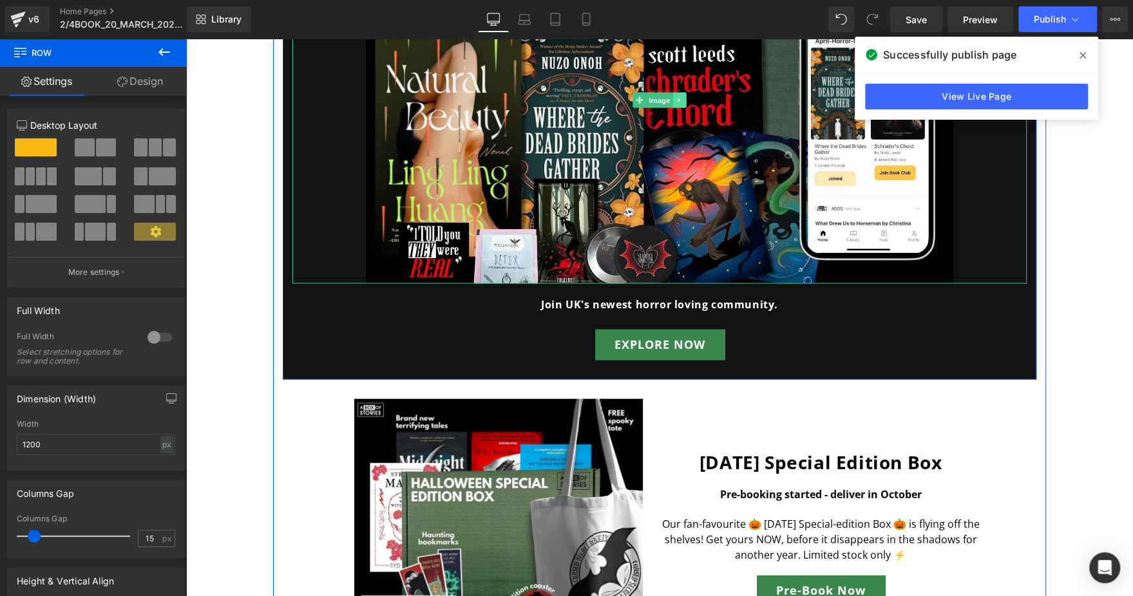
click at [676, 98] on icon at bounding box center [679, 101] width 7 height 8
click at [683, 98] on icon at bounding box center [686, 100] width 7 height 7
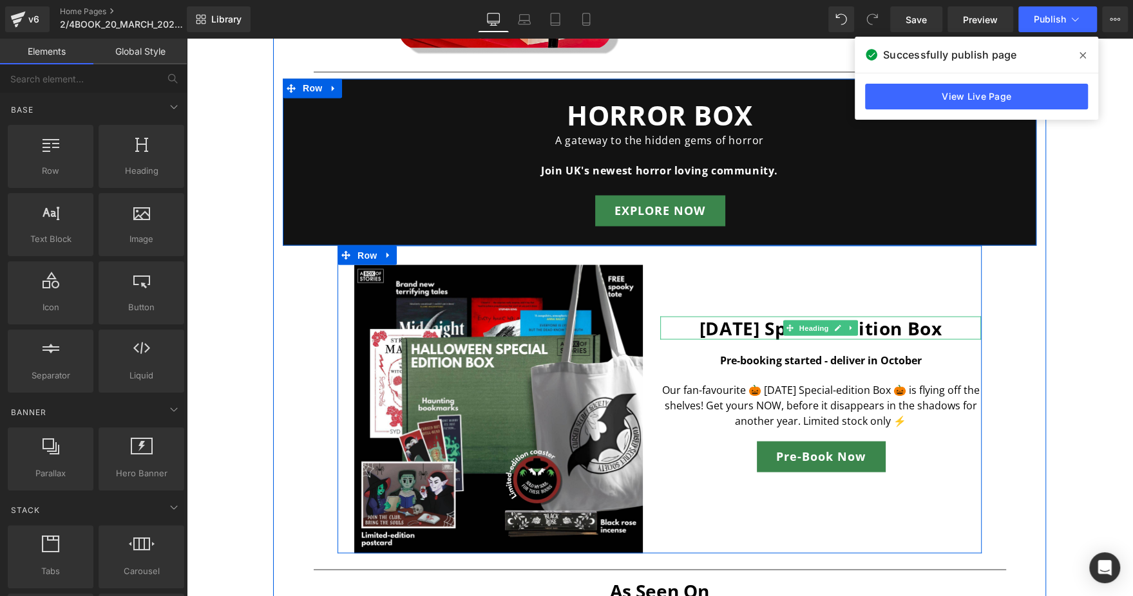
scroll to position [1787, 0]
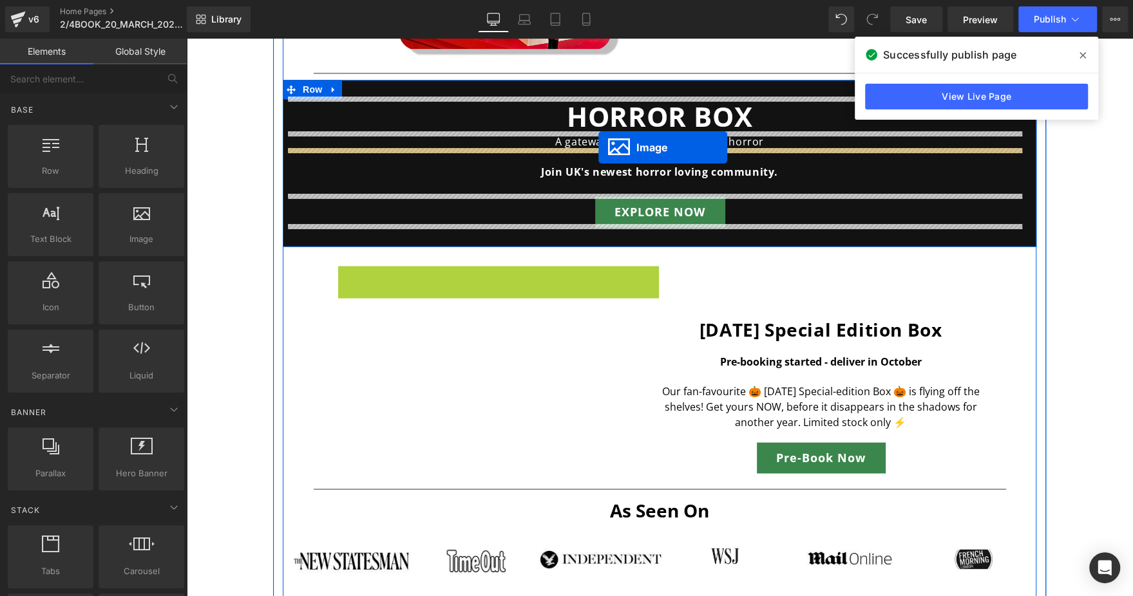
drag, startPoint x: 479, startPoint y: 408, endPoint x: 598, endPoint y: 147, distance: 286.5
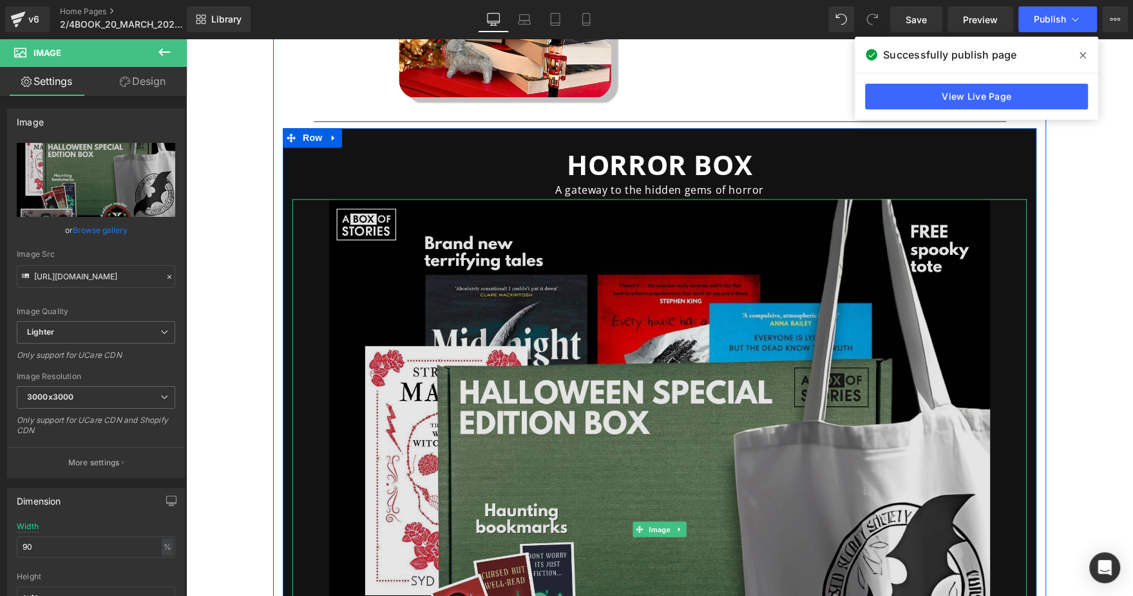
scroll to position [1738, 0]
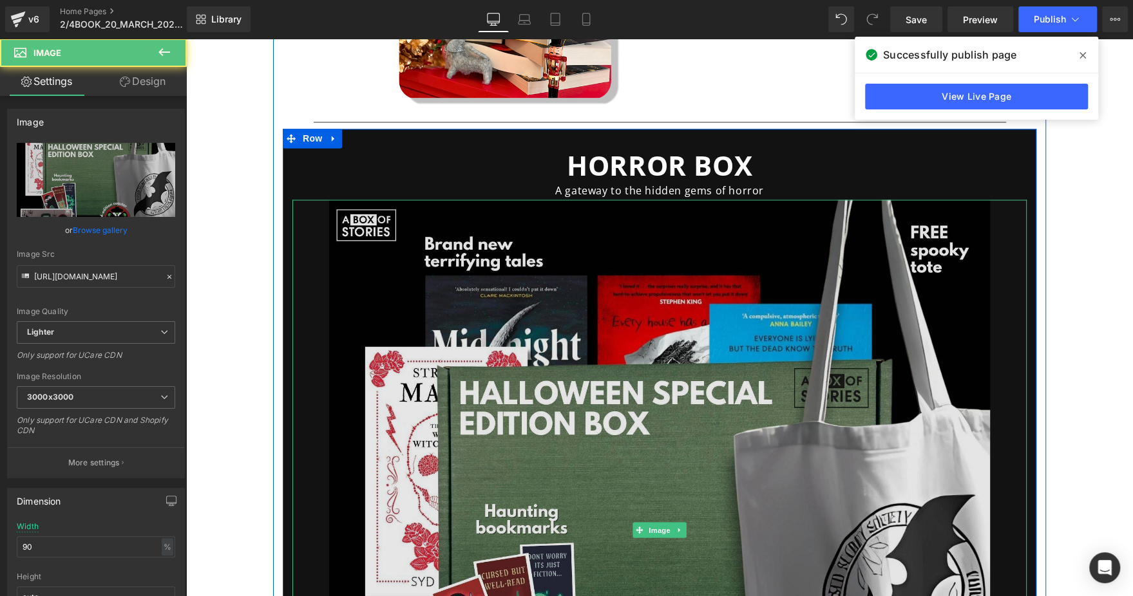
click at [667, 309] on img at bounding box center [659, 530] width 661 height 661
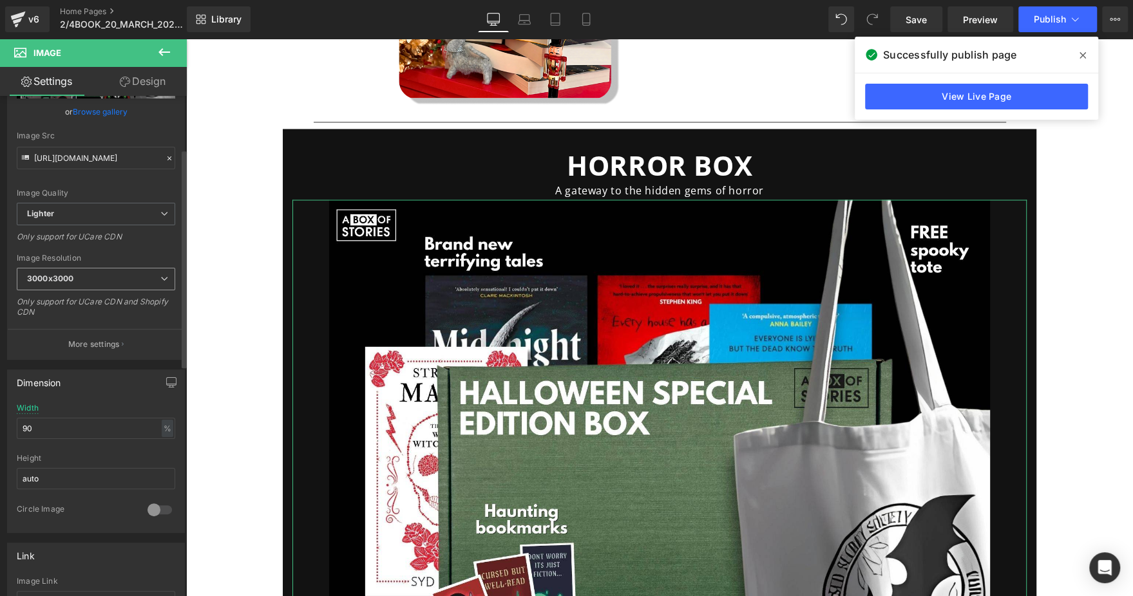
scroll to position [120, 0]
click at [66, 428] on input "90" at bounding box center [96, 427] width 158 height 21
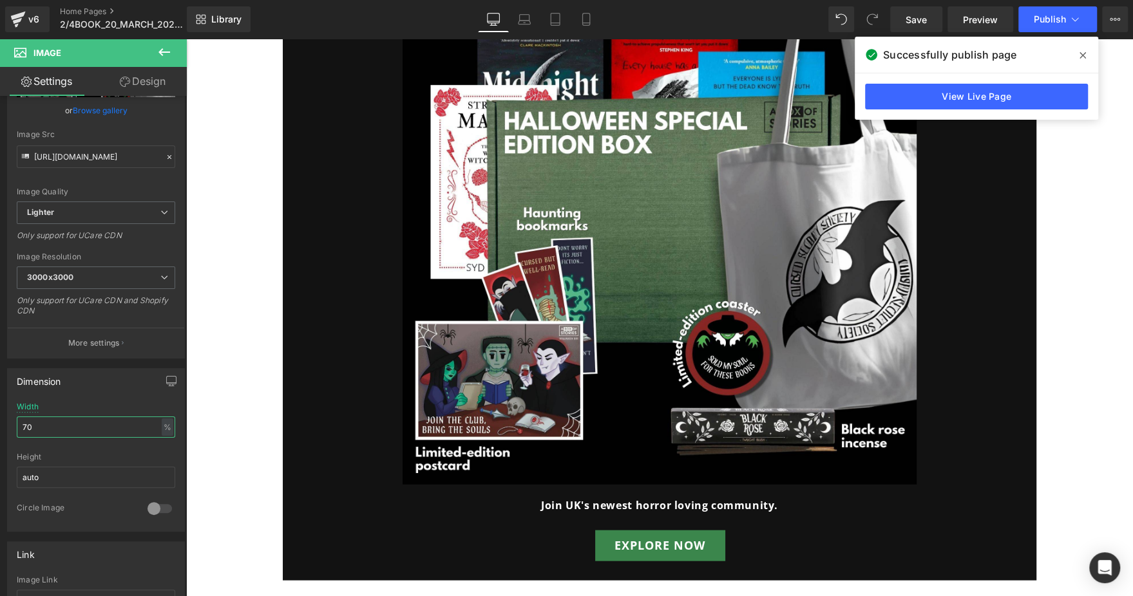
scroll to position [1975, 0]
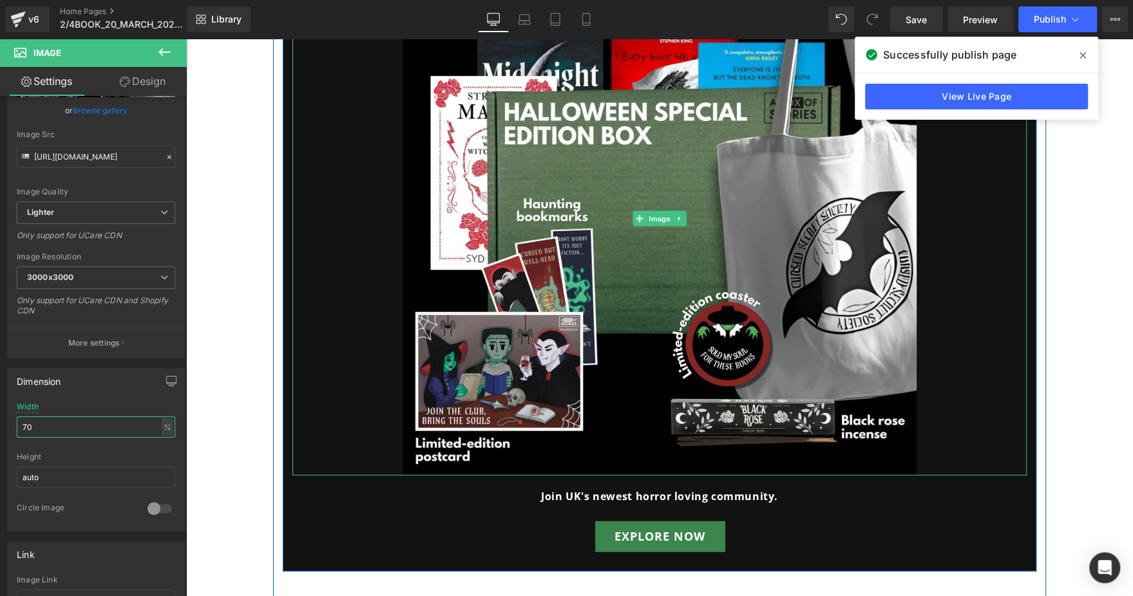
type input "70"
click at [340, 300] on link at bounding box center [659, 219] width 734 height 514
click at [333, 508] on p at bounding box center [659, 513] width 734 height 17
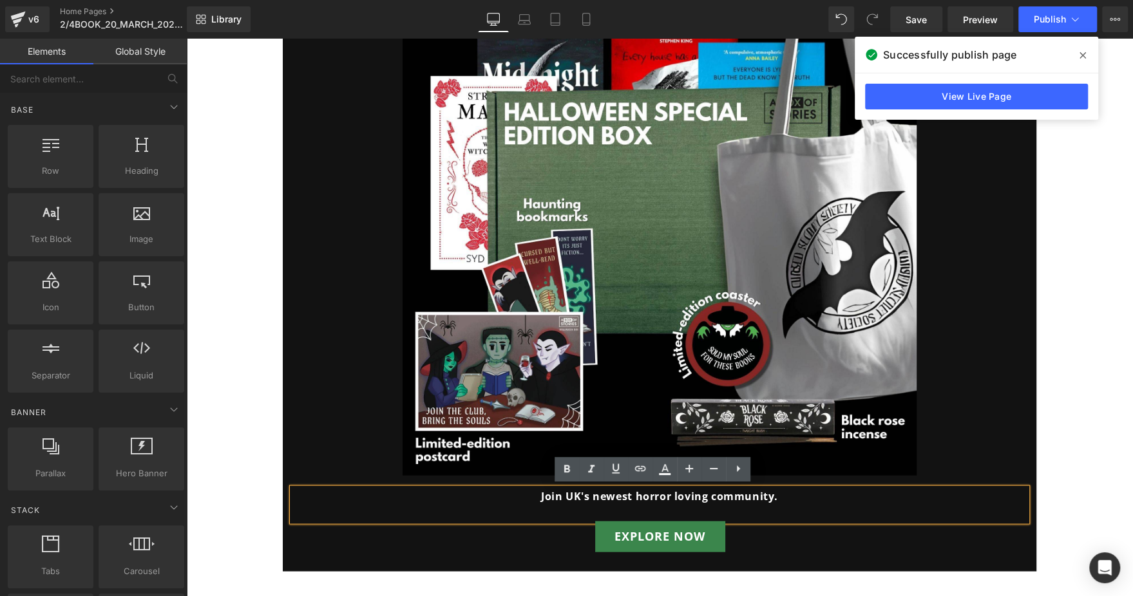
click at [225, 348] on div "Offer: Subscribe & Save 20%. Guaranteed rewards in every 3rd box. From a Free E…" at bounding box center [659, 116] width 947 height 3944
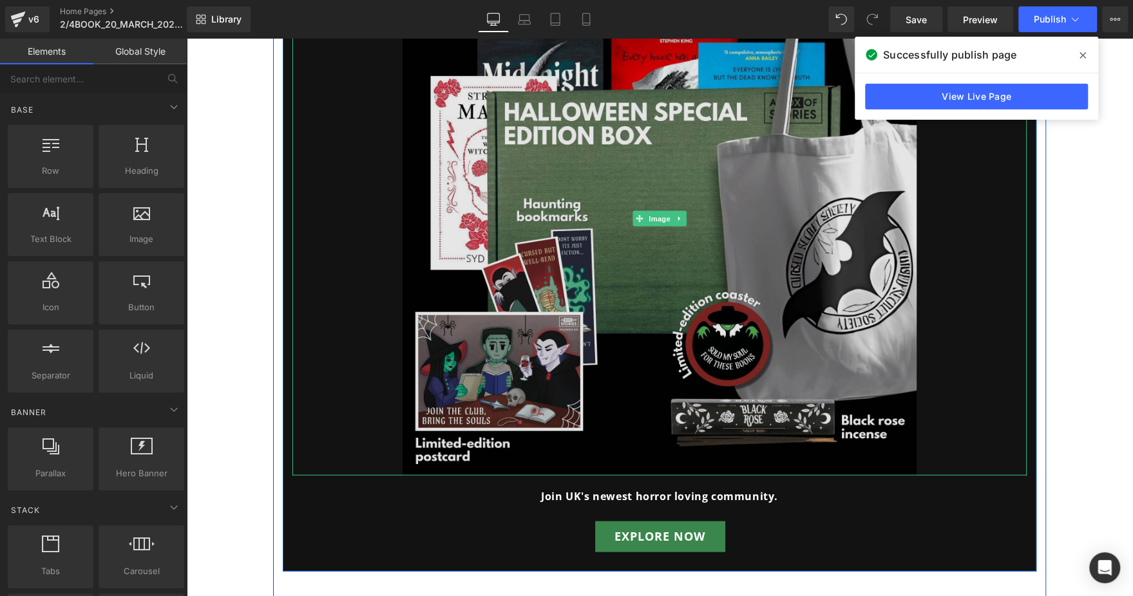
click at [585, 290] on img at bounding box center [660, 219] width 514 height 514
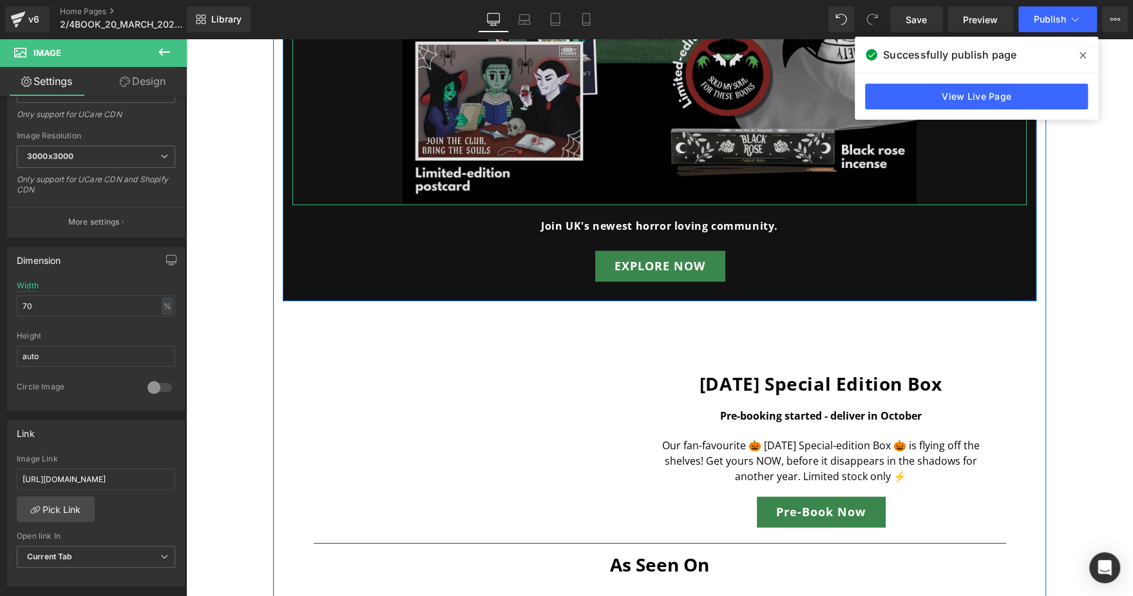
scroll to position [2247, 0]
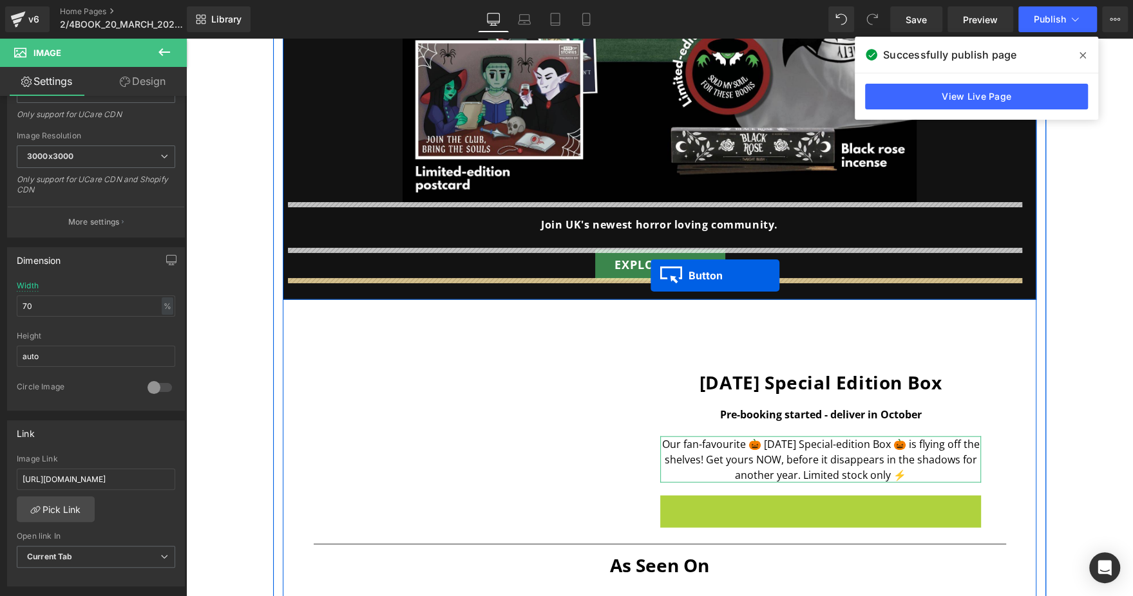
drag, startPoint x: 805, startPoint y: 510, endPoint x: 651, endPoint y: 276, distance: 280.8
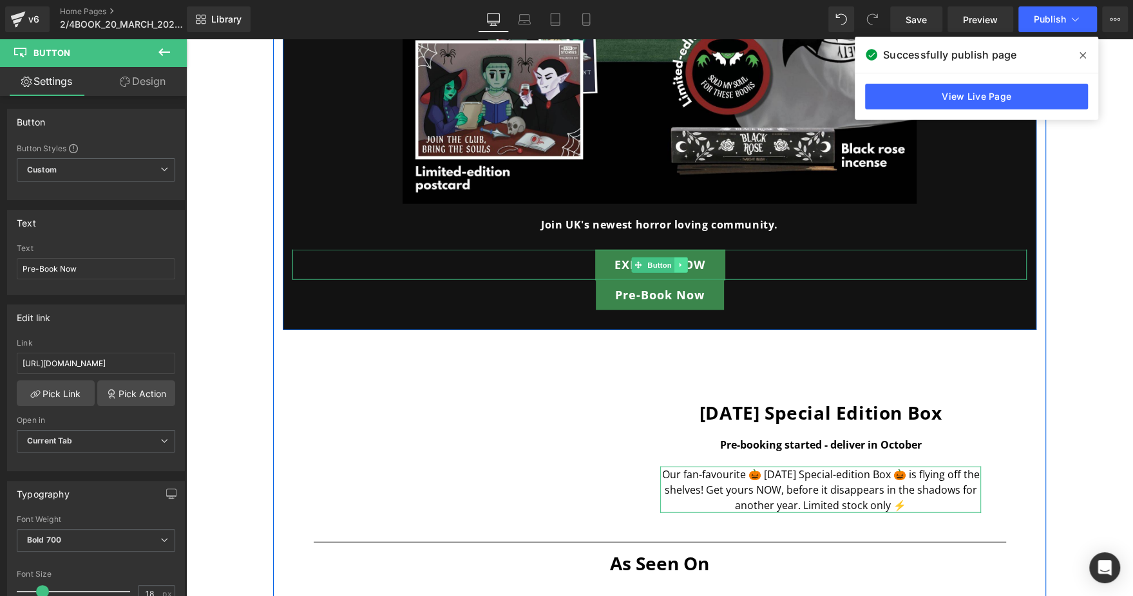
click at [678, 261] on icon at bounding box center [681, 265] width 7 height 8
click at [684, 261] on icon at bounding box center [687, 265] width 7 height 8
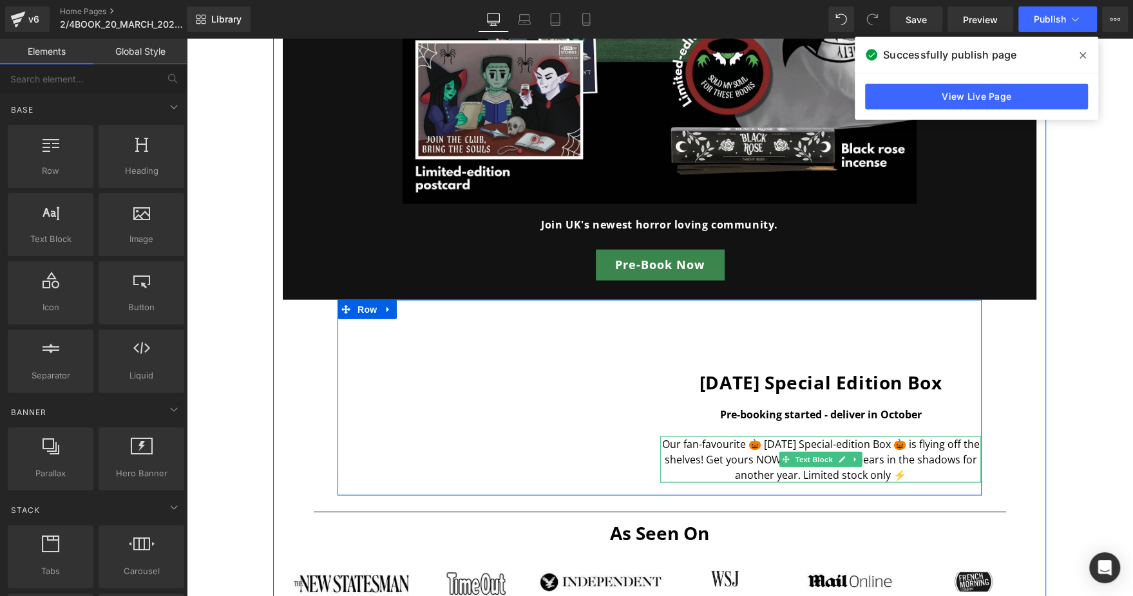
click at [748, 452] on p "Our fan-favourite 🎃 [DATE] Special-edition Box 🎃 is flying off the shelves! Get…" at bounding box center [820, 460] width 321 height 46
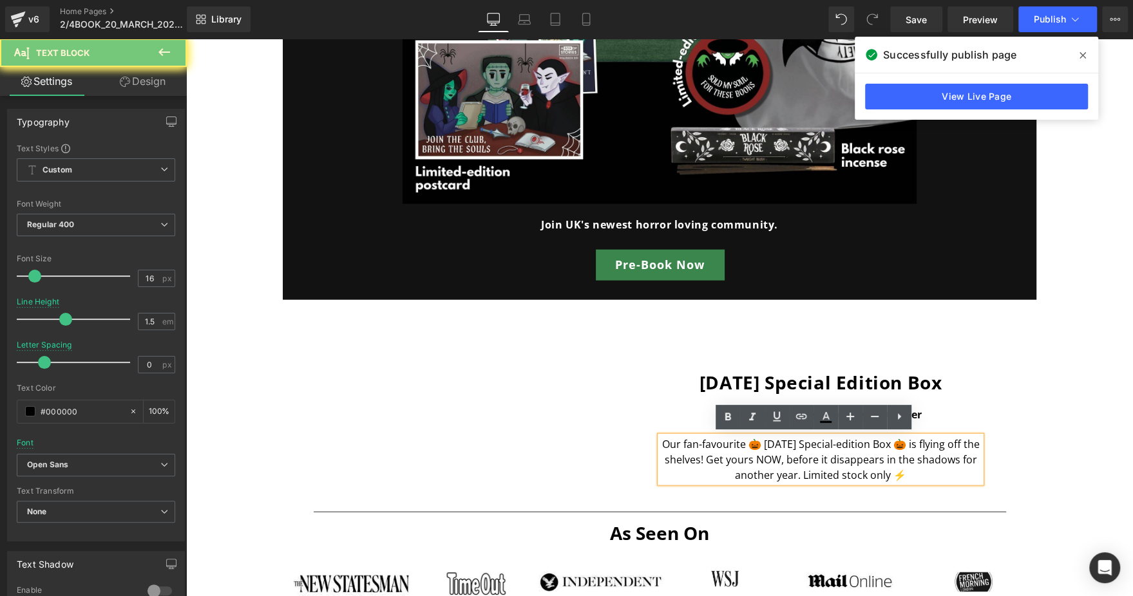
click at [748, 452] on p "Our fan-favourite 🎃 [DATE] Special-edition Box 🎃 is flying off the shelves! Get…" at bounding box center [820, 460] width 321 height 46
copy p "Our fan-favourite 🎃 [DATE] Special-edition Box 🎃 is flying off the shelves! Get…"
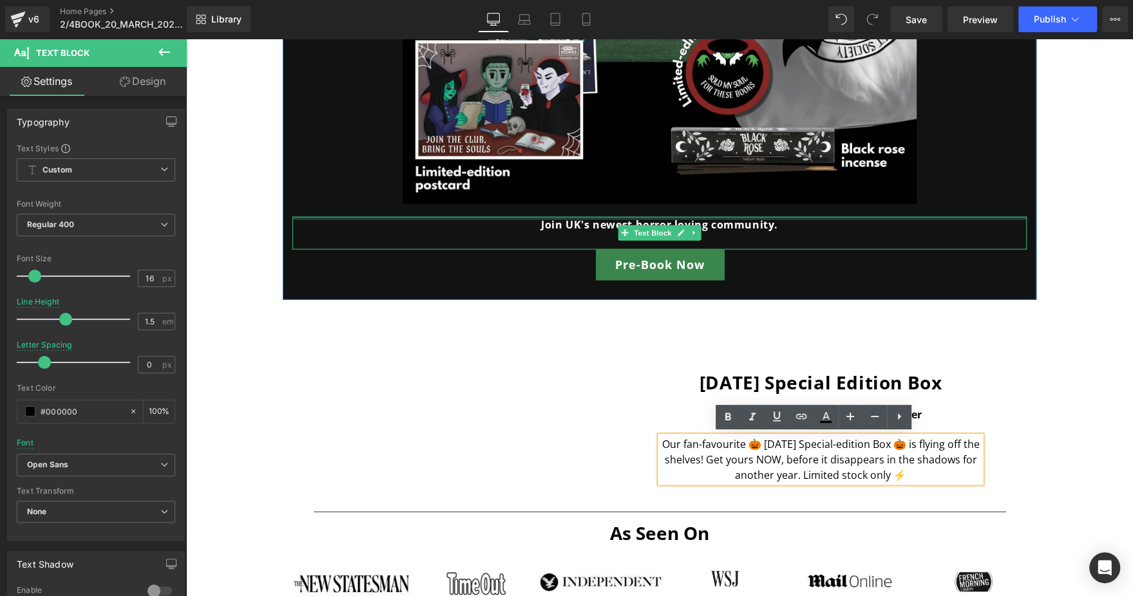
click at [614, 217] on div at bounding box center [659, 218] width 734 height 3
click at [614, 218] on strong "Join UK's newest horror loving community." at bounding box center [659, 225] width 237 height 14
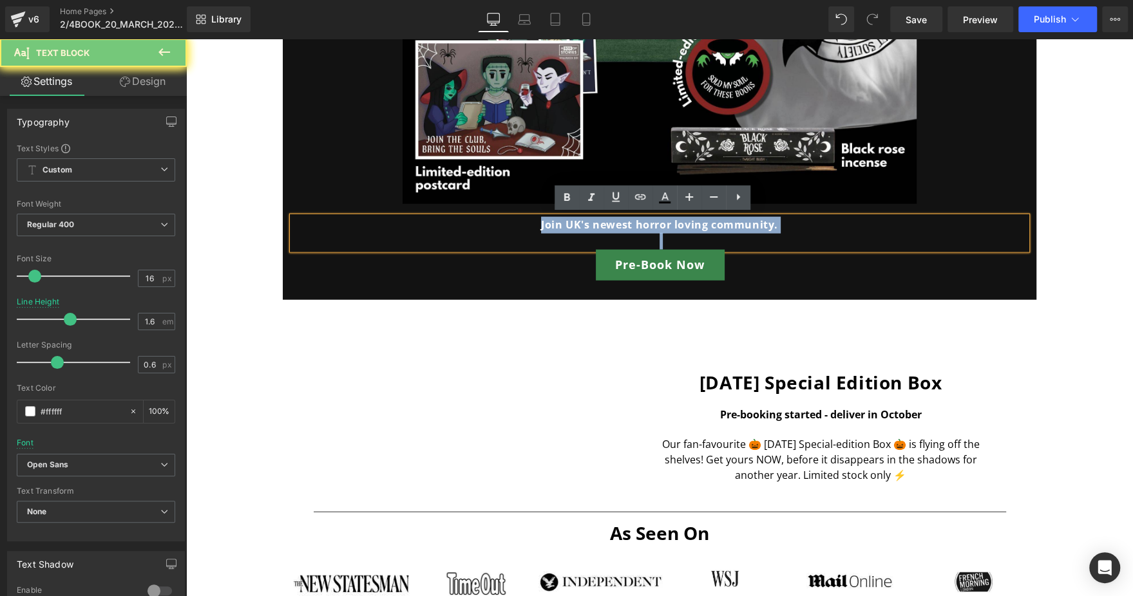
click at [614, 218] on strong "Join UK's newest horror loving community." at bounding box center [659, 225] width 237 height 14
paste div
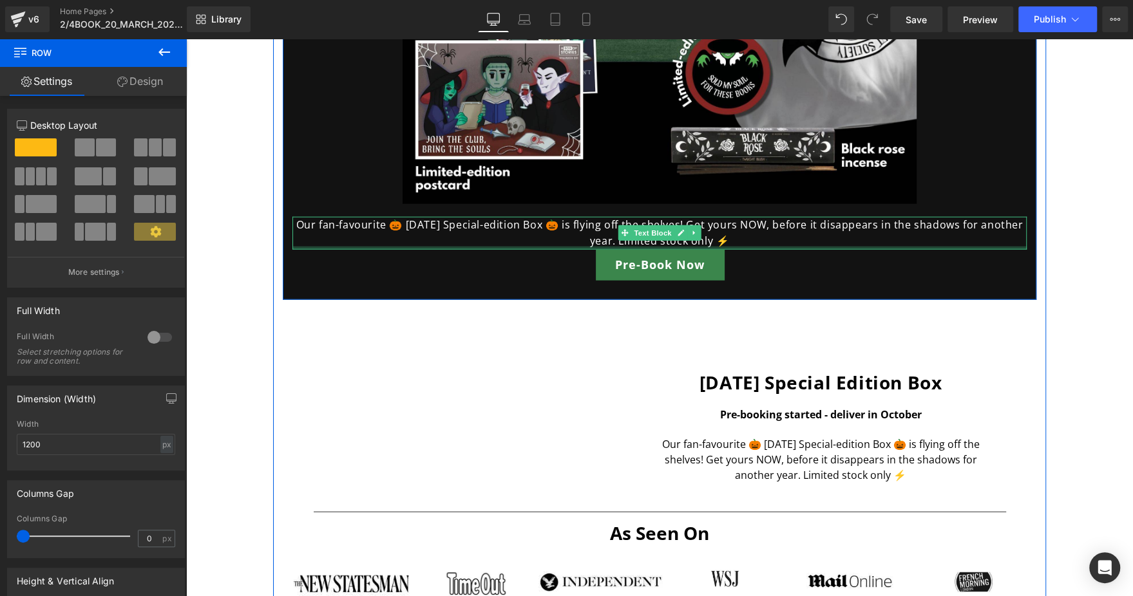
click at [753, 247] on div at bounding box center [659, 248] width 734 height 3
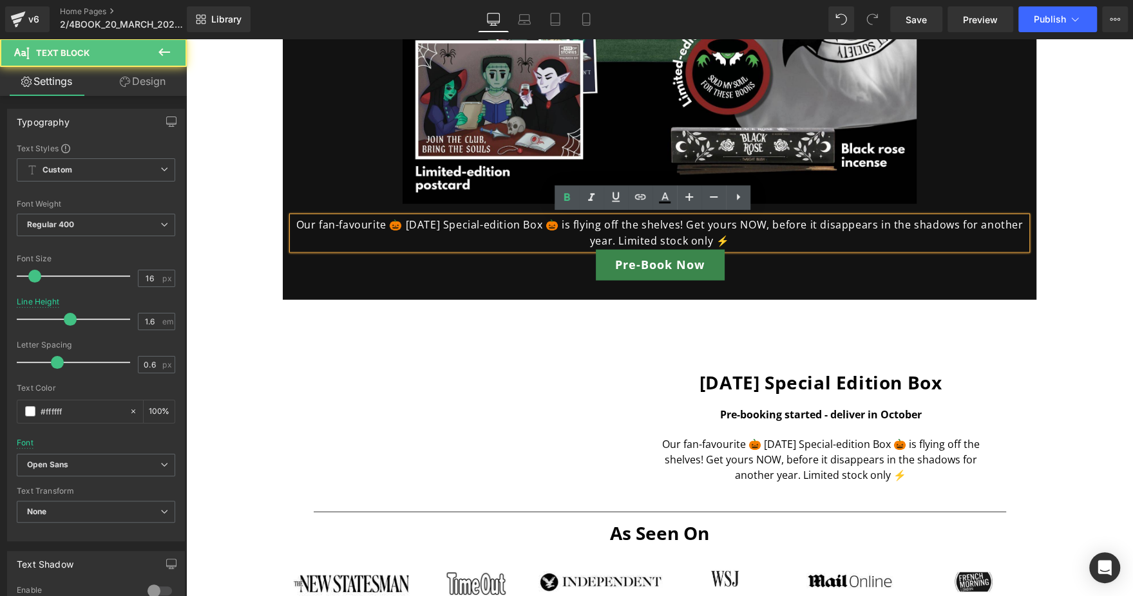
click at [753, 245] on p "Our fan-favourite 🎃 [DATE] Special-edition Box 🎃 is flying off the shelves! Get…" at bounding box center [659, 233] width 734 height 33
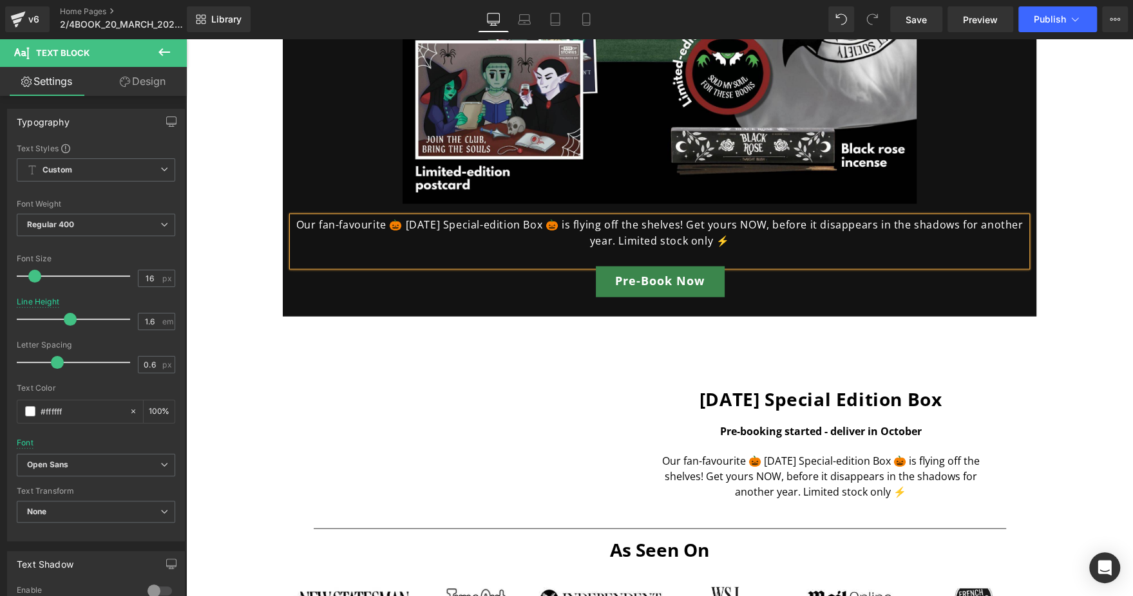
click at [607, 359] on div "[DATE] Special Box Heading [DATE] Special Edition Box Heading Pre-booking start…" at bounding box center [659, 415] width 644 height 196
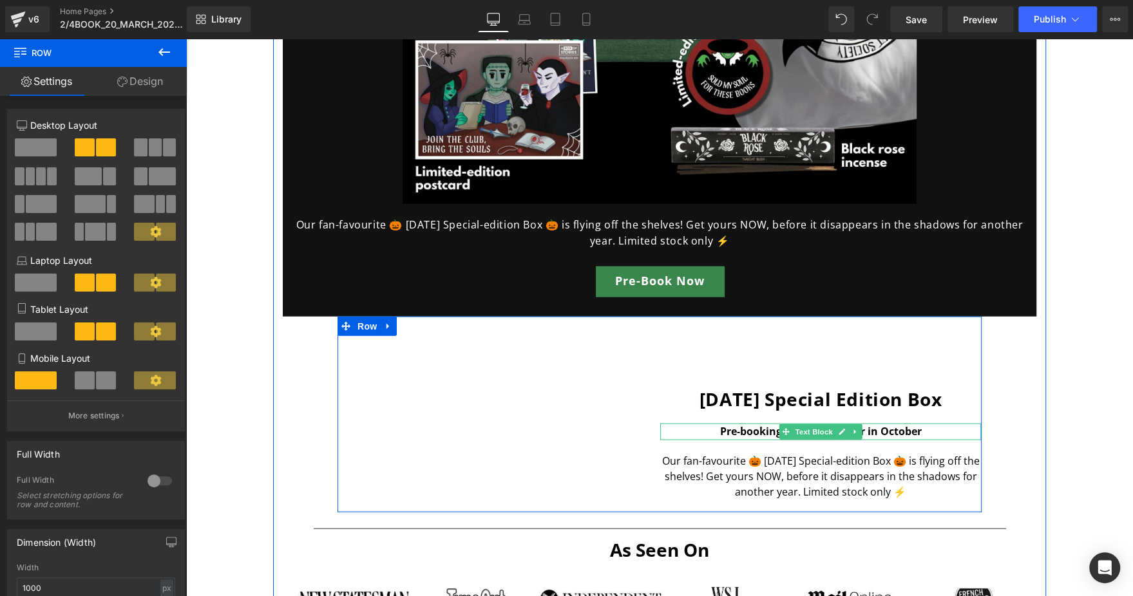
click at [753, 429] on b "Pre-booking started - deliver in October" at bounding box center [821, 431] width 202 height 14
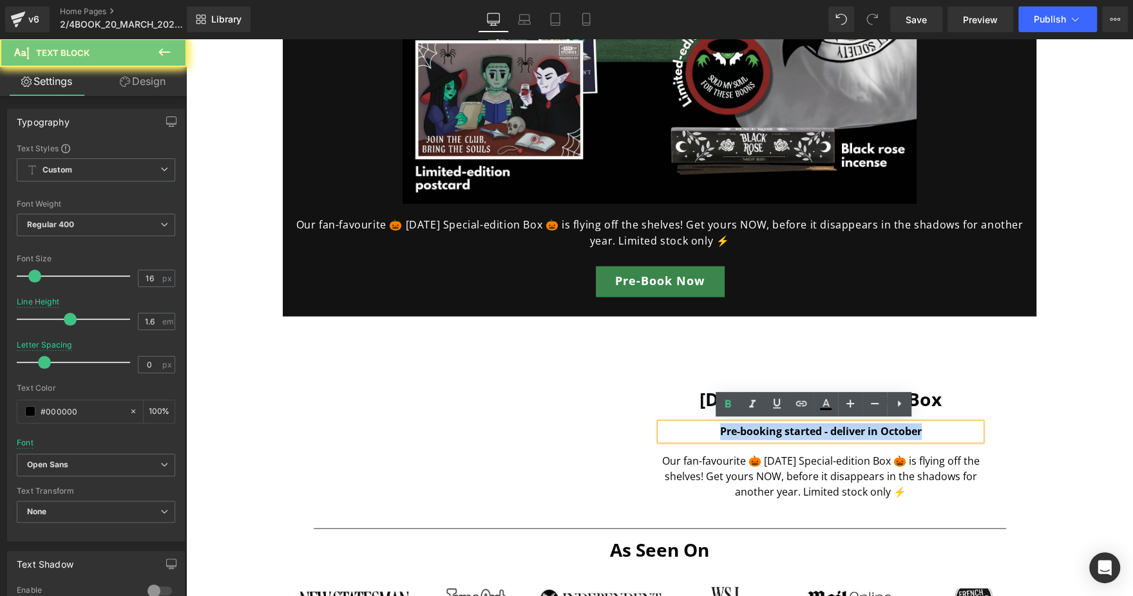
click at [753, 429] on b "Pre-booking started - deliver in October" at bounding box center [821, 431] width 202 height 14
copy b "Pre-booking started - deliver in October"
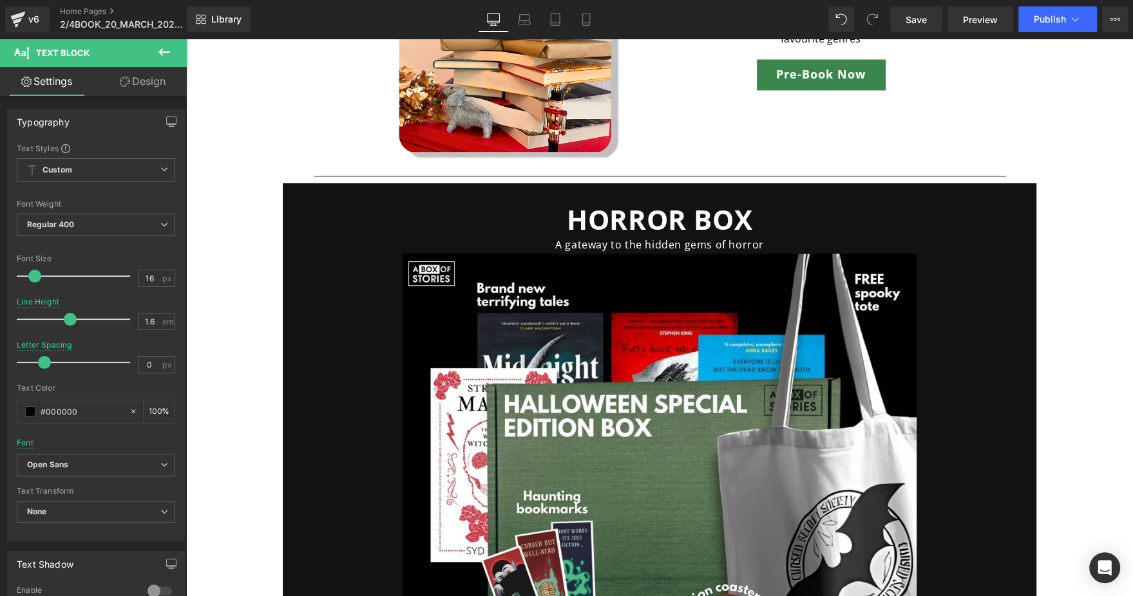
scroll to position [1676, 0]
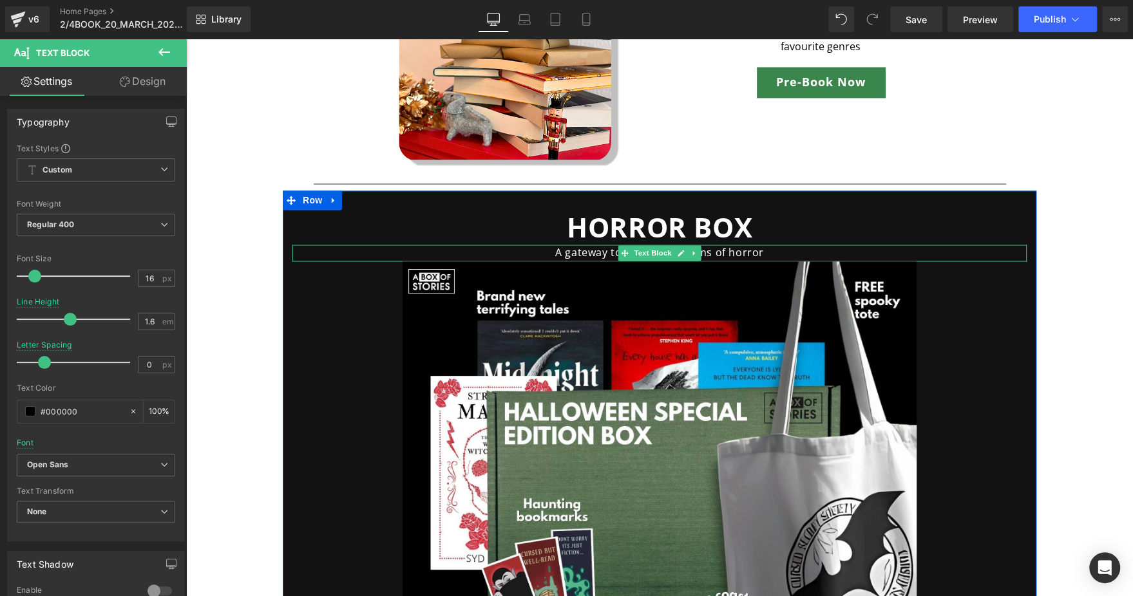
click at [602, 254] on p "A gateway to the hidden gems of horror" at bounding box center [659, 253] width 734 height 17
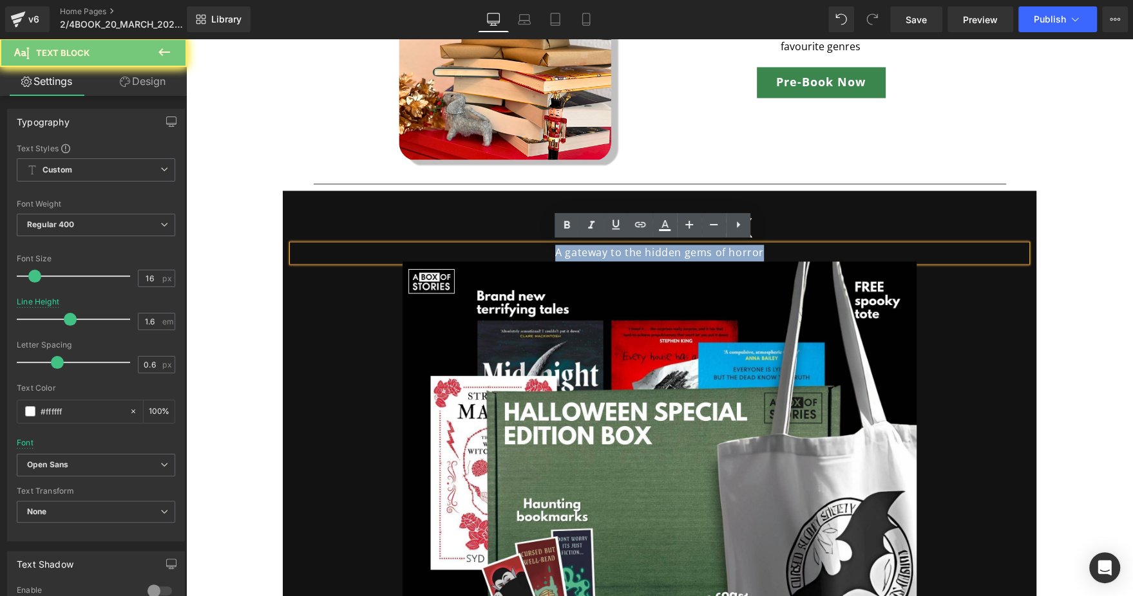
click at [602, 254] on p "A gateway to the hidden gems of horror" at bounding box center [659, 253] width 734 height 17
paste div
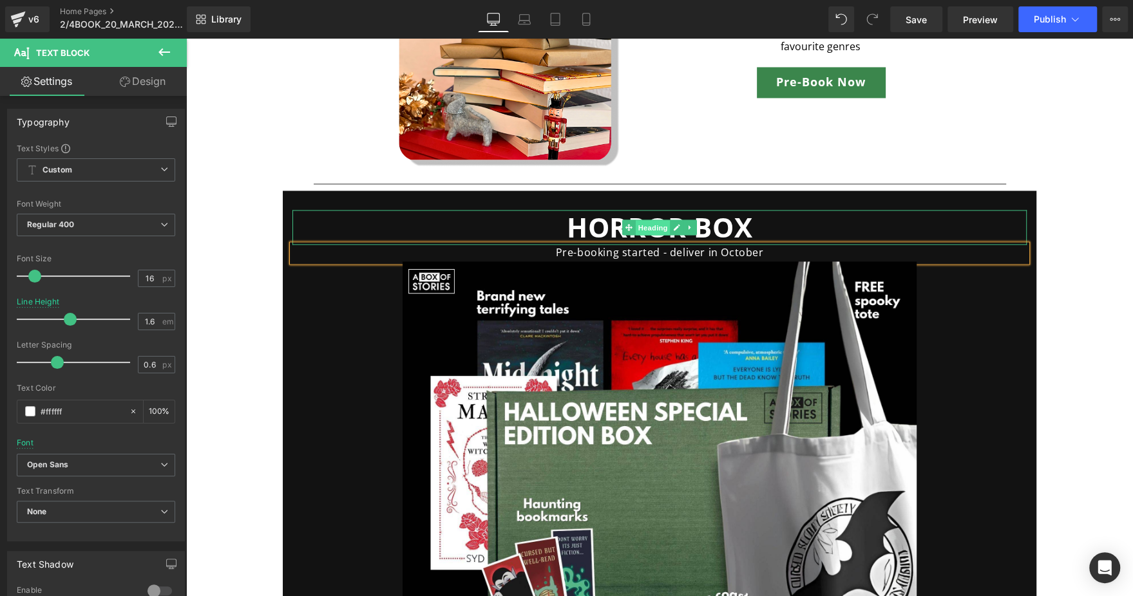
click at [658, 225] on span "Heading" at bounding box center [653, 227] width 35 height 15
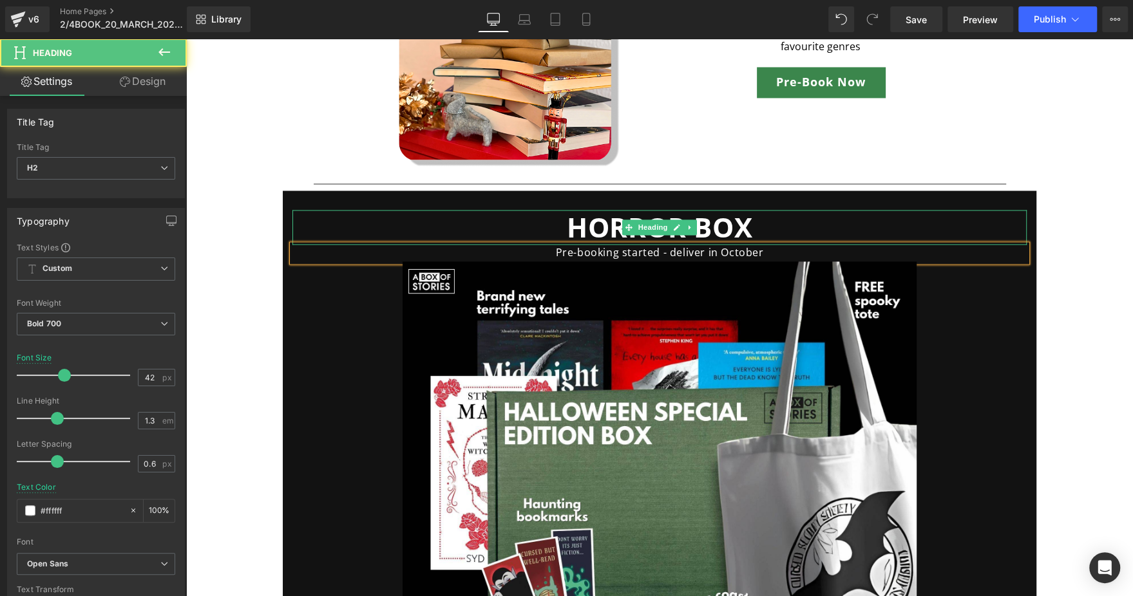
click at [569, 231] on h2 "HORROR BOX" at bounding box center [659, 227] width 734 height 35
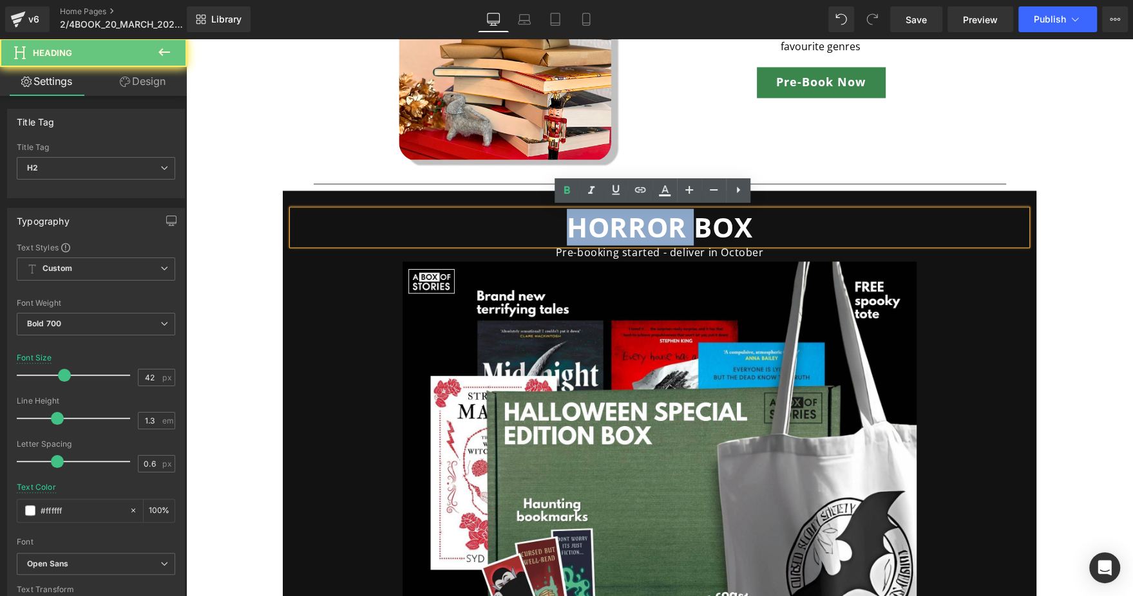
click at [569, 231] on h2 "HORROR BOX" at bounding box center [659, 227] width 734 height 35
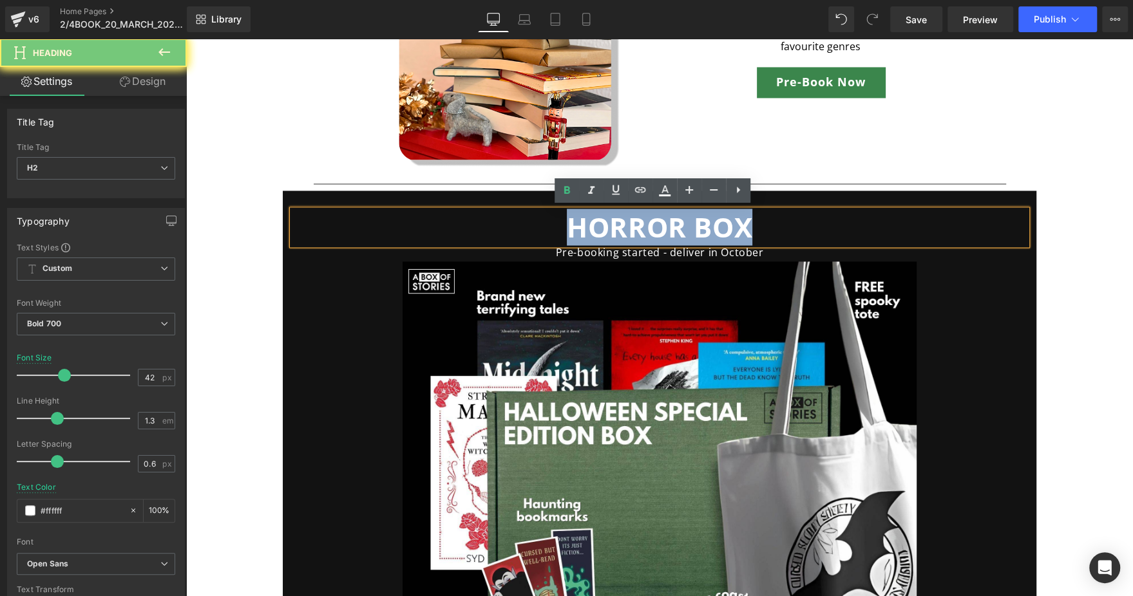
click at [569, 231] on h2 "HORROR BOX" at bounding box center [659, 227] width 734 height 35
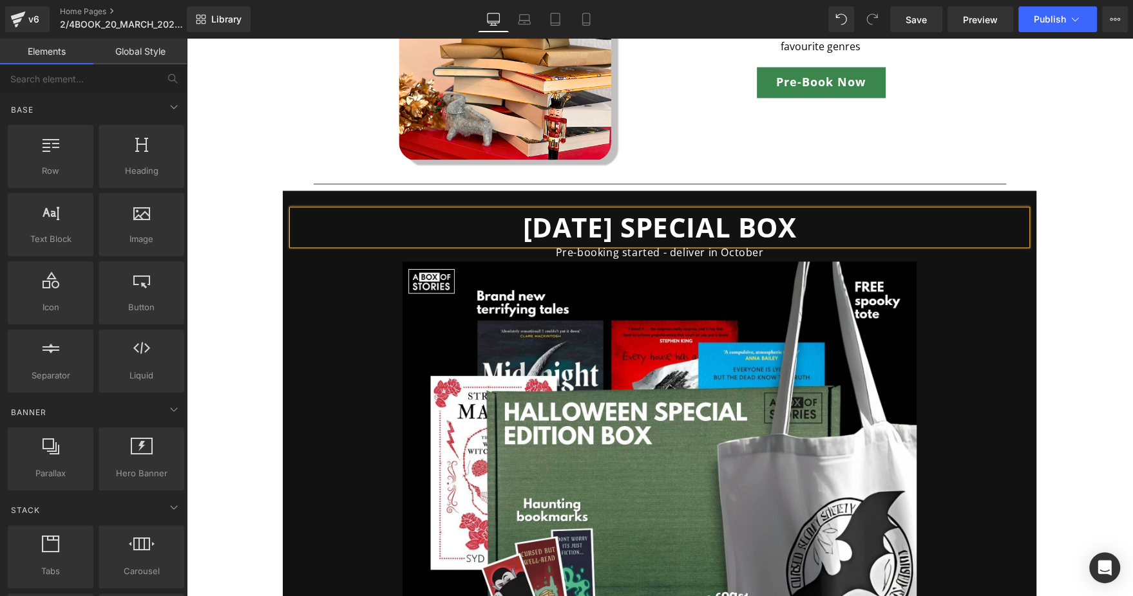
click at [210, 277] on div "Offer: Subscribe & Save 20%. Guaranteed rewards in every 3rd box. From a Free E…" at bounding box center [659, 407] width 947 height 3929
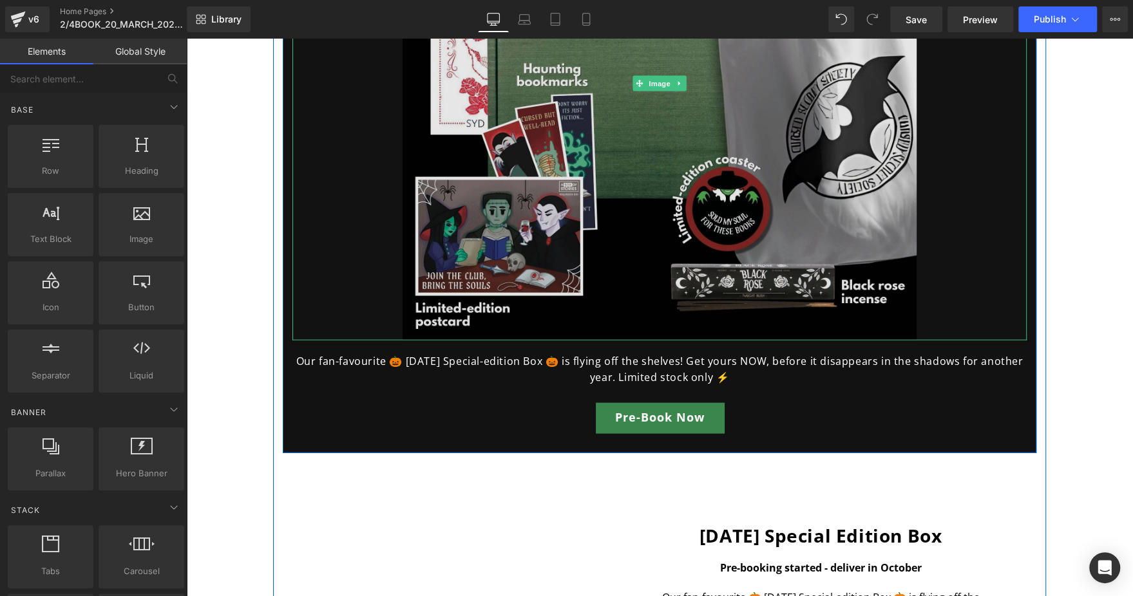
scroll to position [2111, 0]
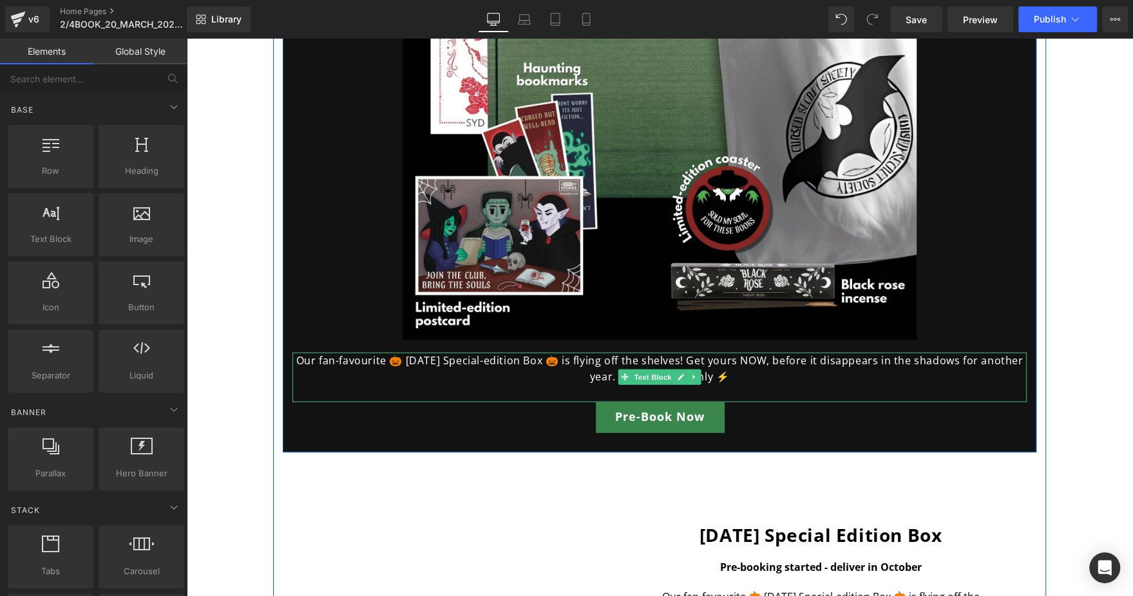
click at [576, 357] on p "Our fan-favourite 🎃 [DATE] Special-edition Box 🎃 is flying off the shelves! Get…" at bounding box center [659, 369] width 734 height 33
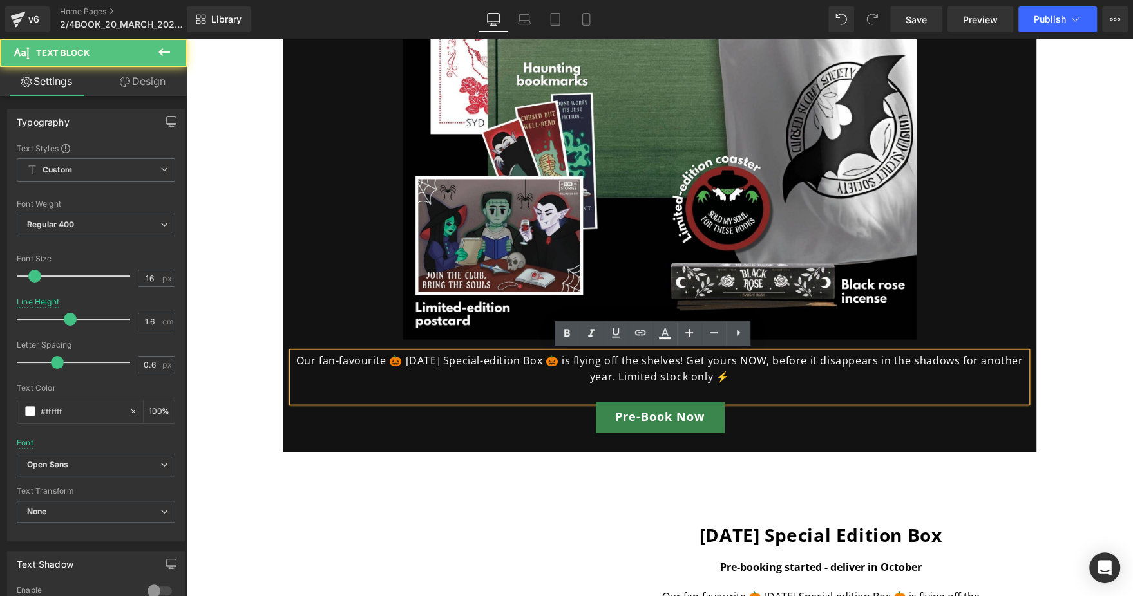
click at [576, 357] on p "Our fan-favourite 🎃 [DATE] Special-edition Box 🎃 is flying off the shelves! Get…" at bounding box center [659, 369] width 734 height 33
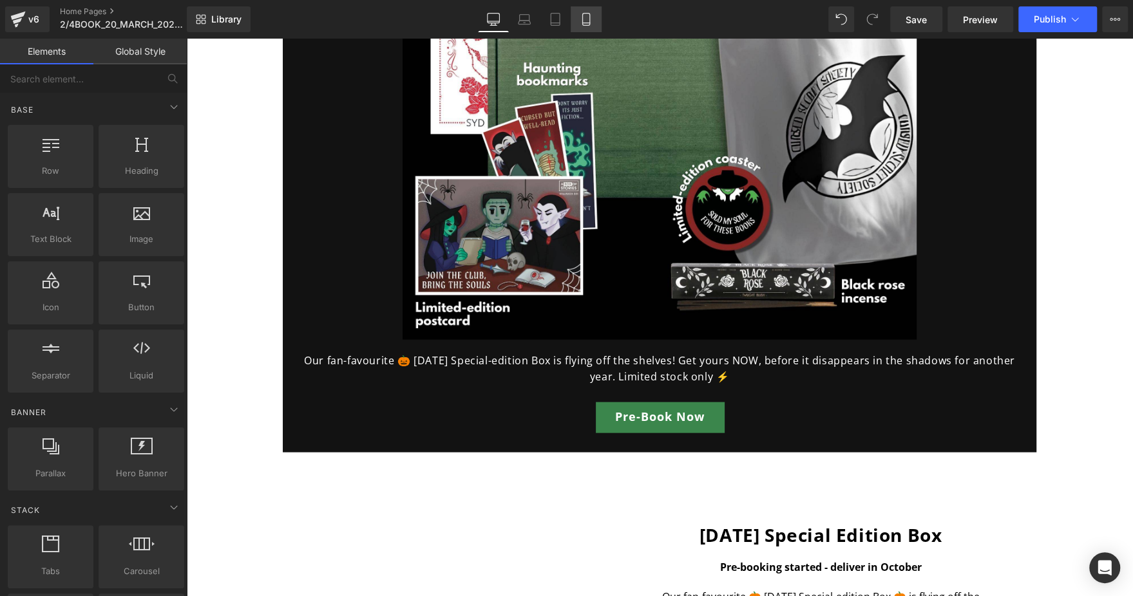
drag, startPoint x: 582, startPoint y: 27, endPoint x: 107, endPoint y: 49, distance: 475.2
click at [582, 27] on link "Mobile" at bounding box center [586, 19] width 31 height 26
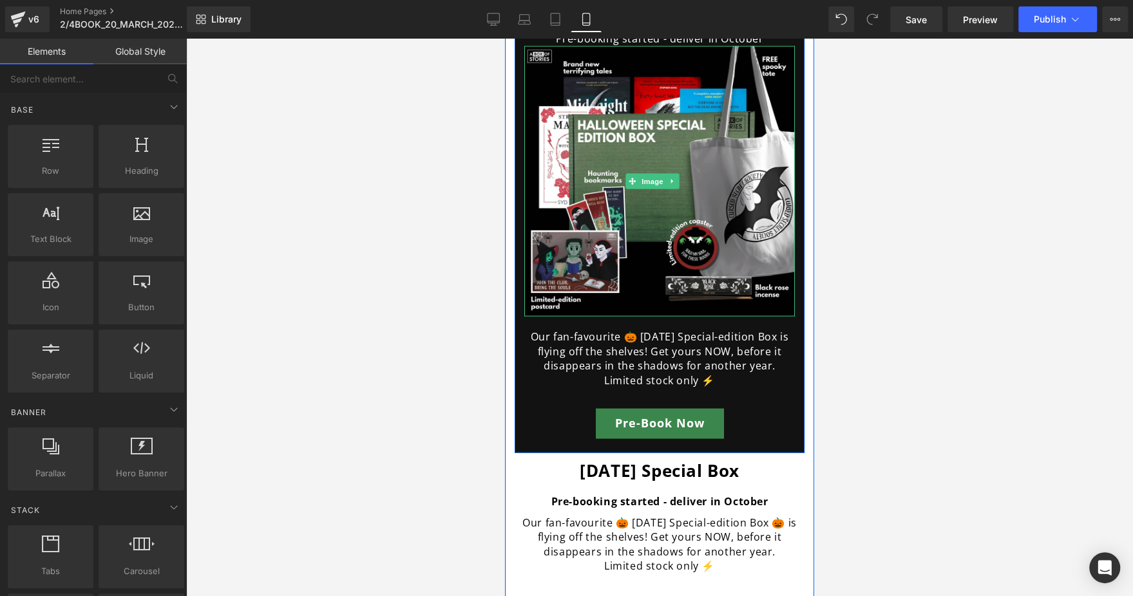
scroll to position [1867, 0]
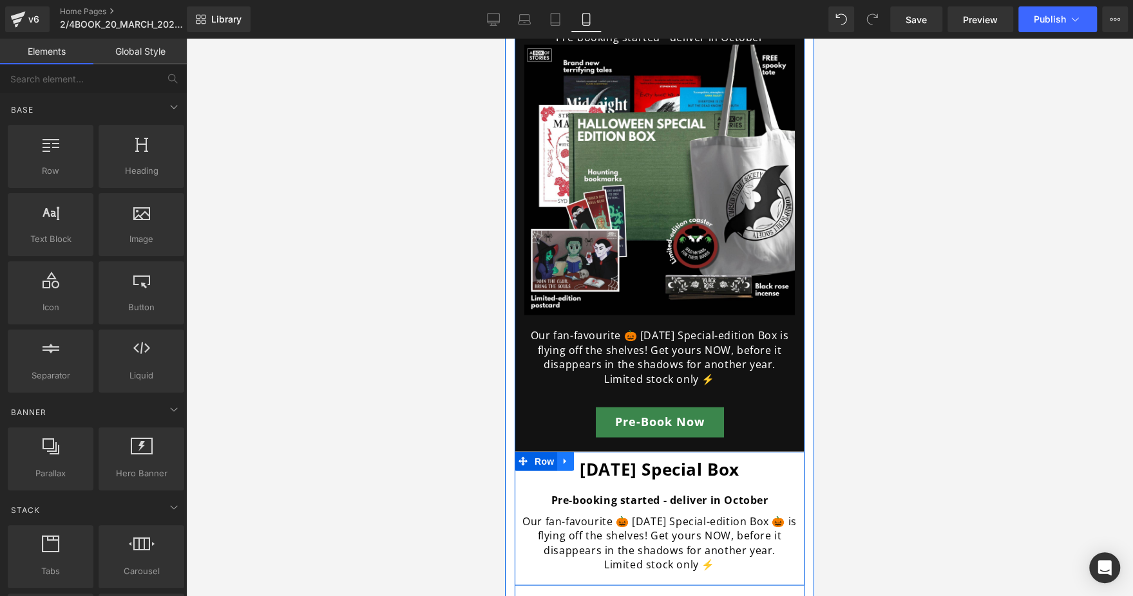
click at [562, 456] on icon at bounding box center [565, 461] width 9 height 10
click at [602, 457] on icon at bounding box center [598, 461] width 9 height 9
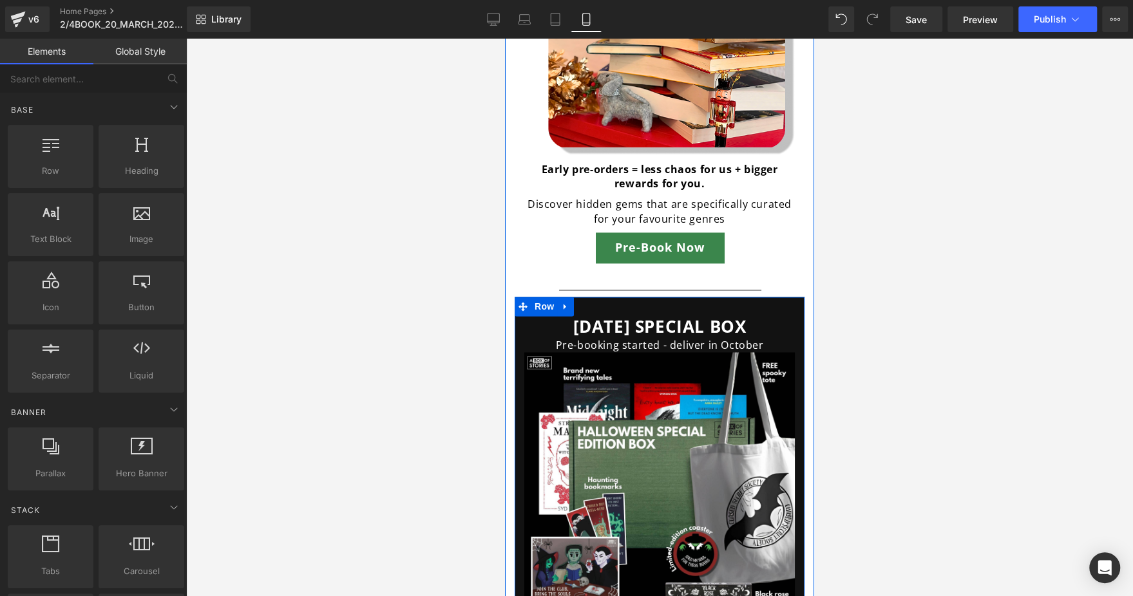
scroll to position [1558, 0]
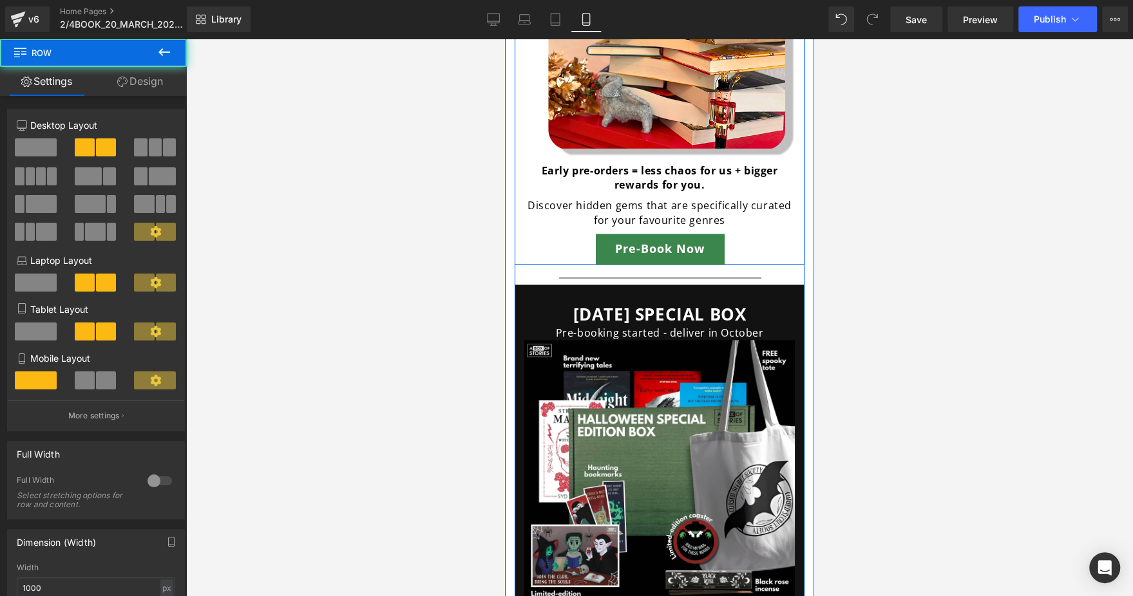
drag, startPoint x: 703, startPoint y: 247, endPoint x: 701, endPoint y: 233, distance: 14.4
click at [701, 233] on div "Advent pre-orders open Heading Image Advent pre-orders open Heading Early pre-o…" at bounding box center [660, 38] width 290 height 453
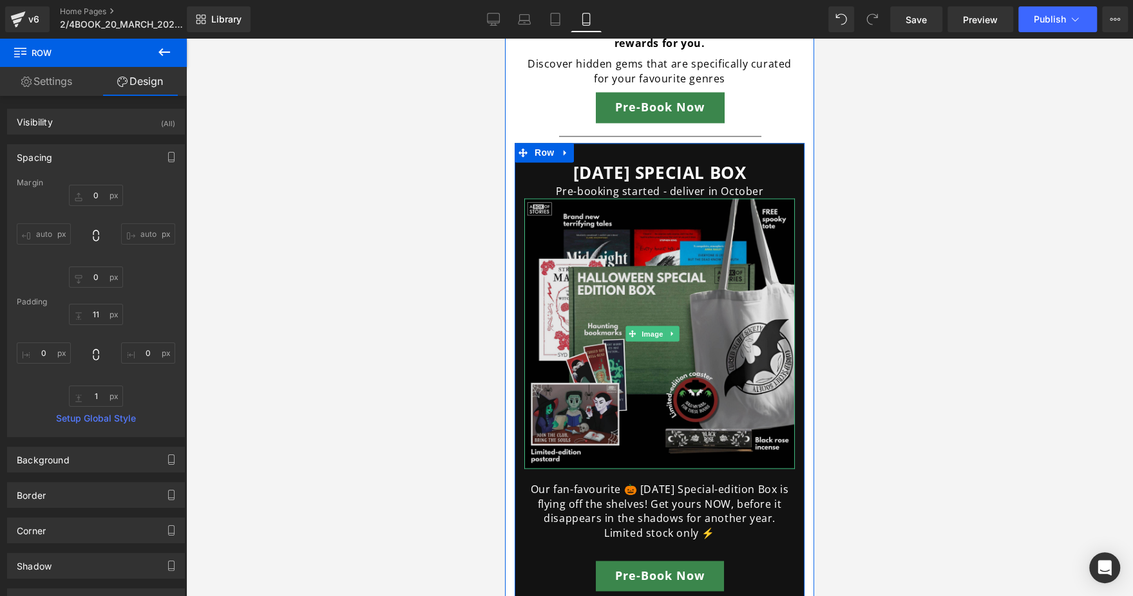
scroll to position [1709, 0]
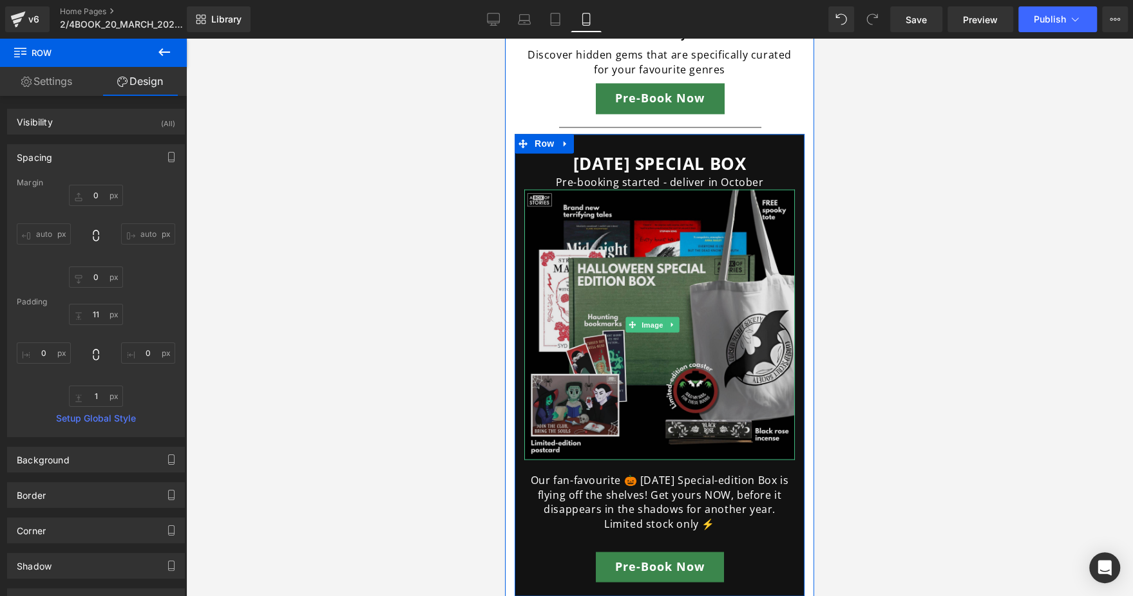
click at [632, 317] on span at bounding box center [632, 324] width 14 height 15
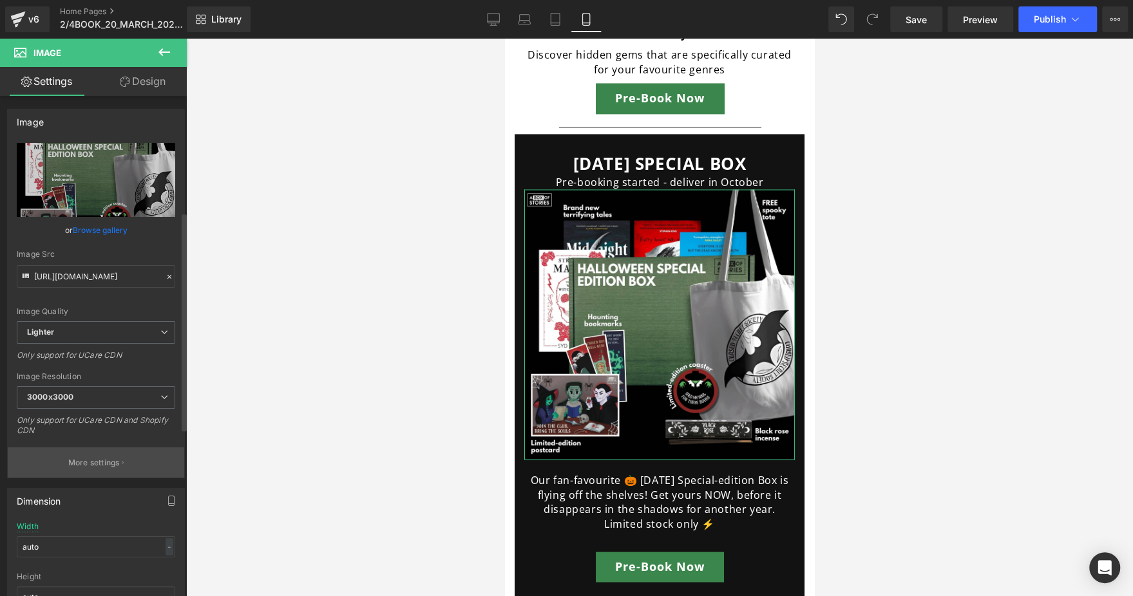
scroll to position [305, 0]
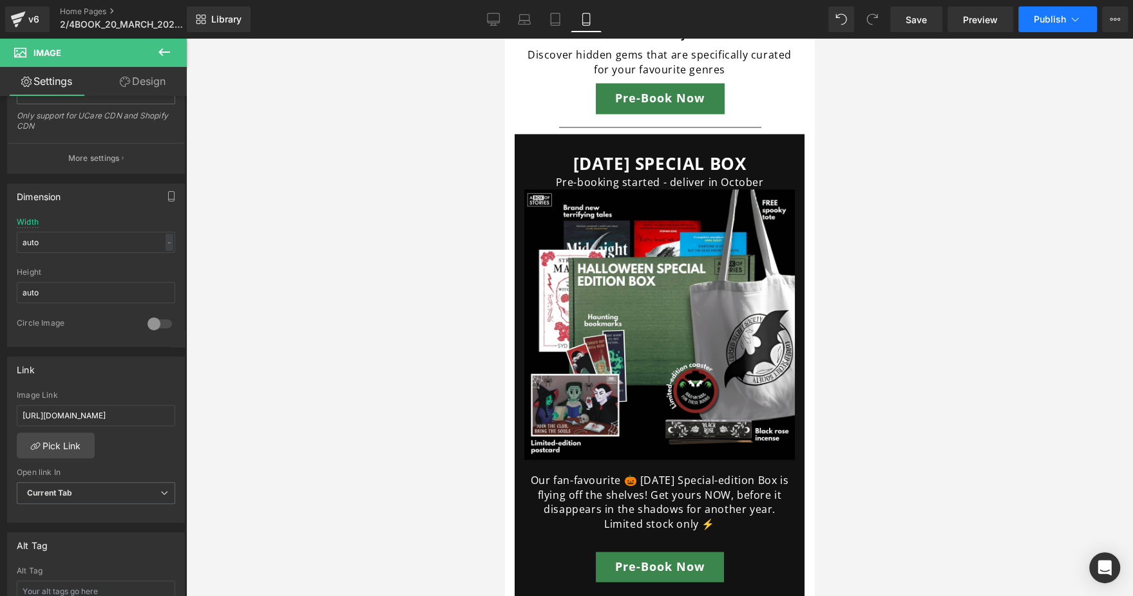
click at [1043, 18] on span "Publish" at bounding box center [1050, 19] width 32 height 10
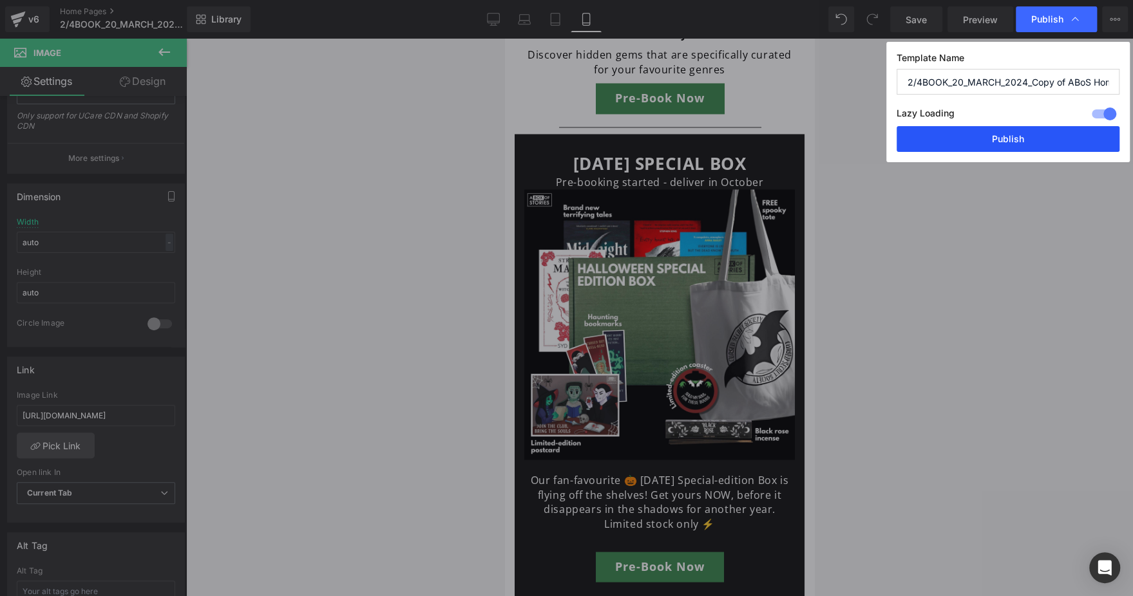
click at [962, 140] on button "Publish" at bounding box center [1008, 139] width 223 height 26
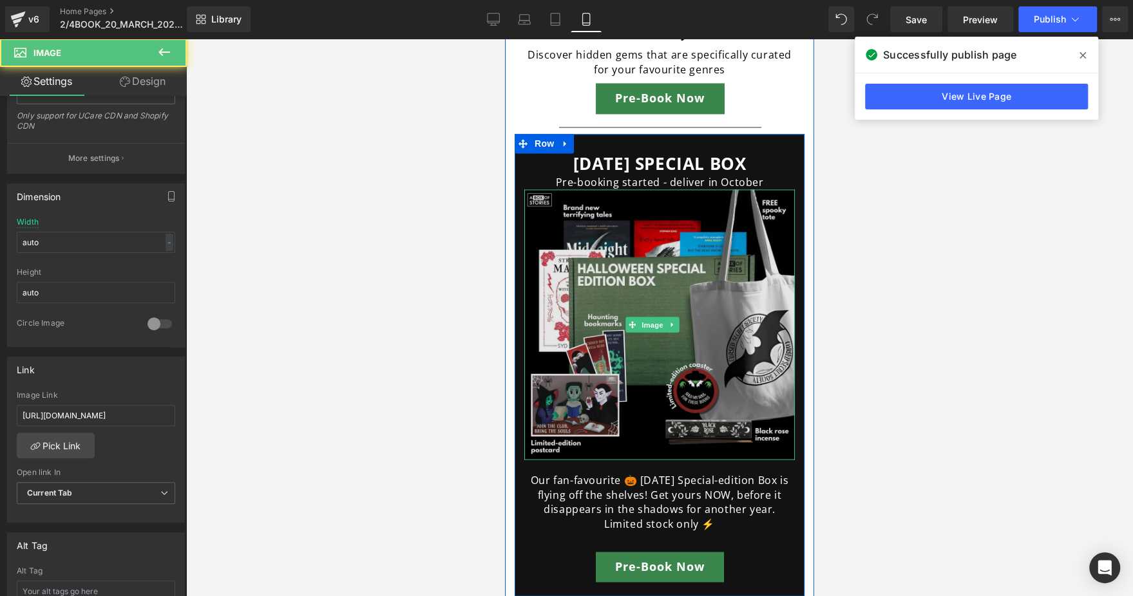
click at [630, 241] on img at bounding box center [659, 324] width 271 height 271
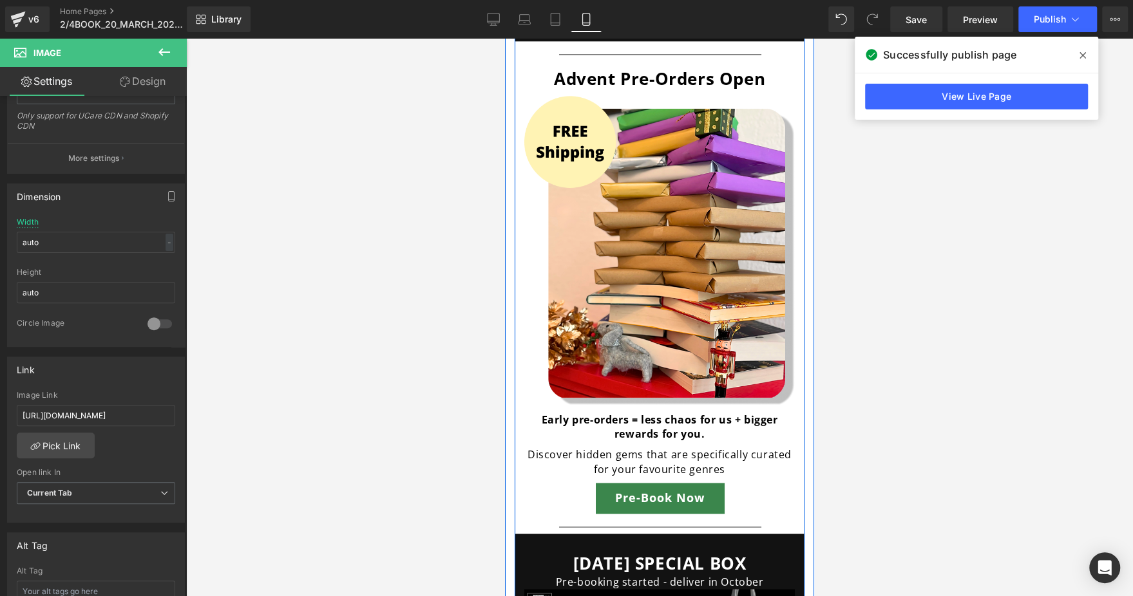
scroll to position [1307, 0]
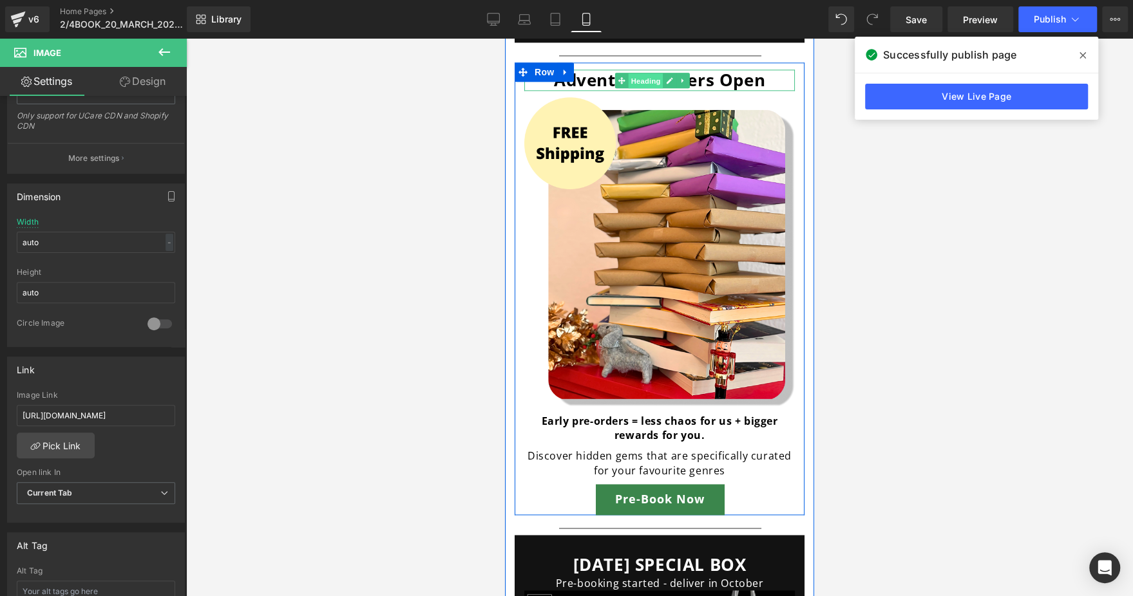
click at [640, 73] on span "Heading" at bounding box center [645, 80] width 35 height 15
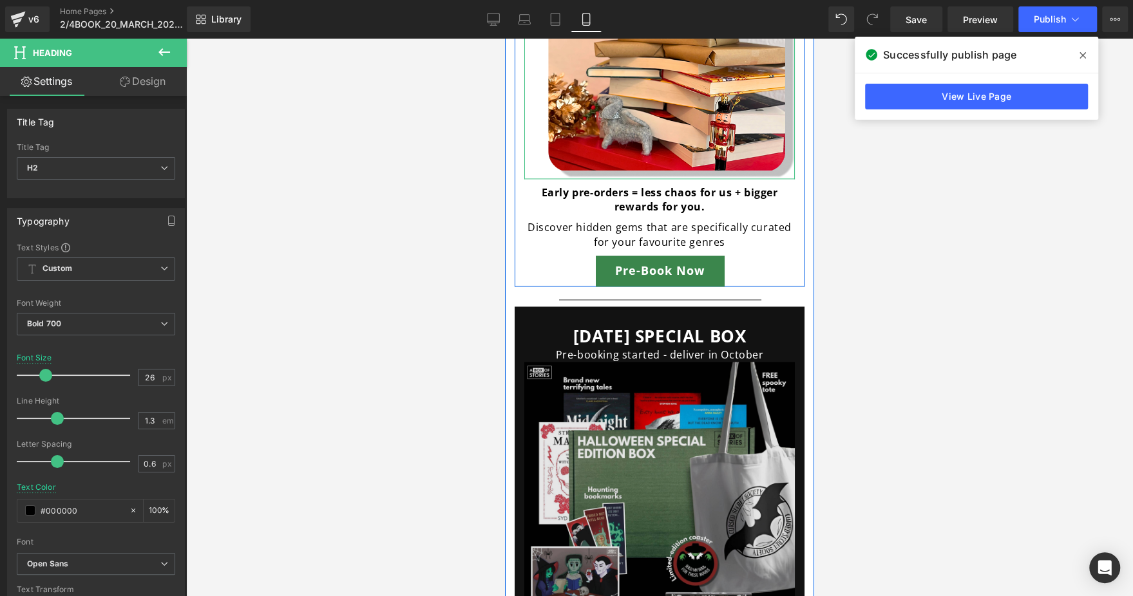
scroll to position [1527, 0]
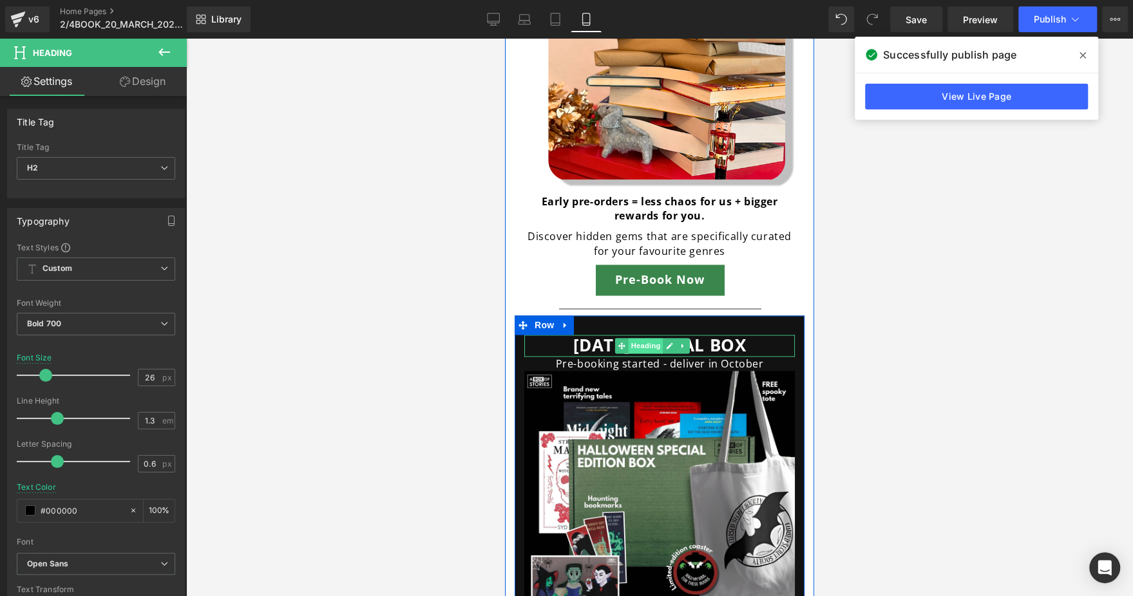
click at [646, 338] on span "Heading" at bounding box center [645, 345] width 35 height 15
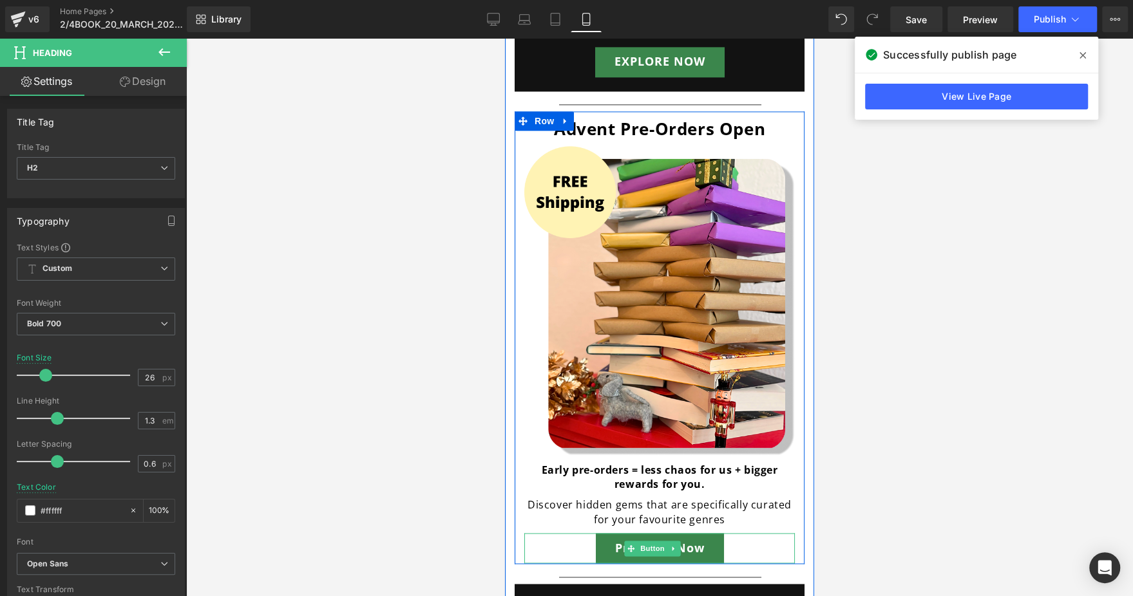
scroll to position [1257, 0]
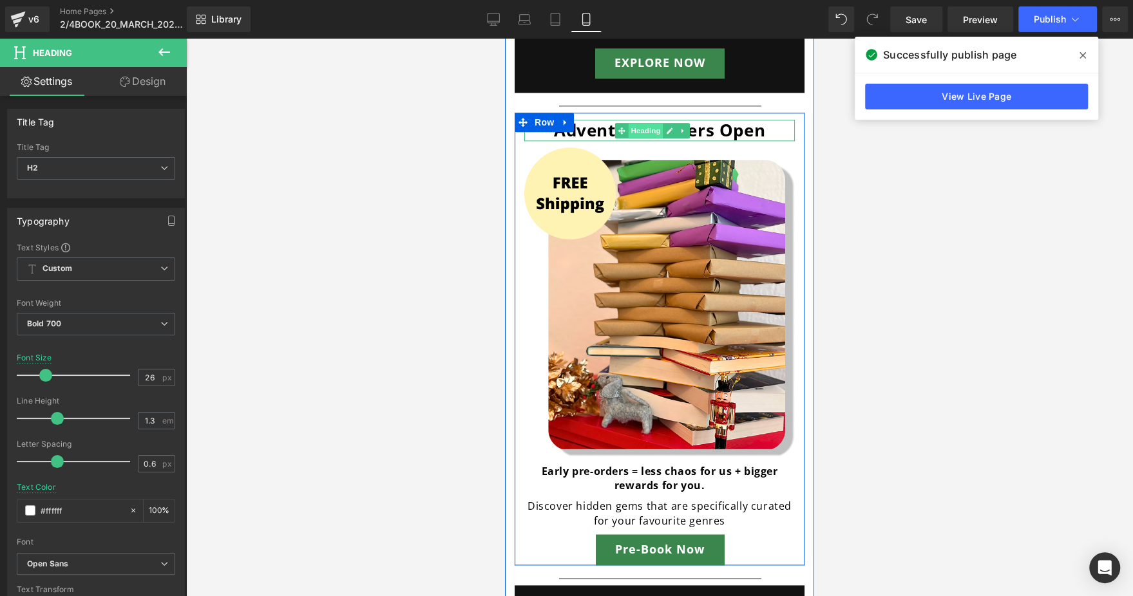
click at [638, 123] on span "Heading" at bounding box center [645, 130] width 35 height 15
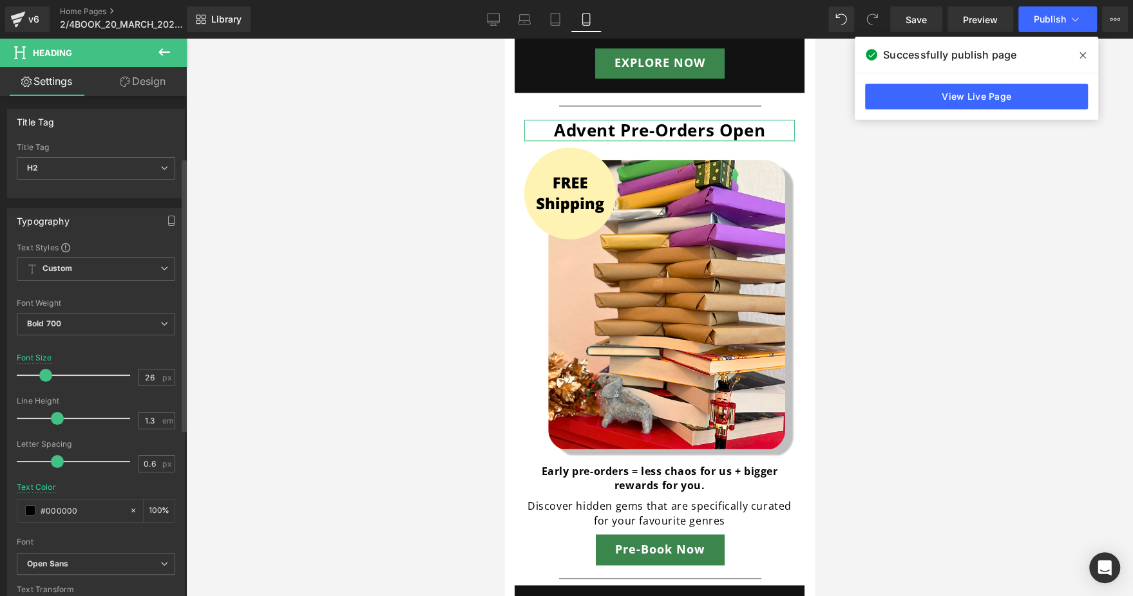
scroll to position [184, 0]
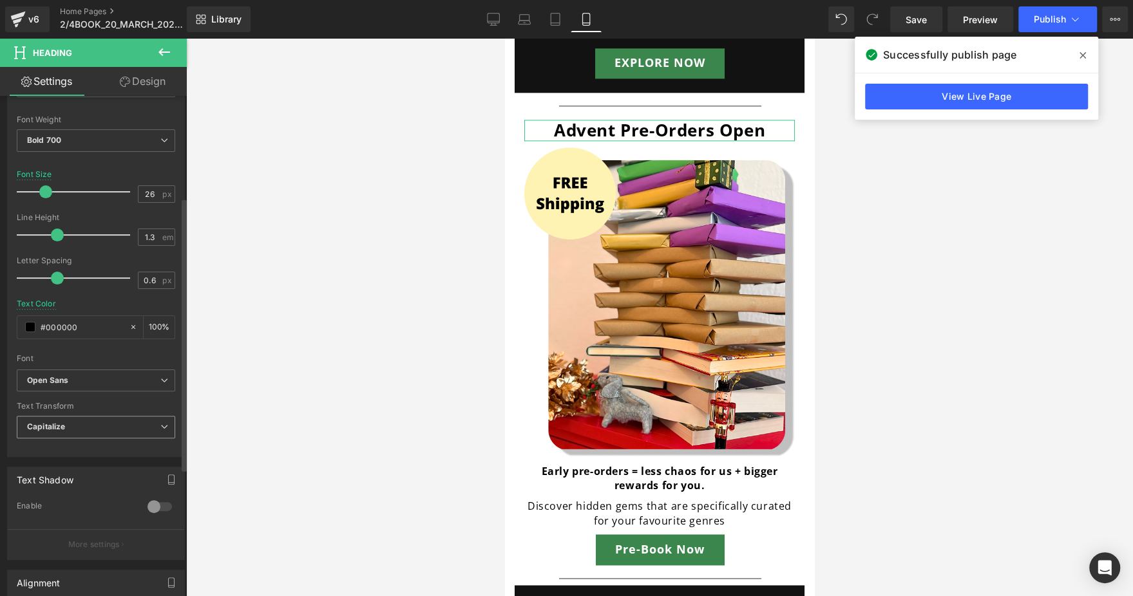
drag, startPoint x: 119, startPoint y: 342, endPoint x: 82, endPoint y: 423, distance: 89.3
click at [82, 423] on div "Text Styles Custom Custom Setup Global Style Custom Setup Global Style Thin 100…" at bounding box center [96, 258] width 176 height 398
click at [82, 423] on span "Capitalize" at bounding box center [96, 427] width 158 height 23
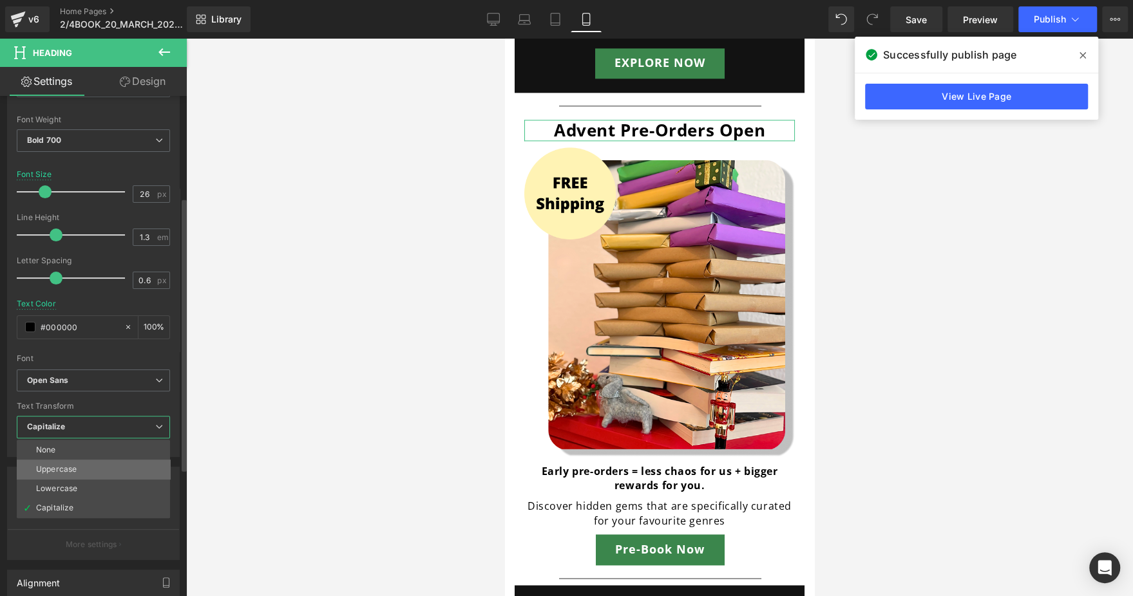
click at [79, 462] on li "Uppercase" at bounding box center [93, 469] width 153 height 19
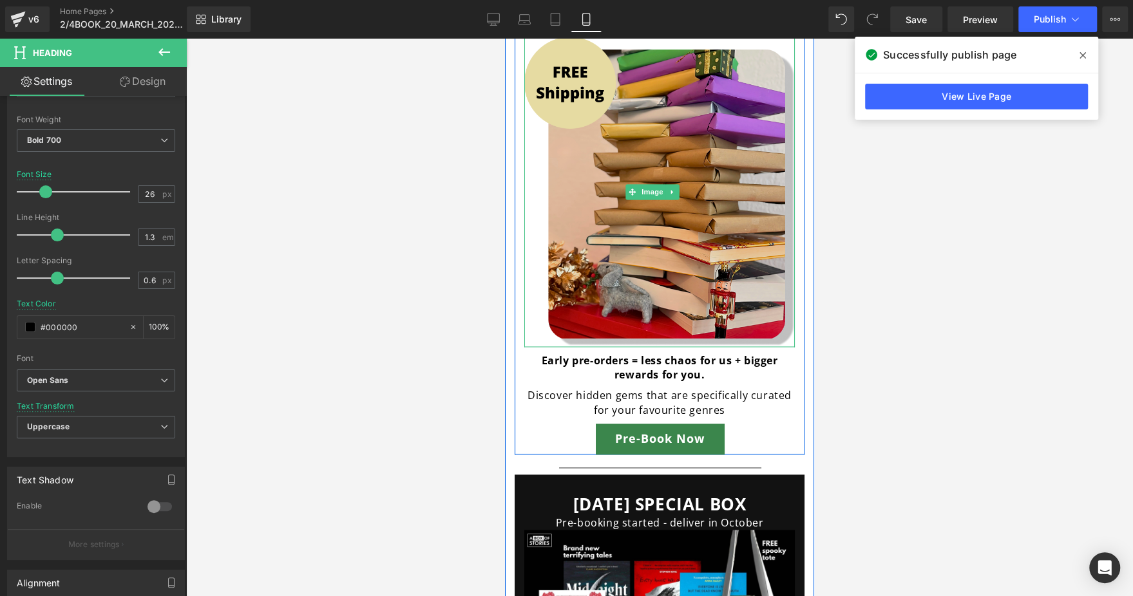
scroll to position [1369, 0]
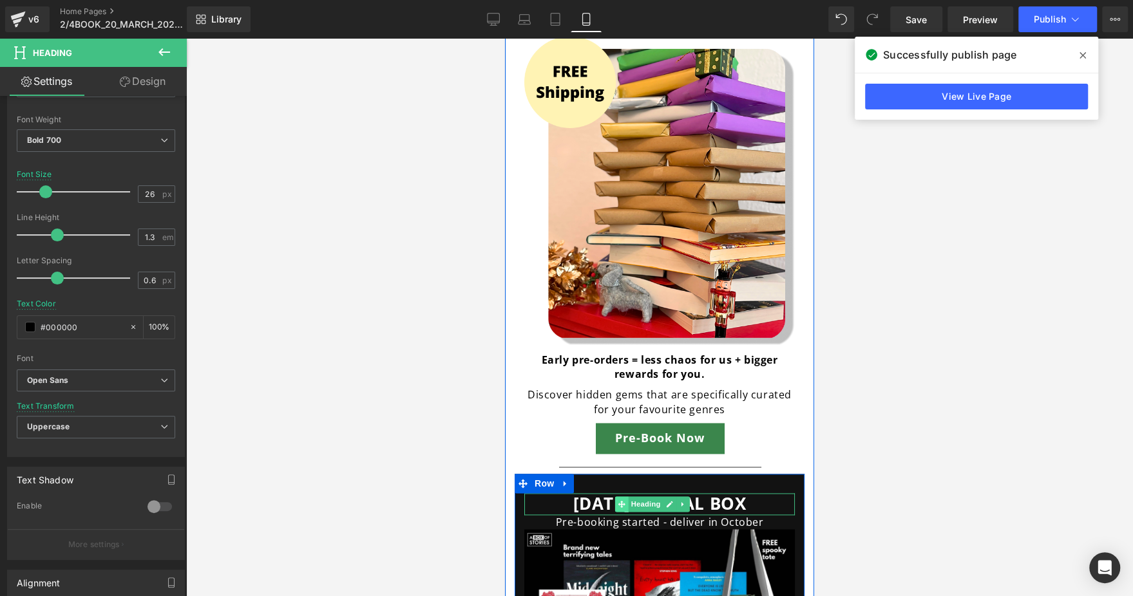
click at [625, 497] on span at bounding box center [622, 504] width 14 height 15
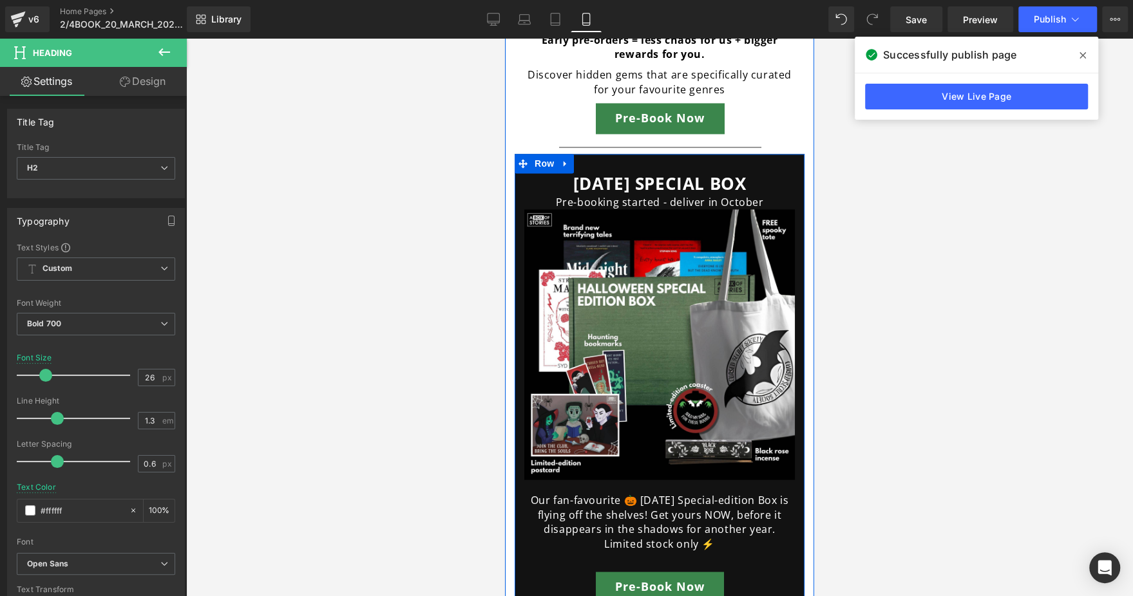
scroll to position [1692, 0]
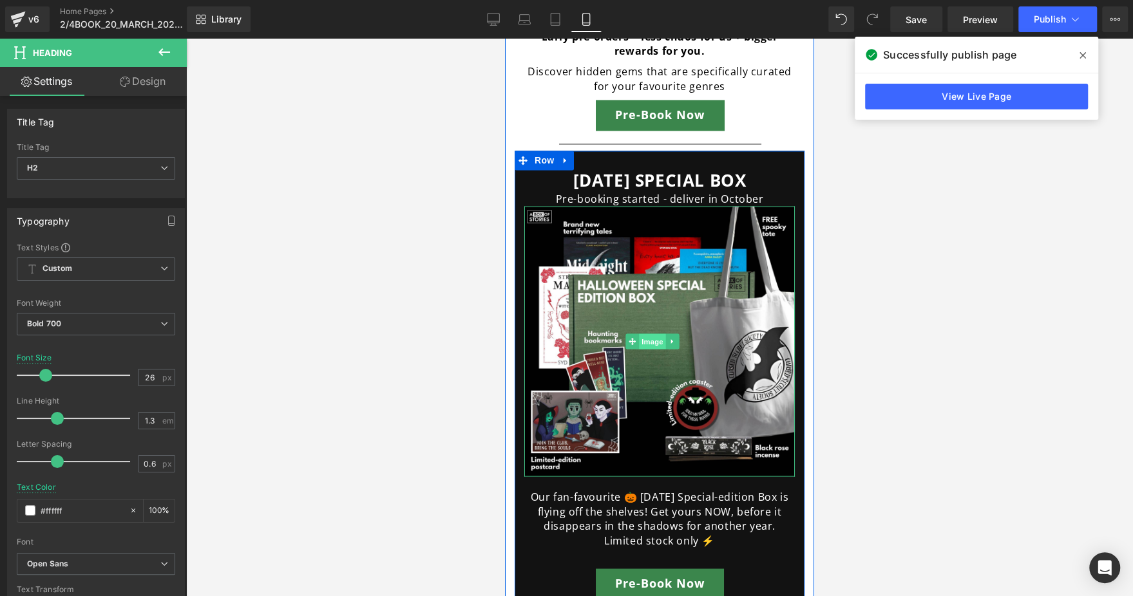
click at [641, 334] on span "Image" at bounding box center [652, 341] width 27 height 15
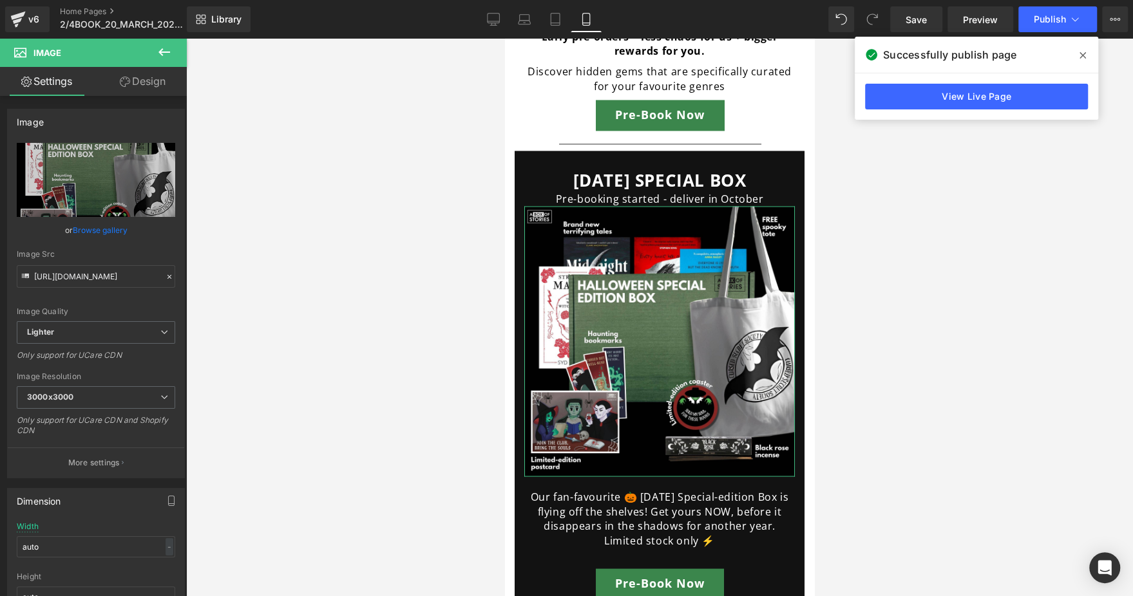
click at [143, 80] on link "Design" at bounding box center [142, 81] width 93 height 29
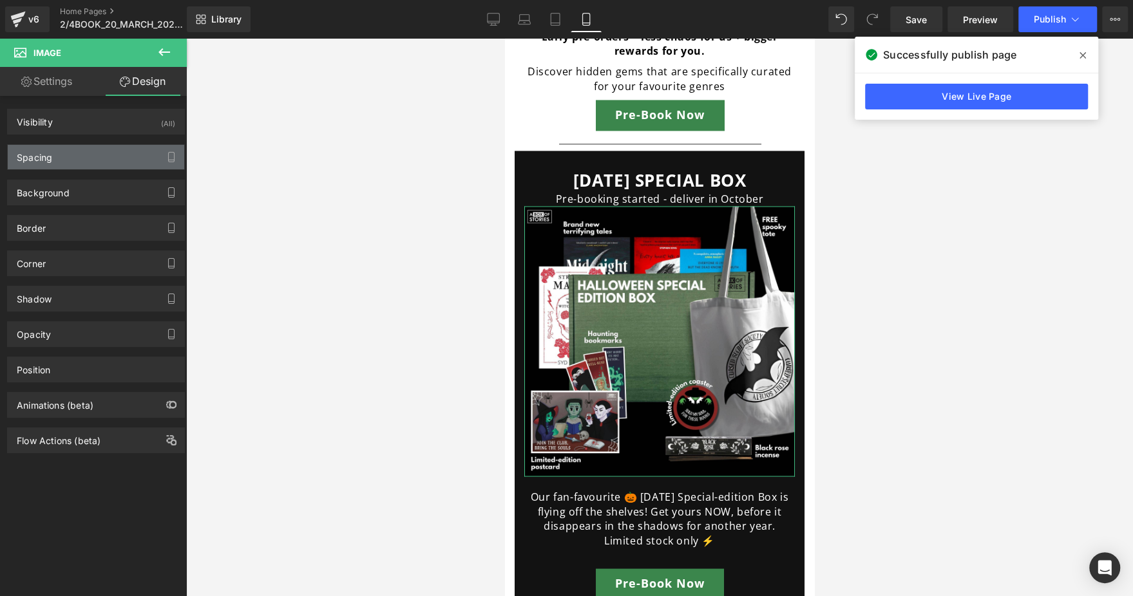
click at [79, 167] on div "Spacing" at bounding box center [96, 157] width 176 height 24
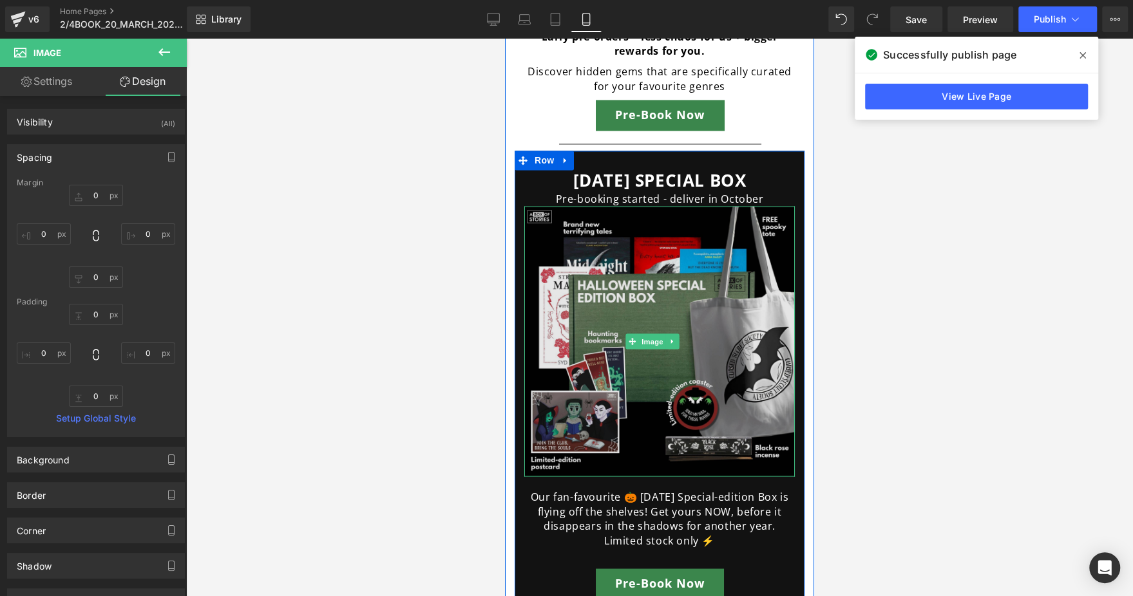
click at [613, 299] on img at bounding box center [659, 341] width 271 height 271
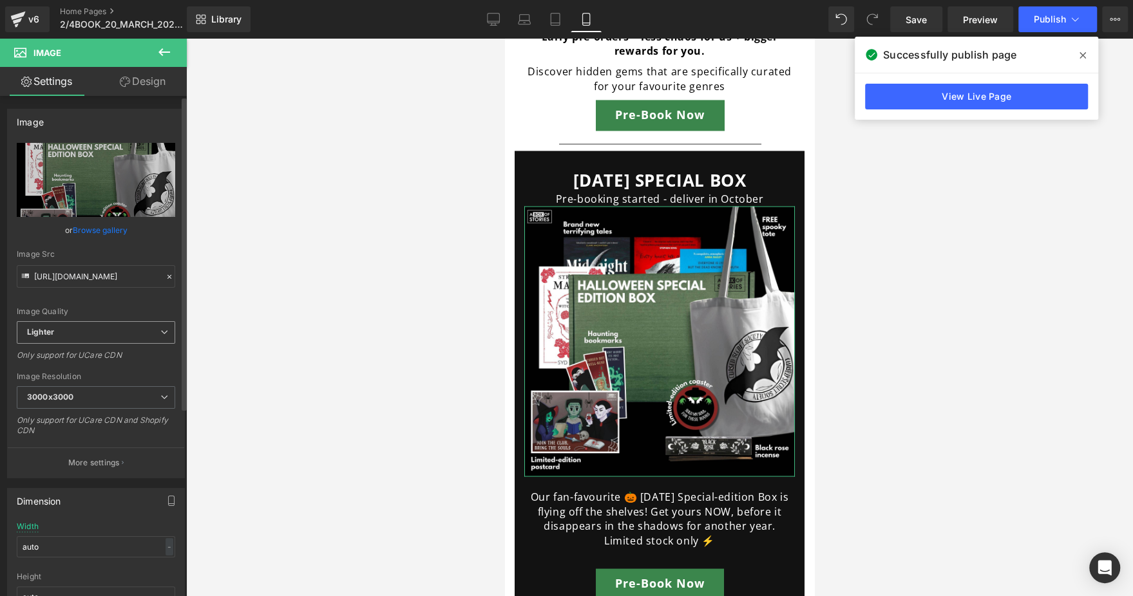
click at [109, 321] on span "Lighter" at bounding box center [96, 332] width 158 height 23
click at [109, 321] on span "Lighter" at bounding box center [93, 332] width 153 height 23
click at [114, 454] on button "More settings" at bounding box center [96, 463] width 176 height 30
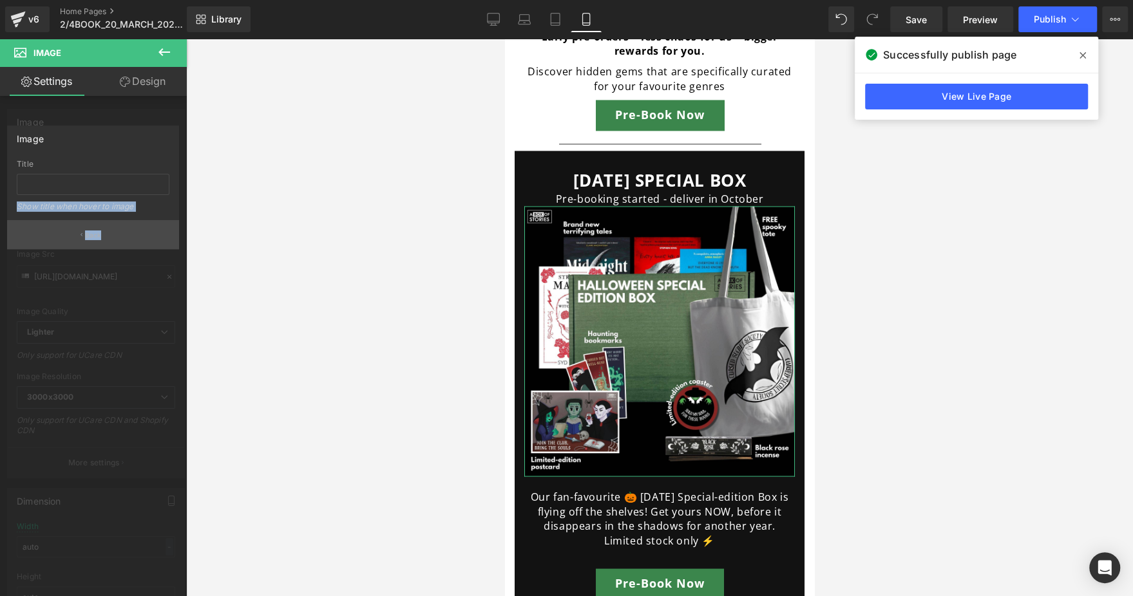
click at [89, 247] on div "Image Title Show title when hover to image Back" at bounding box center [93, 183] width 187 height 134
click at [89, 247] on button "Back" at bounding box center [93, 234] width 172 height 29
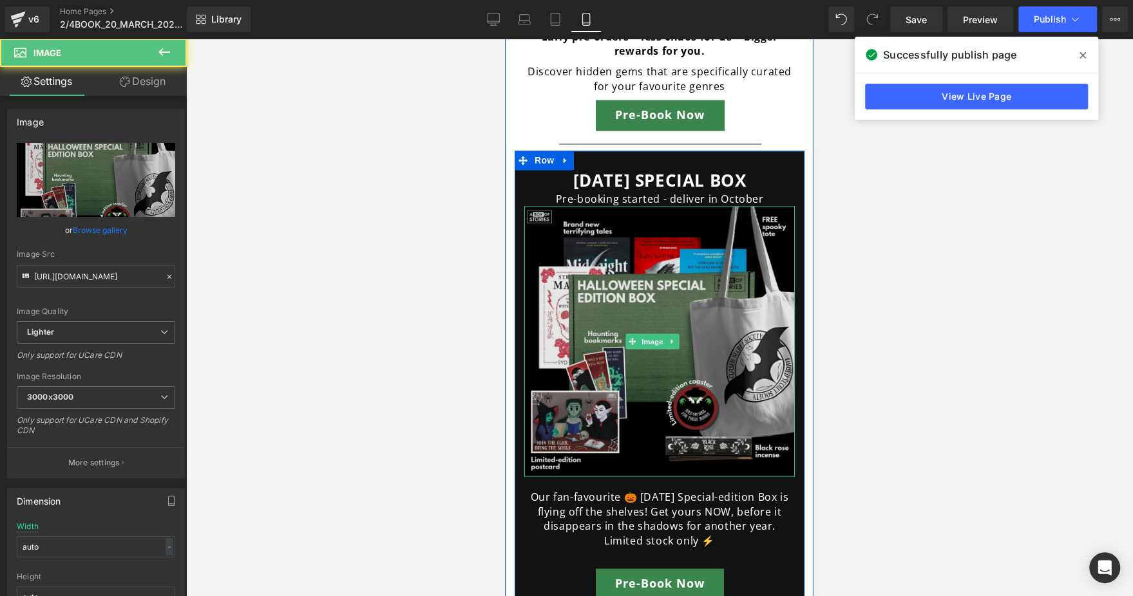
click at [611, 261] on img at bounding box center [659, 341] width 271 height 271
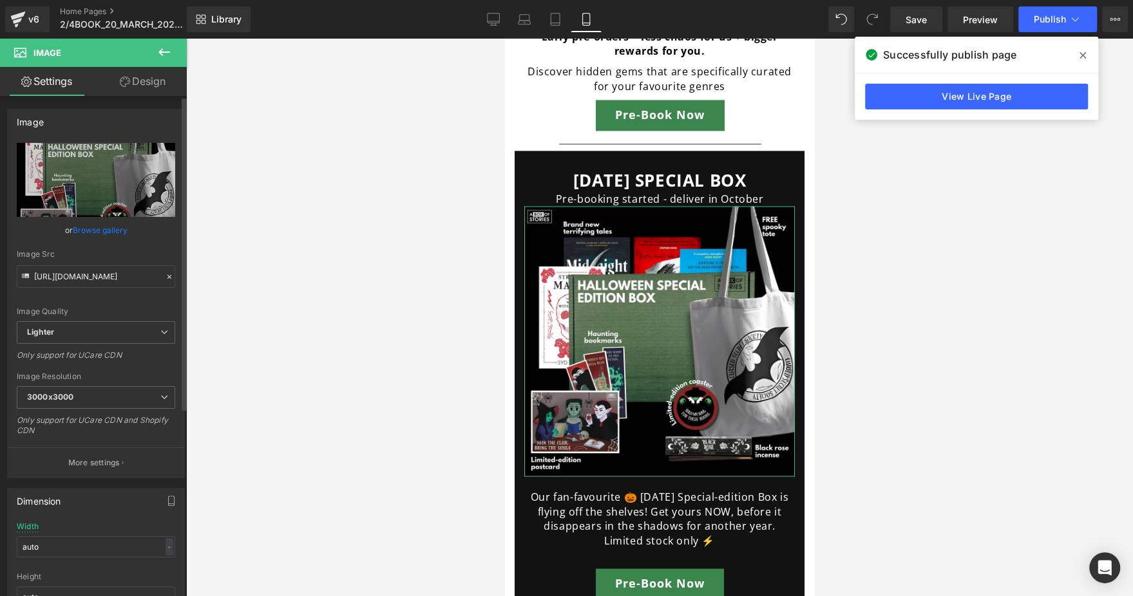
click at [86, 229] on link "Browse gallery" at bounding box center [100, 230] width 55 height 23
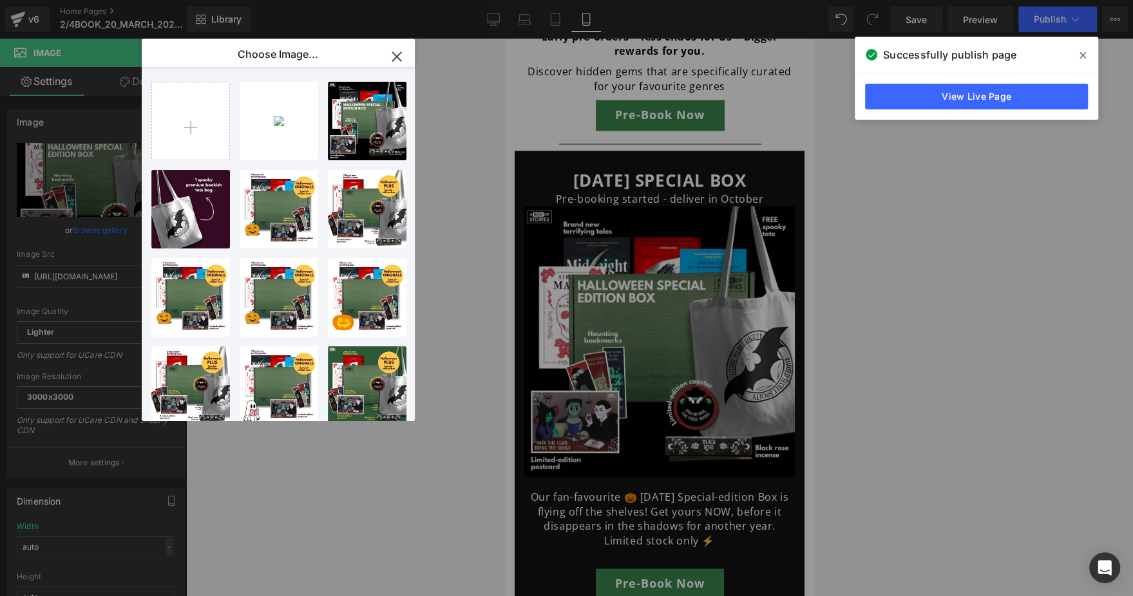
type input "C:\fakepath\[DATE] - 1200 x 1200.png"
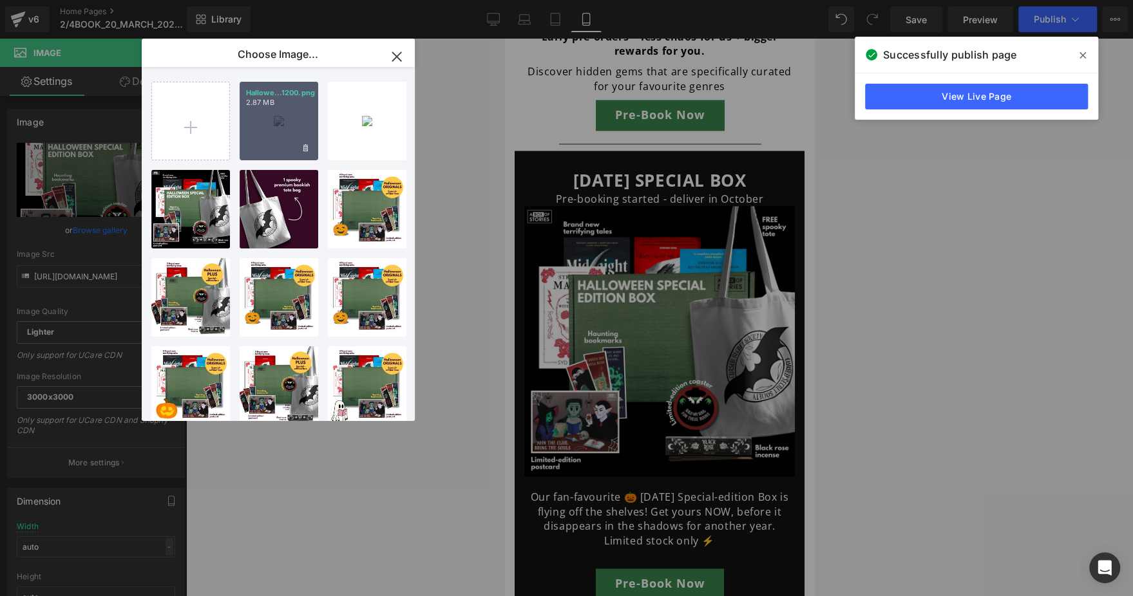
click at [280, 104] on p "2.87 MB" at bounding box center [279, 103] width 66 height 10
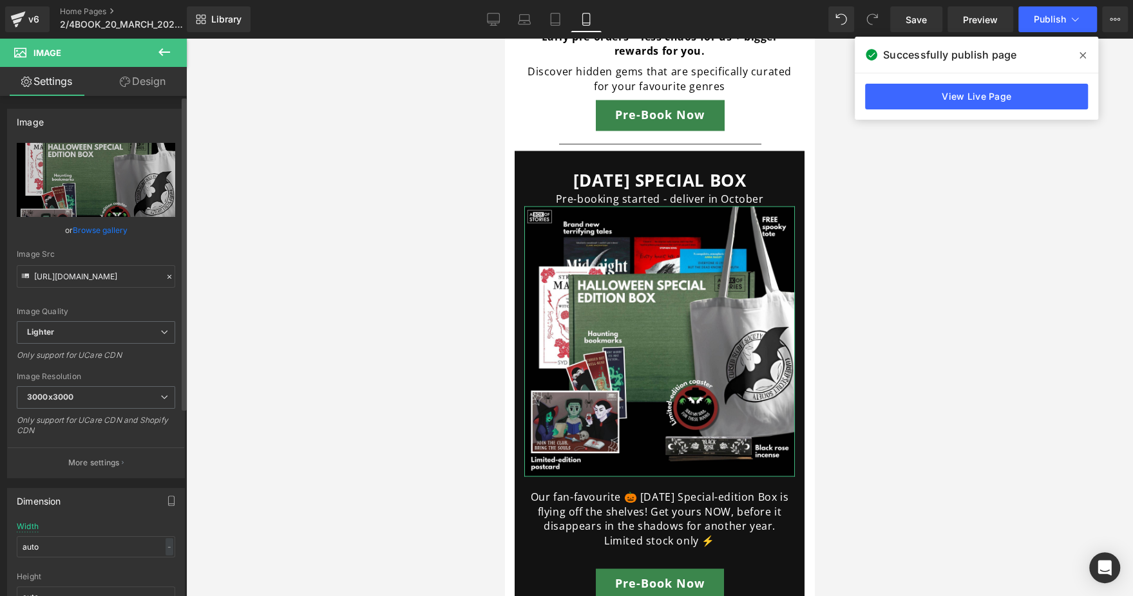
click at [105, 238] on link "Browse gallery" at bounding box center [100, 230] width 55 height 23
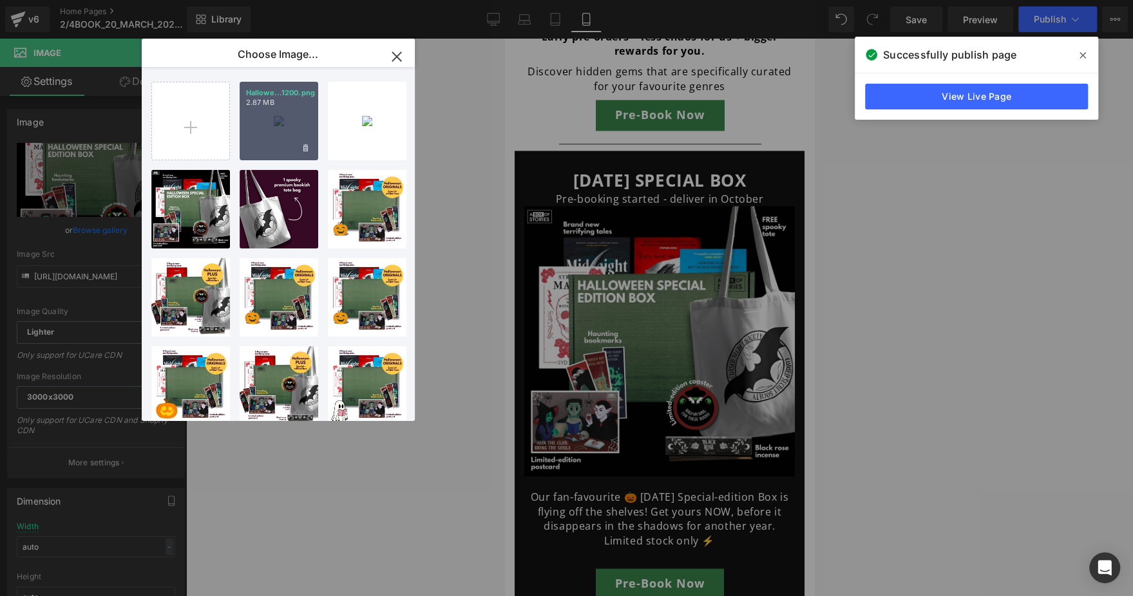
click at [271, 112] on div "Hallowe...1200.png 2.87 MB" at bounding box center [279, 121] width 79 height 79
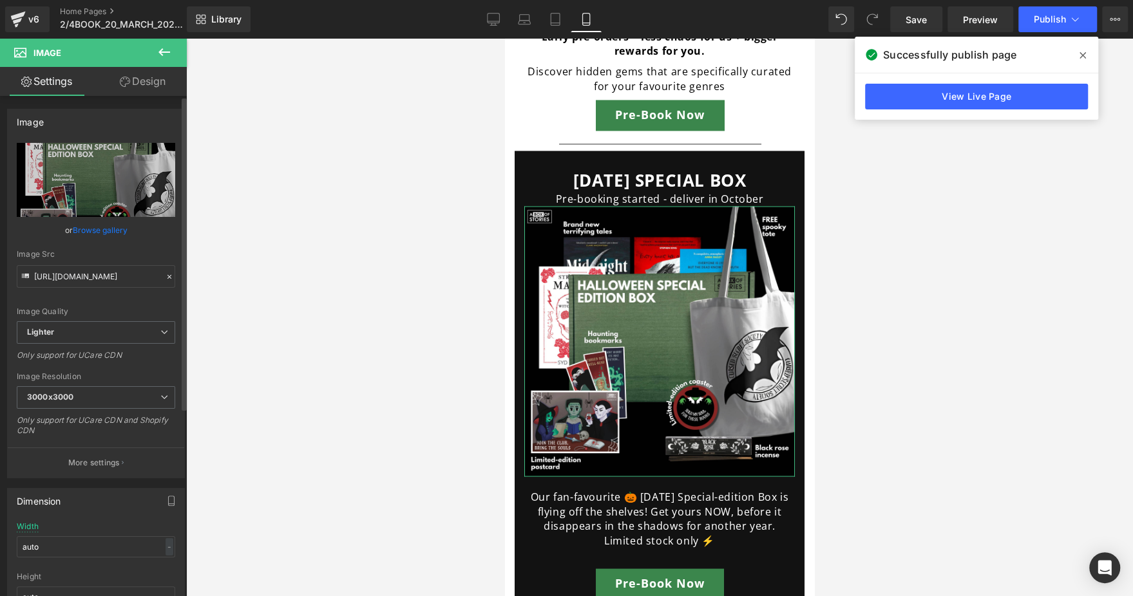
click at [109, 238] on link "Browse gallery" at bounding box center [100, 230] width 55 height 23
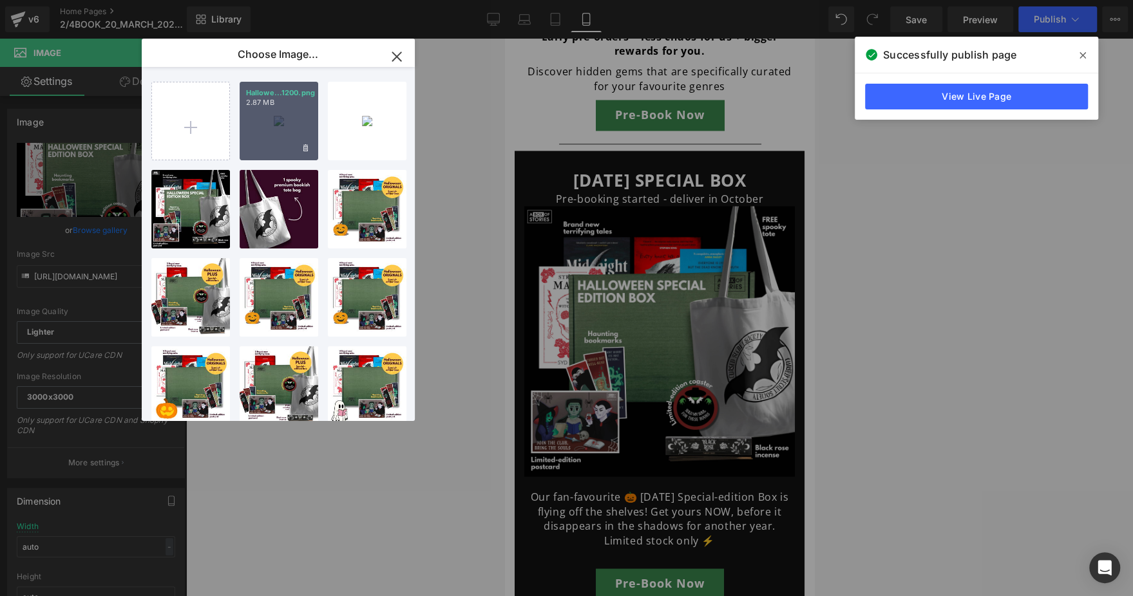
click at [271, 117] on div "Hallowe...1200.png 2.87 MB" at bounding box center [279, 121] width 79 height 79
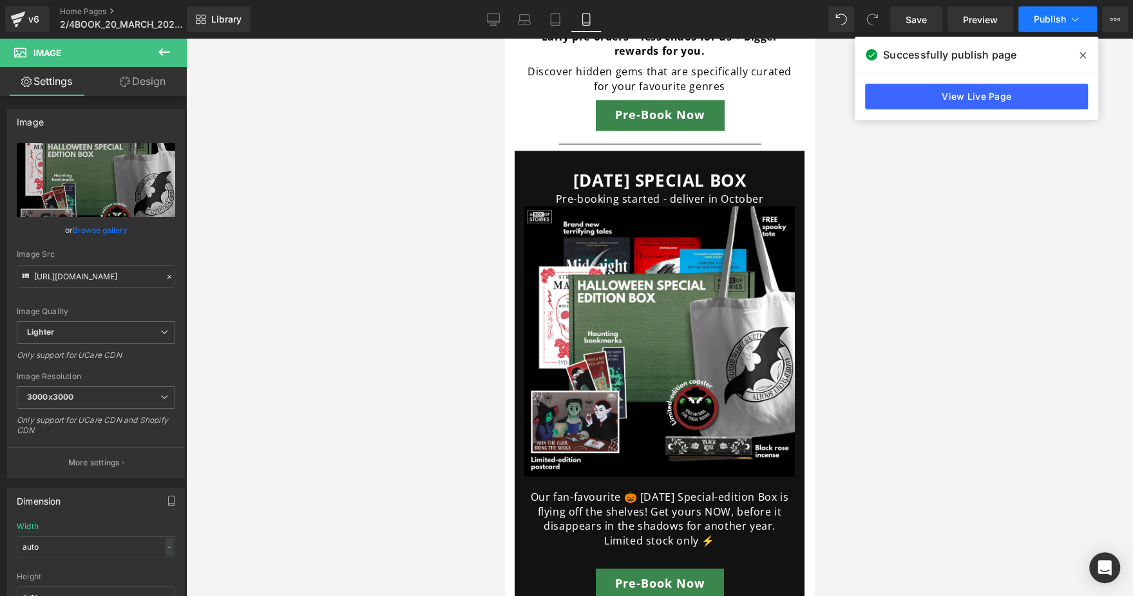
click at [1048, 24] on span "Publish" at bounding box center [1050, 19] width 32 height 10
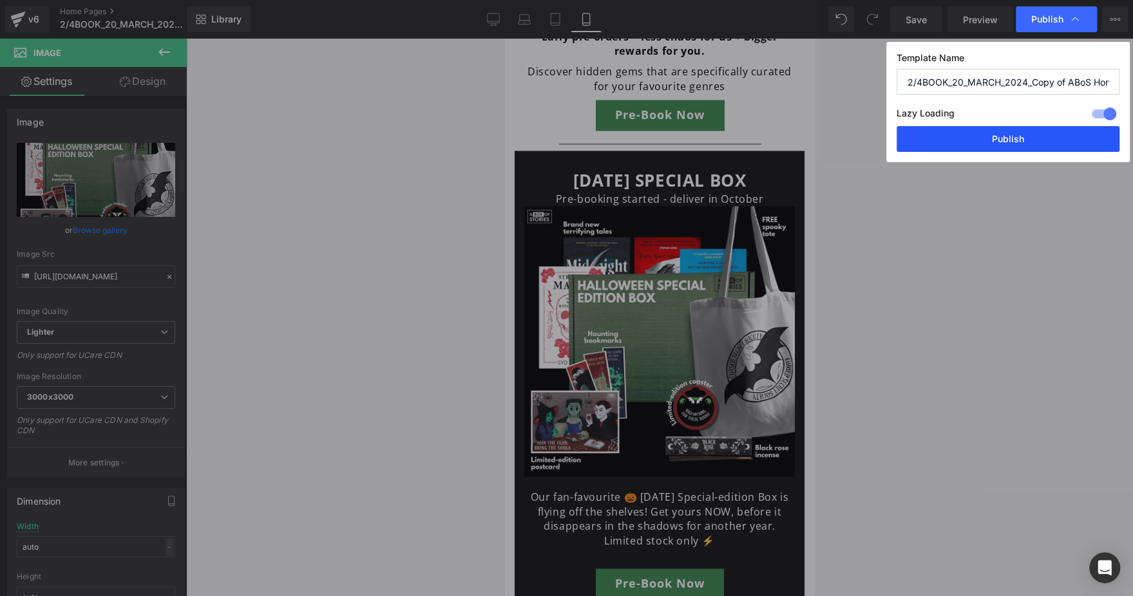
click at [993, 141] on button "Publish" at bounding box center [1008, 139] width 223 height 26
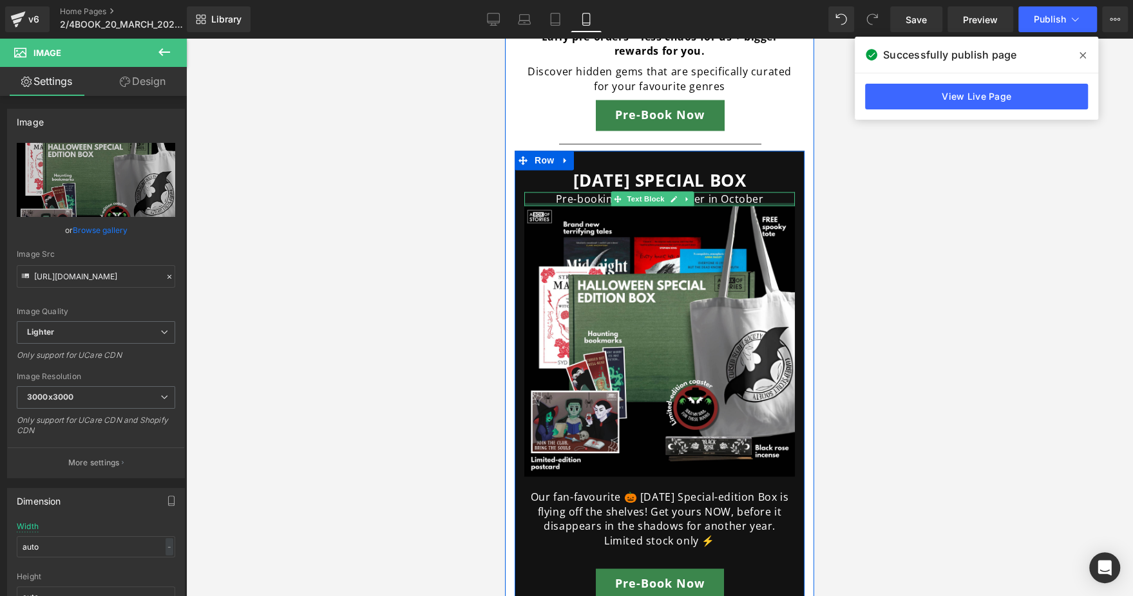
click at [610, 192] on div "Pre-booking started - deliver in October Text Block" at bounding box center [659, 199] width 271 height 14
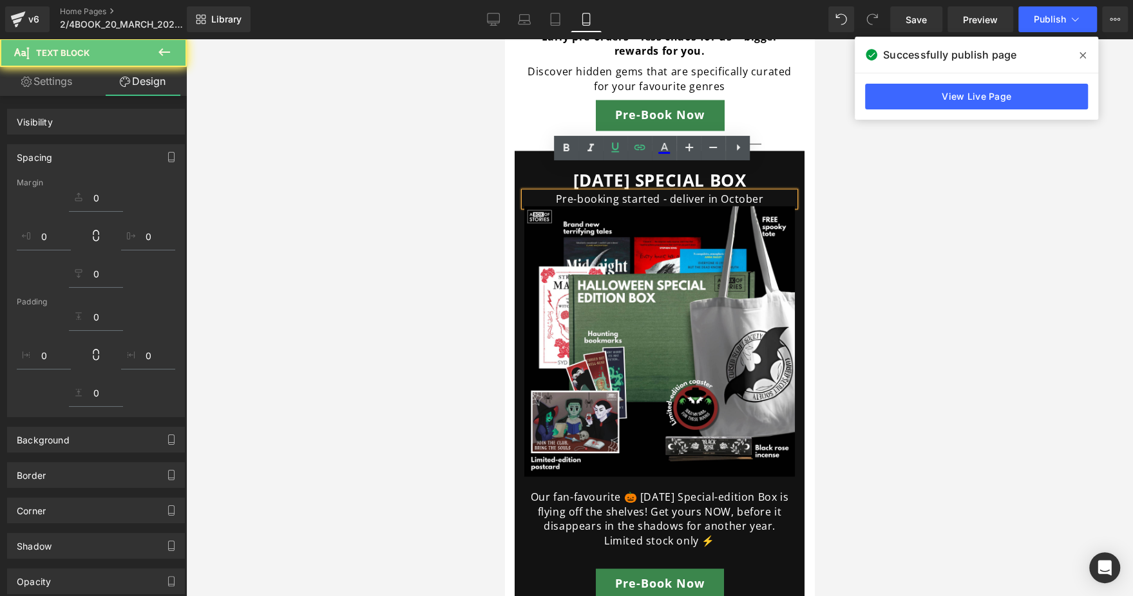
click at [610, 192] on p "Pre-booking started - deliver in October" at bounding box center [659, 199] width 271 height 14
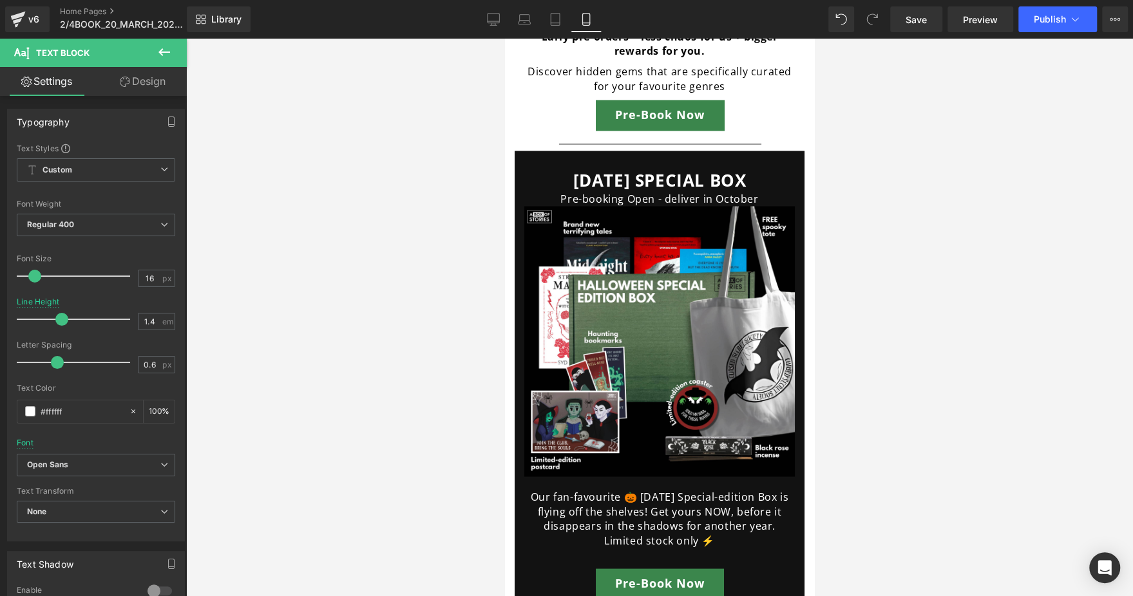
click at [964, 218] on div at bounding box center [659, 318] width 947 height 558
click at [1064, 23] on span "Publish" at bounding box center [1050, 19] width 32 height 10
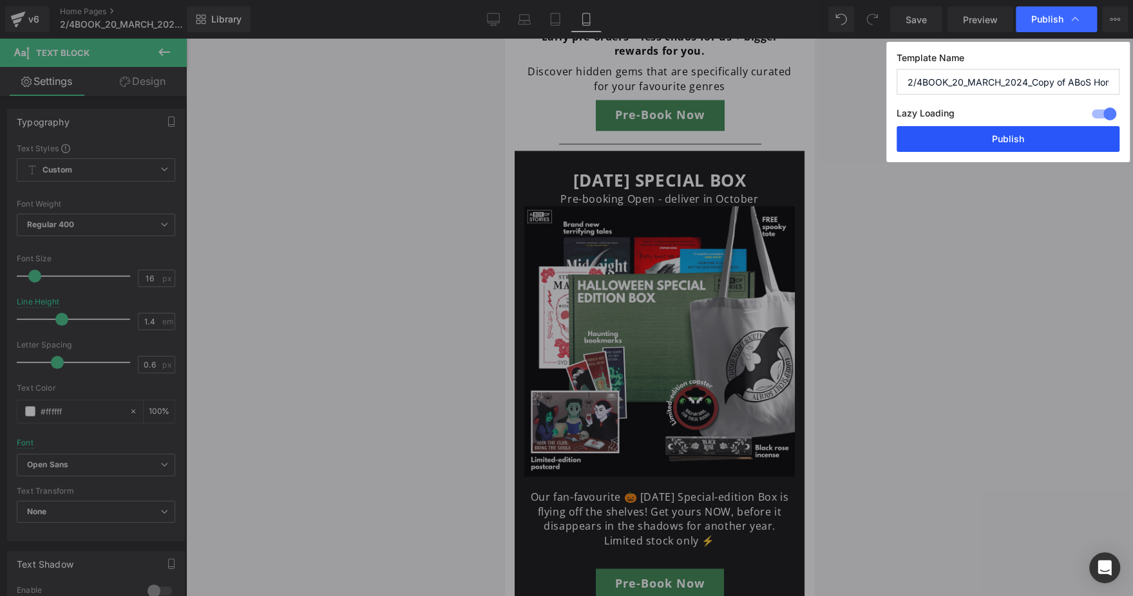
drag, startPoint x: 962, startPoint y: 141, endPoint x: 75, endPoint y: 450, distance: 939.2
click at [962, 141] on button "Publish" at bounding box center [1008, 139] width 223 height 26
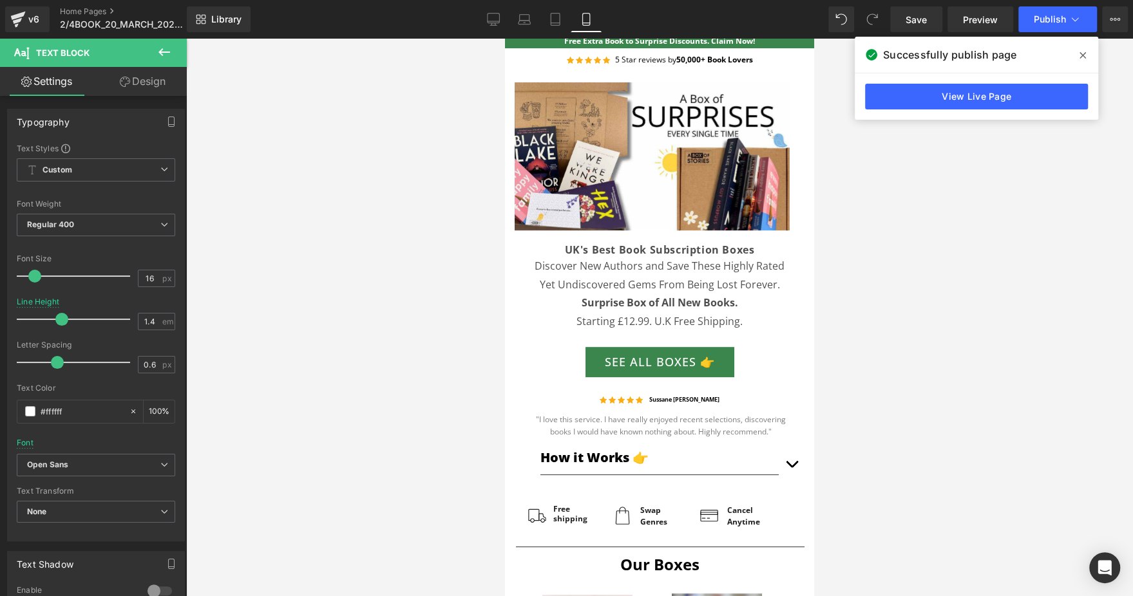
scroll to position [0, 0]
